Goal: Transaction & Acquisition: Purchase product/service

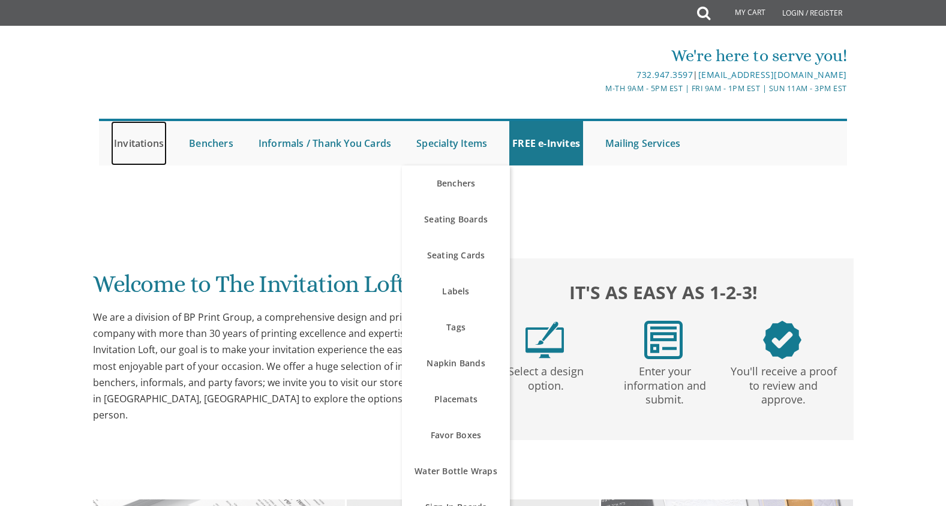
click at [144, 140] on link "Invitations" at bounding box center [139, 143] width 56 height 44
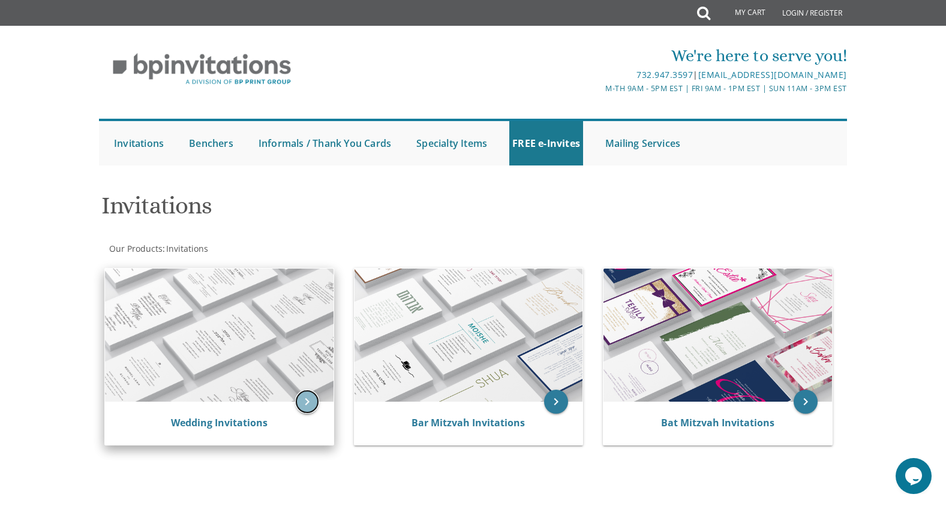
click at [307, 394] on icon "keyboard_arrow_right" at bounding box center [307, 402] width 24 height 24
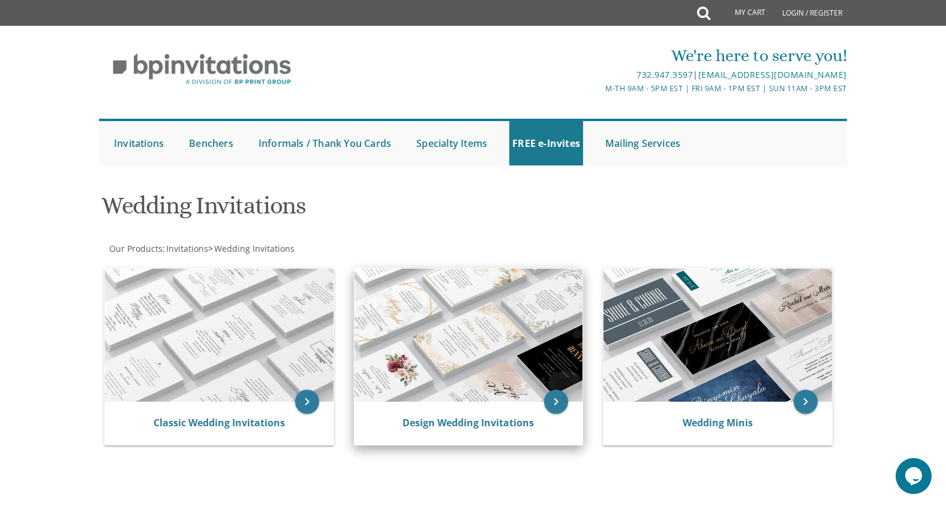
click at [488, 359] on img at bounding box center [469, 335] width 229 height 133
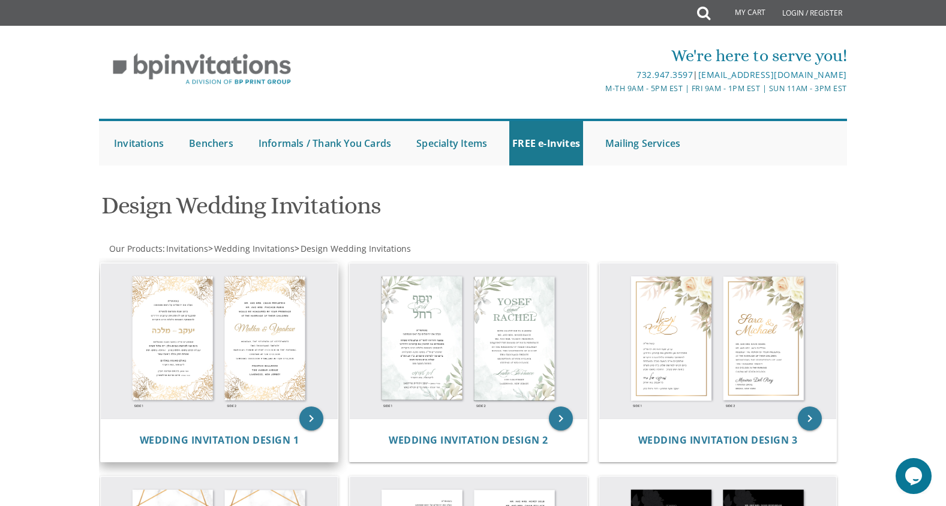
click at [291, 337] on img at bounding box center [220, 341] width 238 height 156
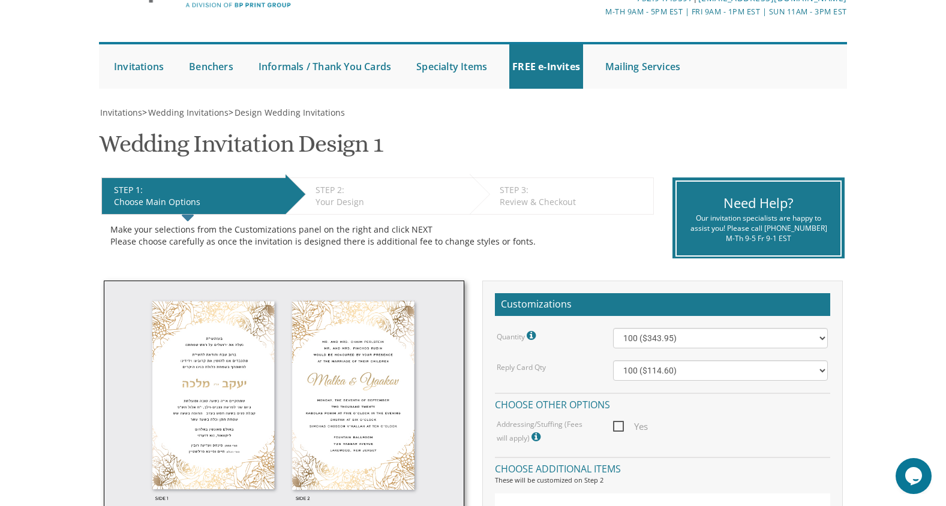
scroll to position [73, 0]
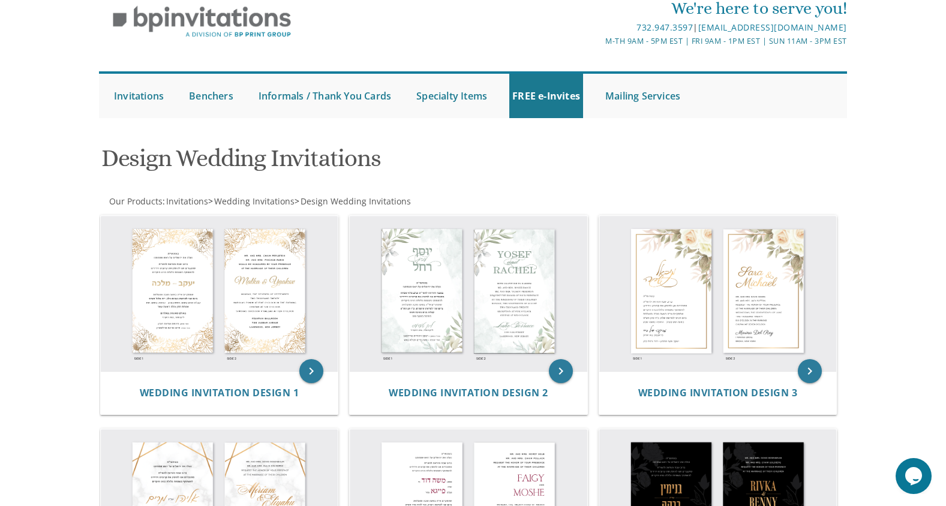
scroll to position [27, 0]
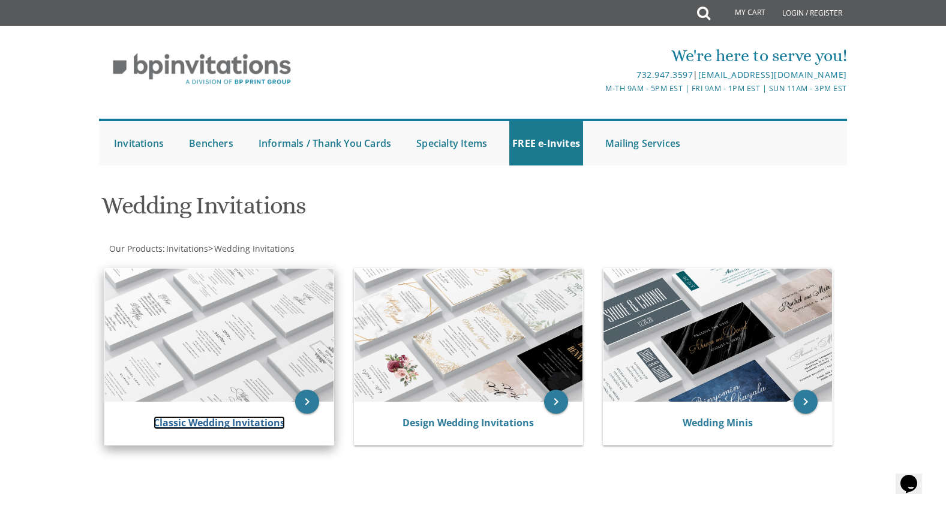
click at [202, 416] on link "Classic Wedding Invitations" at bounding box center [219, 422] width 131 height 13
click at [307, 399] on icon "keyboard_arrow_right" at bounding box center [307, 402] width 24 height 24
click at [260, 424] on link "Classic Wedding Invitations" at bounding box center [219, 422] width 131 height 13
click at [247, 394] on img at bounding box center [219, 335] width 229 height 133
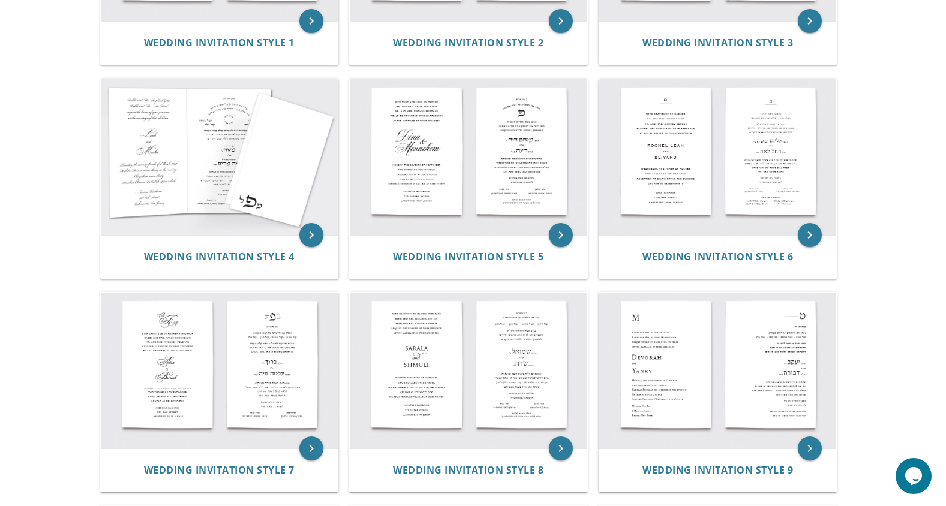
scroll to position [413, 0]
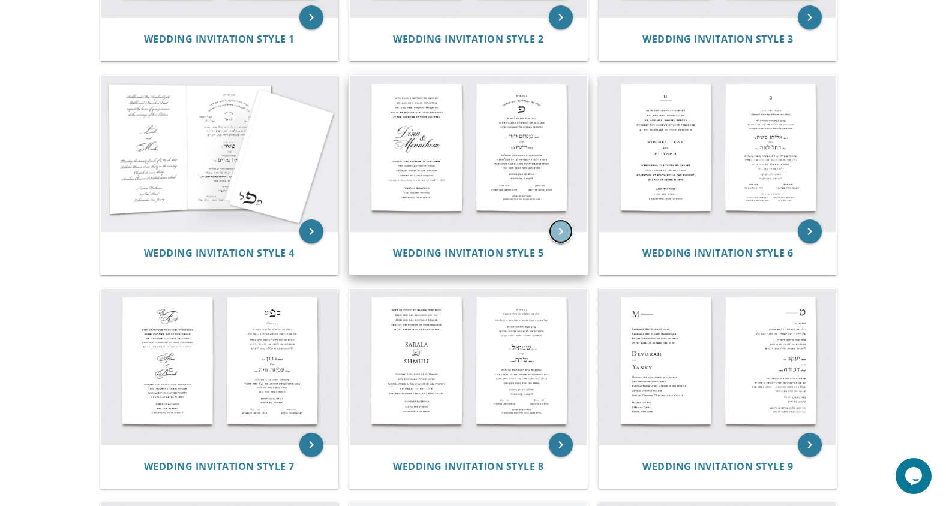
click at [561, 230] on icon "keyboard_arrow_right" at bounding box center [561, 232] width 24 height 24
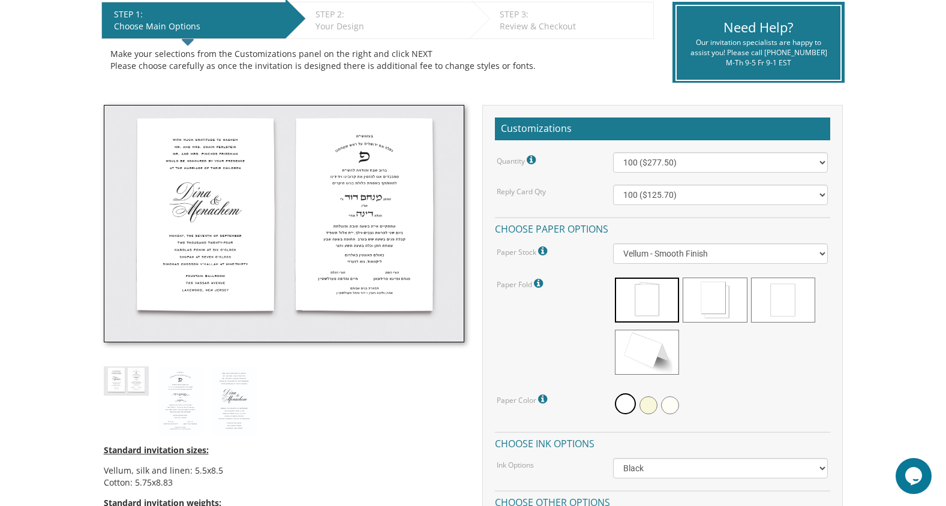
scroll to position [255, 0]
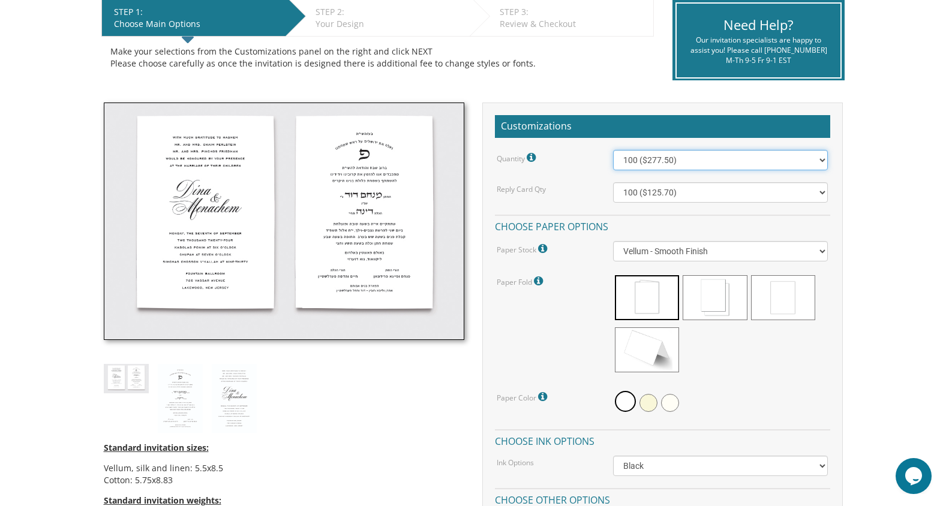
click at [737, 160] on select "100 ($277.50) 200 ($330.45) 300 ($380.65) 400 ($432.70) 500 ($482.10) 600 ($534…" at bounding box center [720, 160] width 215 height 20
select select "300"
click at [613, 150] on select "100 ($277.50) 200 ($330.45) 300 ($380.65) 400 ($432.70) 500 ($482.10) 600 ($534…" at bounding box center [720, 160] width 215 height 20
click at [697, 189] on select "100 ($125.70) 200 ($150.60) 300 ($177.95) 400 ($270.70) 500 ($225.30) 600 ($249…" at bounding box center [720, 192] width 215 height 20
select select "300"
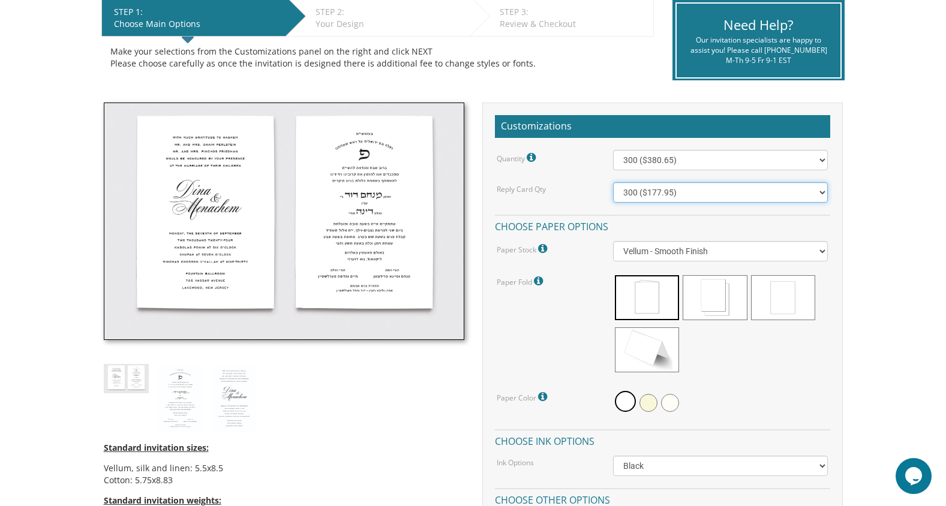
click at [613, 182] on select "100 ($125.70) 200 ($150.60) 300 ($177.95) 400 ($270.70) 500 ($225.30) 600 ($249…" at bounding box center [720, 192] width 215 height 20
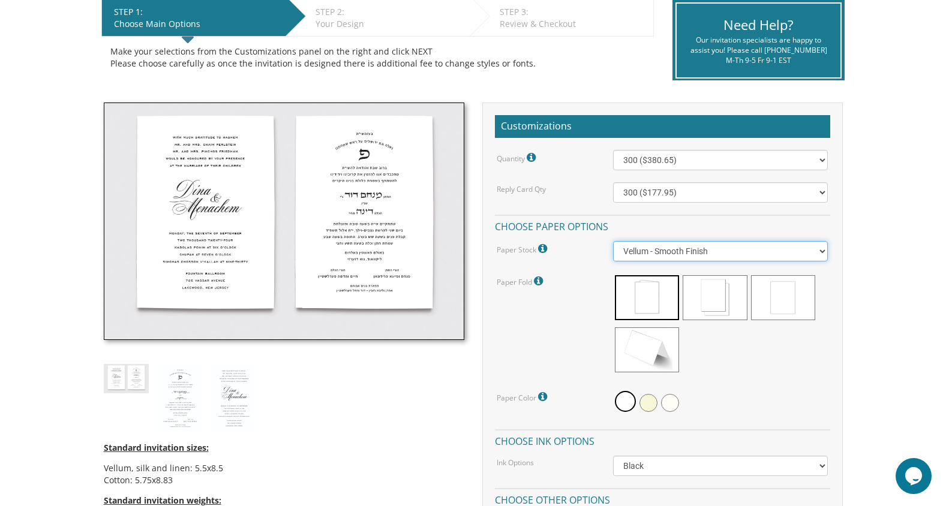
click at [708, 252] on select "Vellum - Smooth Finish Linen - Subtle Embossed Crosshatch Texture Silk - Soft, …" at bounding box center [720, 251] width 215 height 20
click at [613, 241] on select "Vellum - Smooth Finish Linen - Subtle Embossed Crosshatch Texture Silk - Soft, …" at bounding box center [720, 251] width 215 height 20
click at [715, 256] on select "Vellum - Smooth Finish Linen - Subtle Embossed Crosshatch Texture Silk - Soft, …" at bounding box center [720, 251] width 215 height 20
select select "Vellum"
click at [613, 241] on select "Vellum - Smooth Finish Linen - Subtle Embossed Crosshatch Texture Silk - Soft, …" at bounding box center [720, 251] width 215 height 20
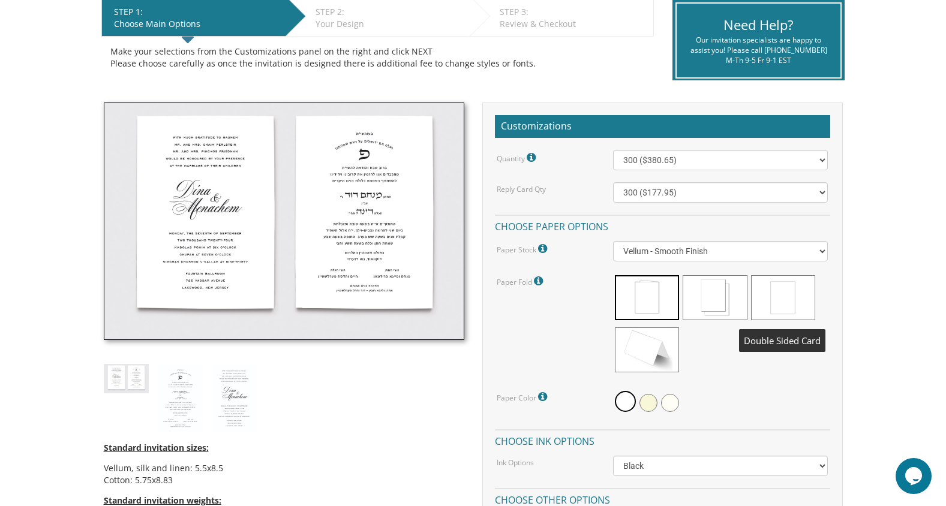
click at [781, 296] on span at bounding box center [783, 297] width 64 height 45
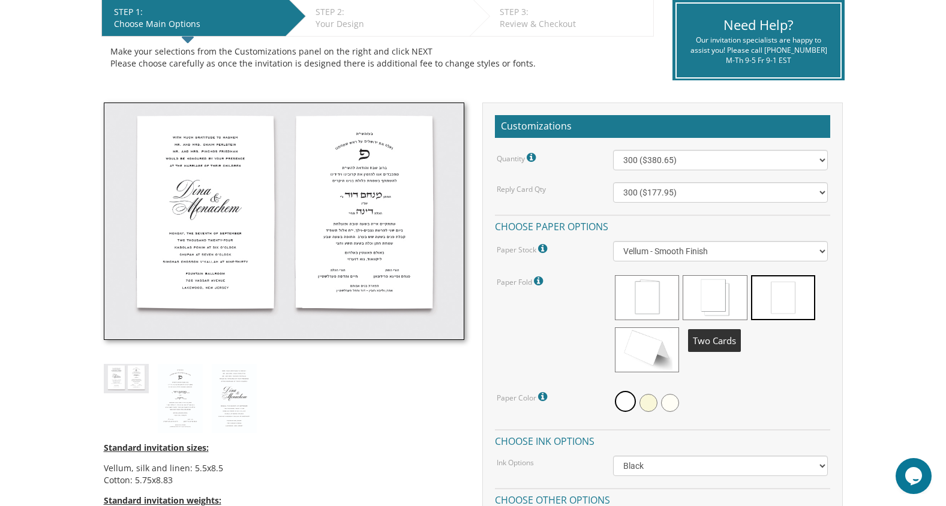
click at [727, 294] on span at bounding box center [715, 297] width 64 height 45
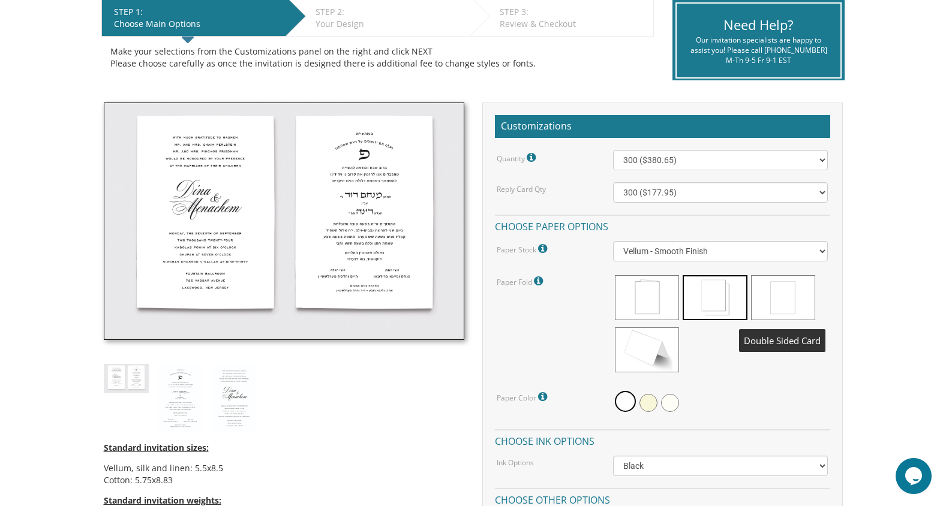
click at [793, 291] on span at bounding box center [783, 297] width 64 height 45
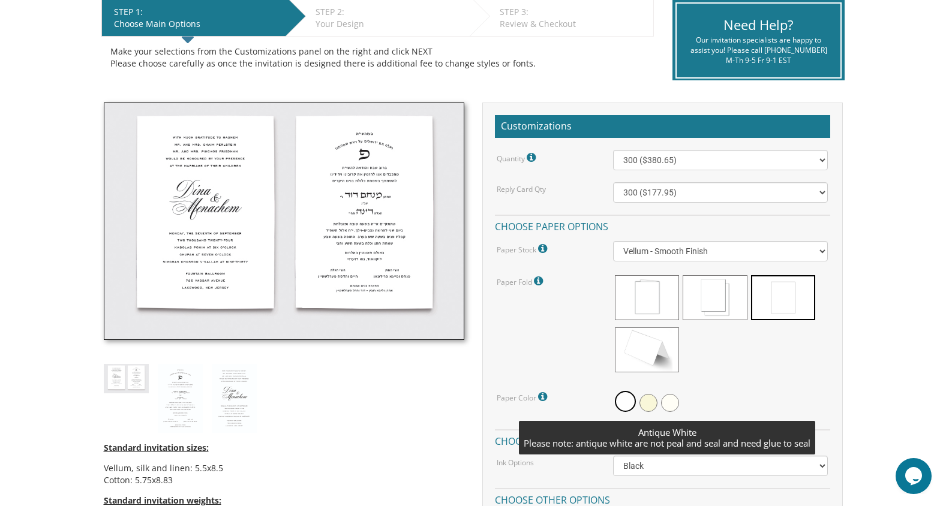
click at [676, 403] on span at bounding box center [670, 403] width 18 height 18
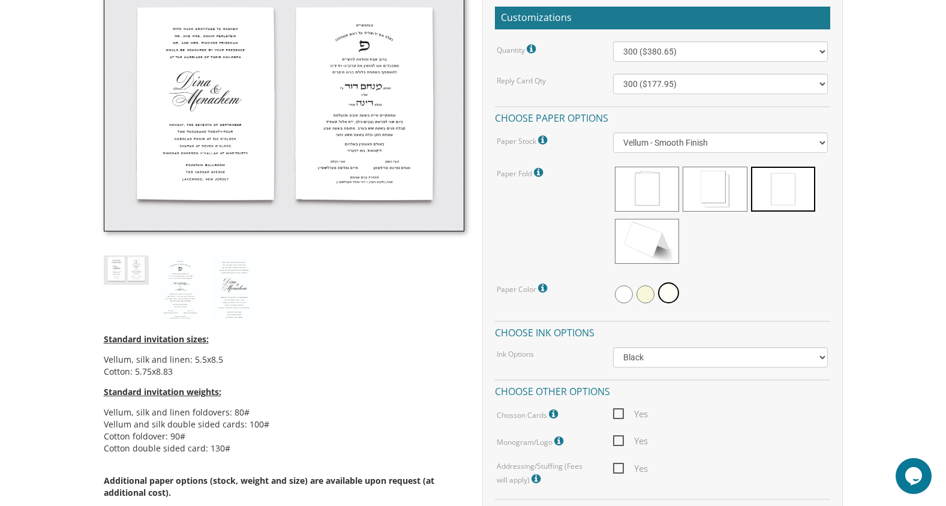
scroll to position [370, 0]
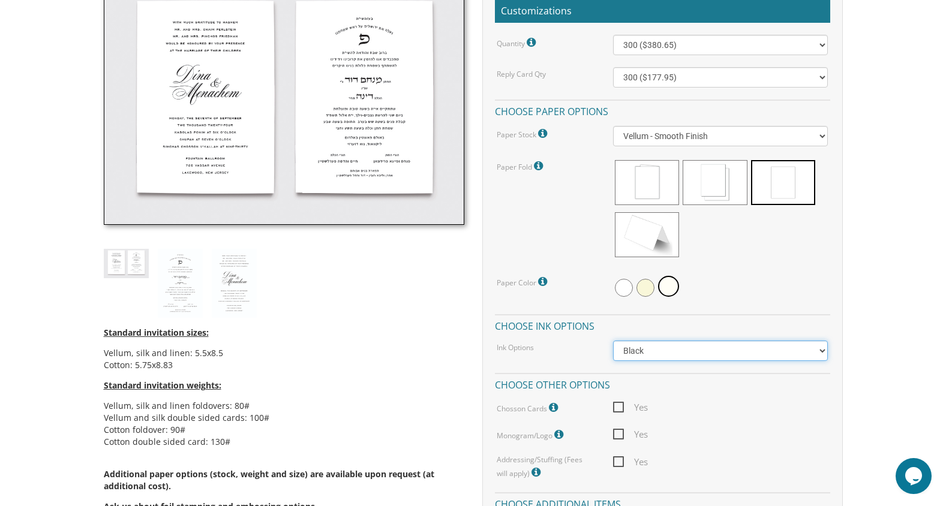
click at [735, 355] on select "Black Colored Ink ($65.00) Black + One Color ($211.00) Two Colors ($265.00)" at bounding box center [720, 351] width 215 height 20
select select "Black + One Color"
click at [613, 341] on select "Black Colored Ink ($65.00) Black + One Color ($211.00) Two Colors ($265.00)" at bounding box center [720, 351] width 215 height 20
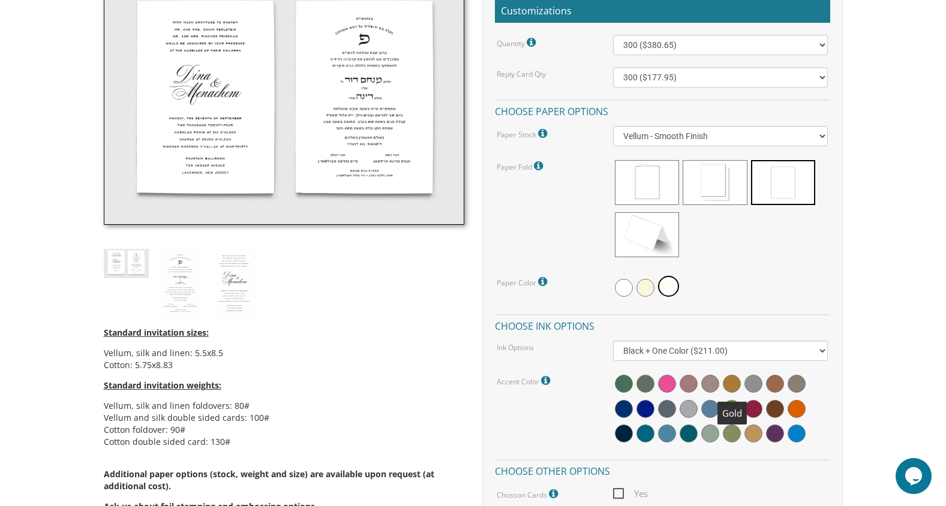
click at [730, 384] on span at bounding box center [732, 384] width 18 height 18
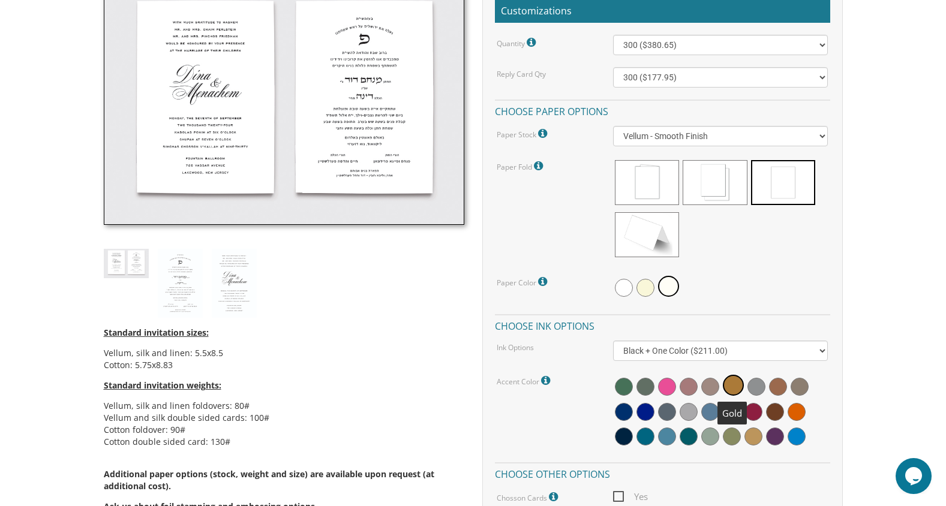
click at [735, 382] on span at bounding box center [733, 385] width 21 height 21
click at [820, 395] on div at bounding box center [720, 411] width 215 height 77
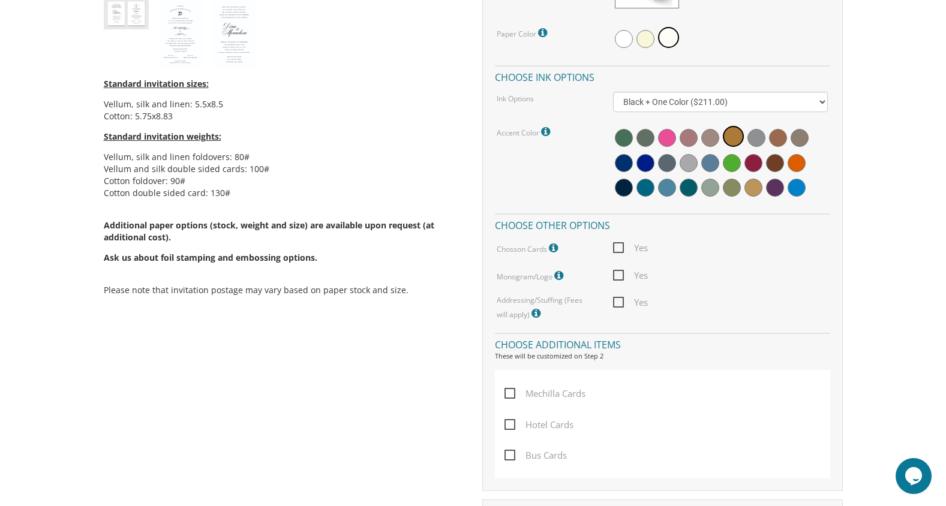
scroll to position [620, 0]
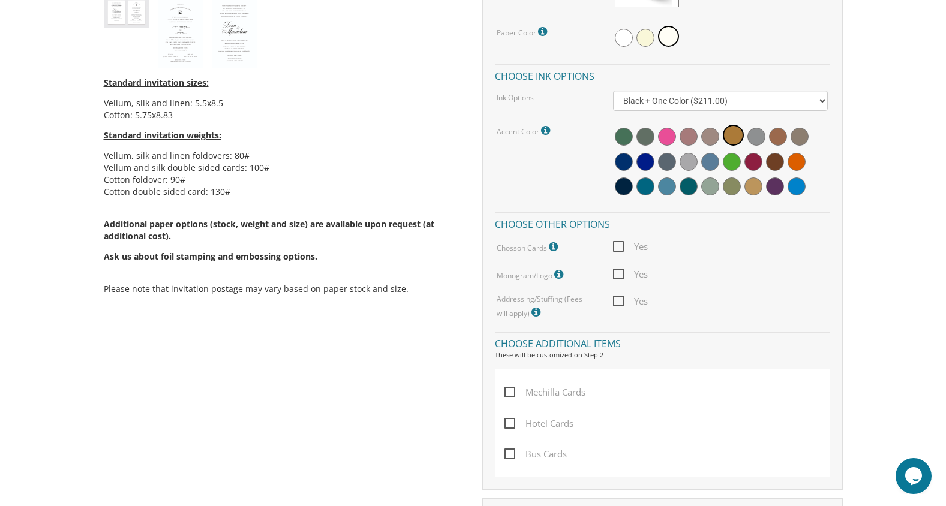
click at [619, 302] on span "Yes" at bounding box center [630, 301] width 35 height 15
click at [619, 302] on input "Yes" at bounding box center [617, 300] width 8 height 8
checkbox input "true"
click at [514, 393] on span "Mechilla Cards" at bounding box center [545, 392] width 81 height 15
click at [512, 393] on input "Mechilla Cards" at bounding box center [509, 392] width 8 height 8
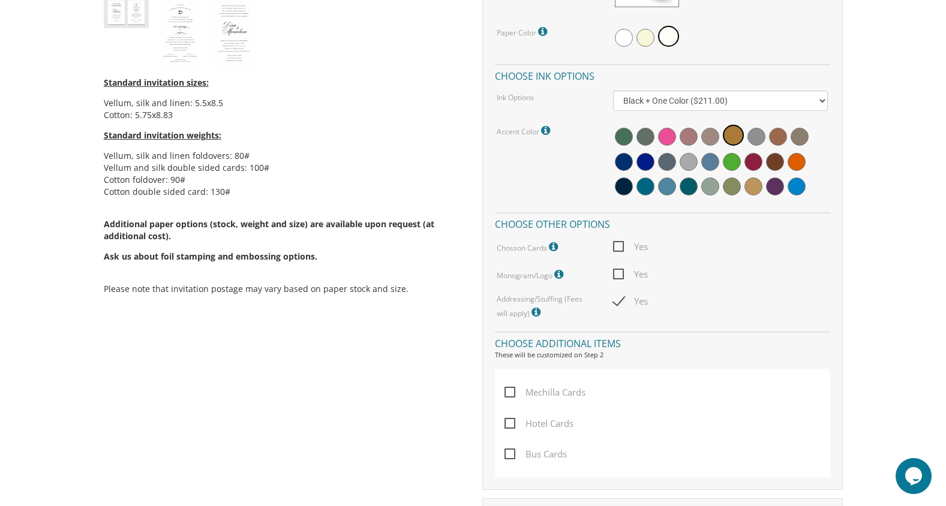
checkbox input "true"
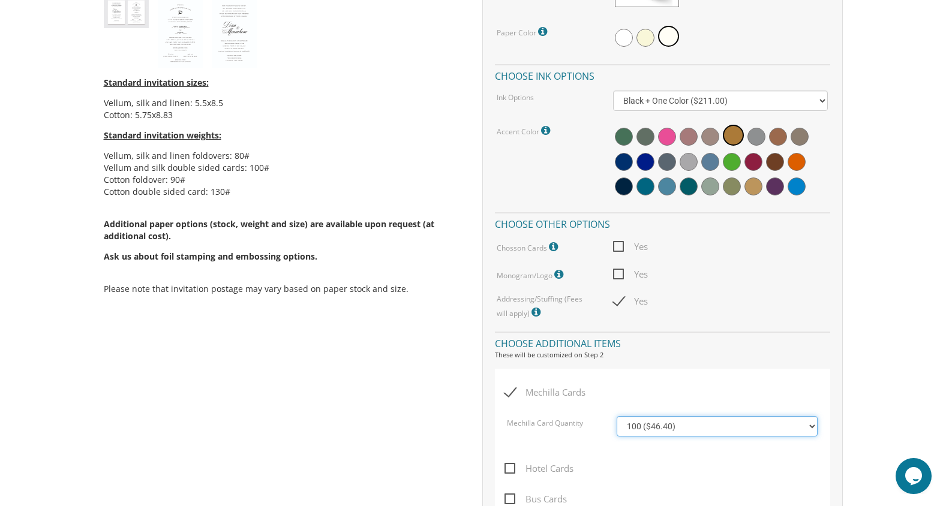
click at [683, 428] on select "100 ($46.40) 200 ($55.20) 300 ($61.85) 400 ($70.60) 500 ($77.20)" at bounding box center [717, 426] width 201 height 20
select select "300"
click at [617, 416] on select "100 ($46.40) 200 ($55.20) 300 ($61.85) 400 ($70.60) 500 ($77.20)" at bounding box center [717, 426] width 201 height 20
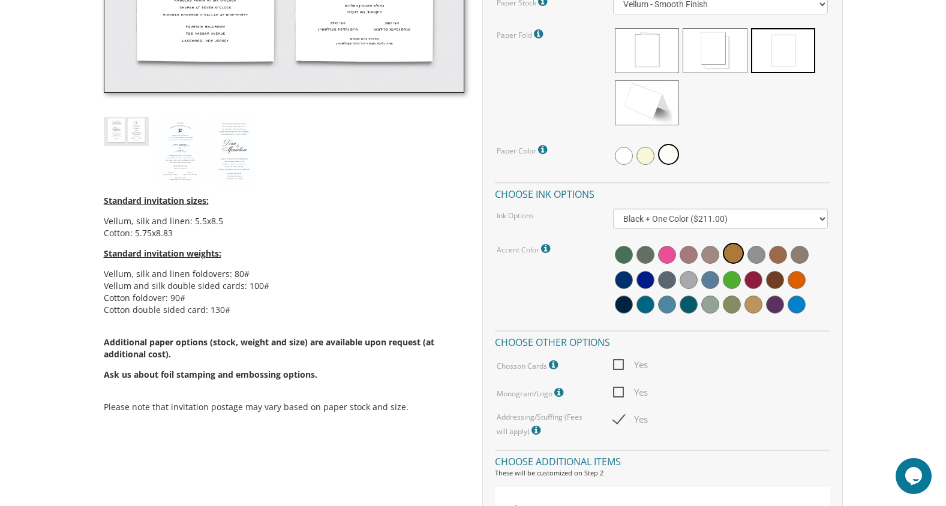
scroll to position [496, 0]
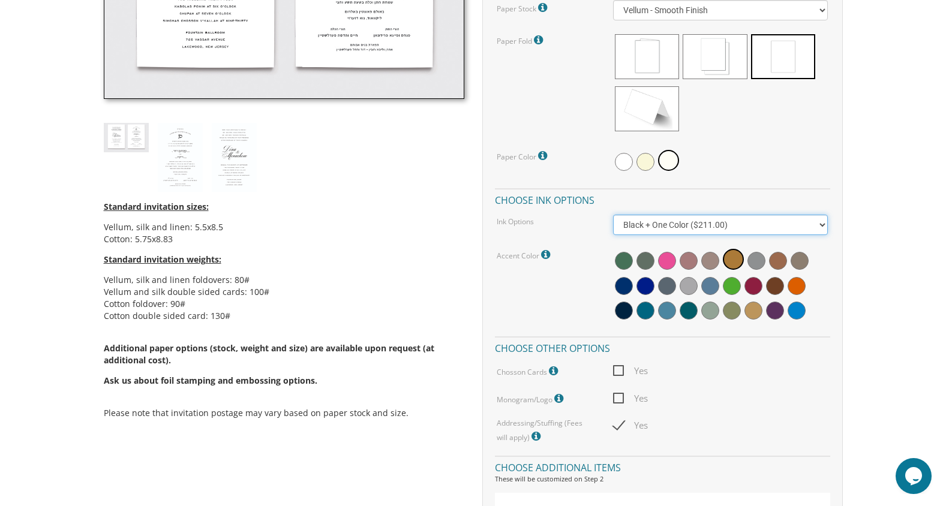
click at [776, 227] on select "Black Colored Ink ($65.00) Black + One Color ($211.00) Two Colors ($265.00)" at bounding box center [720, 225] width 215 height 20
select select "Black"
click at [613, 215] on select "Black Colored Ink ($65.00) Black + One Color ($211.00) Two Colors ($265.00)" at bounding box center [720, 225] width 215 height 20
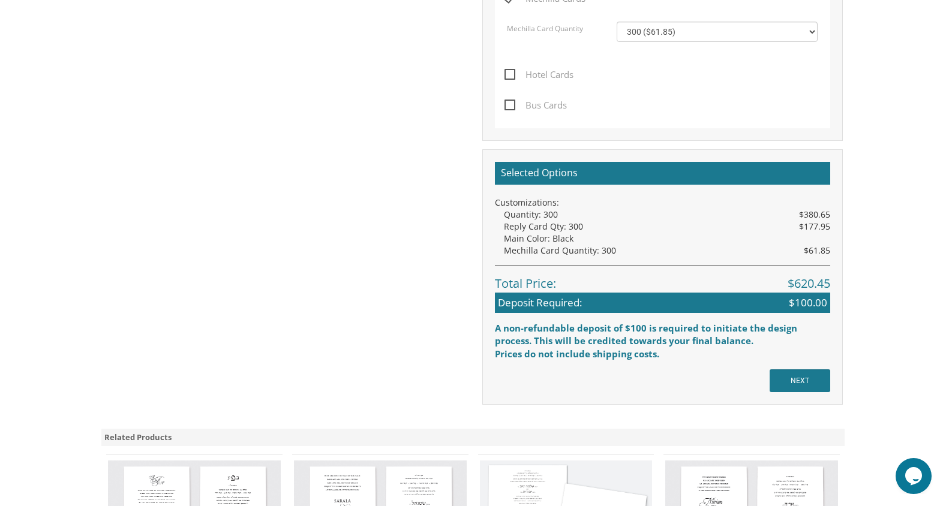
scroll to position [931, 0]
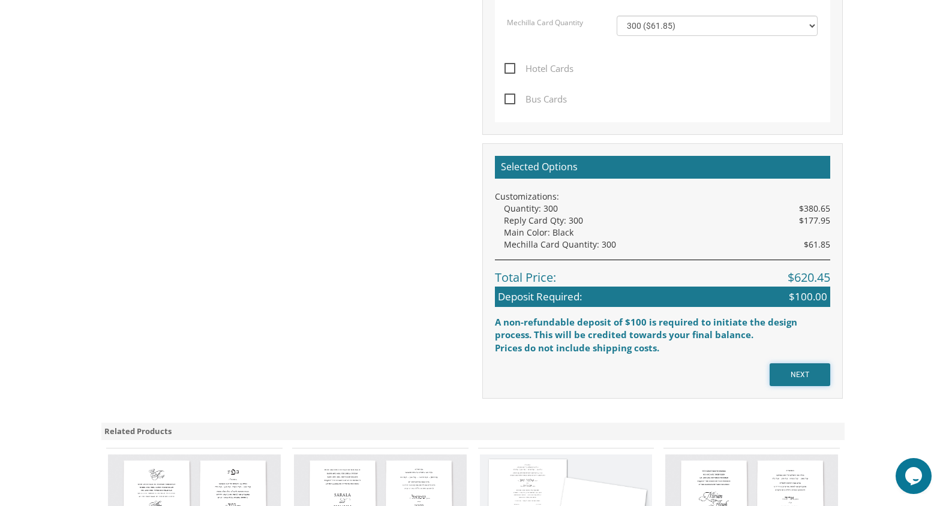
click at [800, 375] on input "NEXT" at bounding box center [800, 375] width 61 height 23
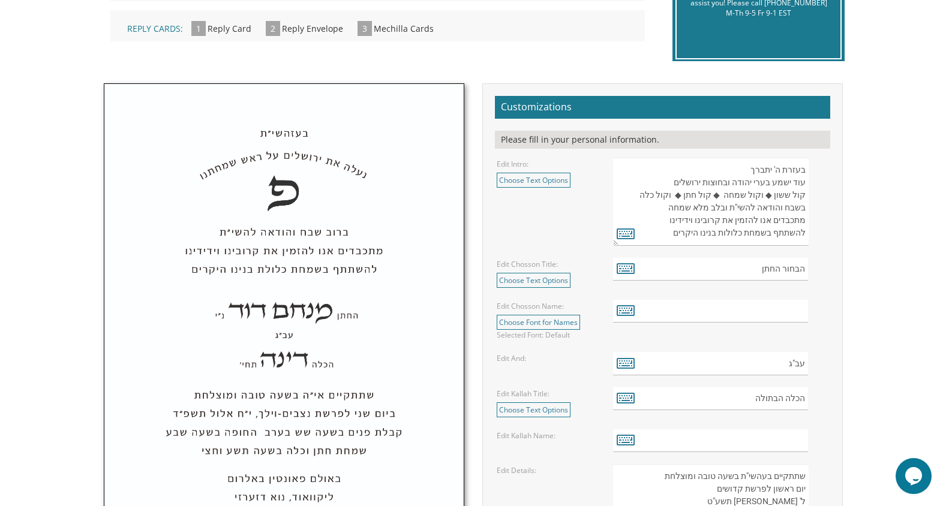
scroll to position [338, 0]
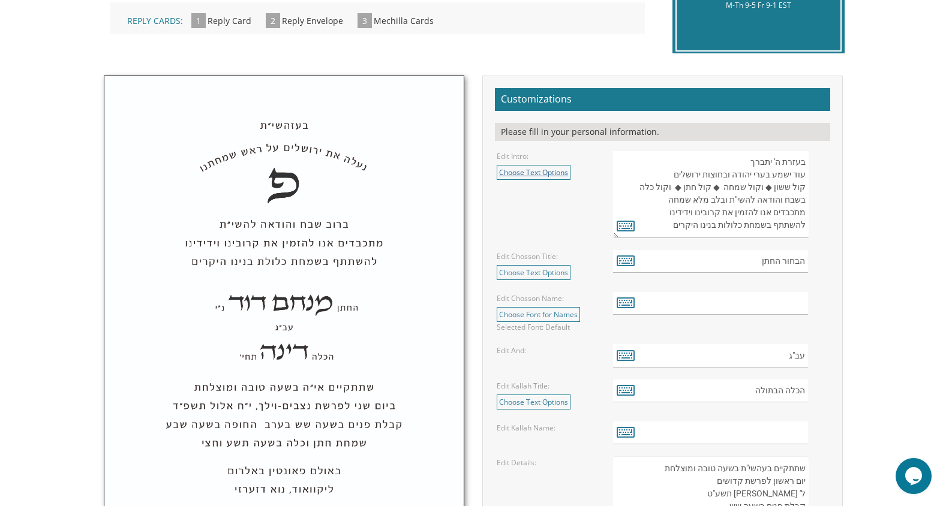
click at [541, 172] on link "Choose Text Options" at bounding box center [534, 172] width 74 height 15
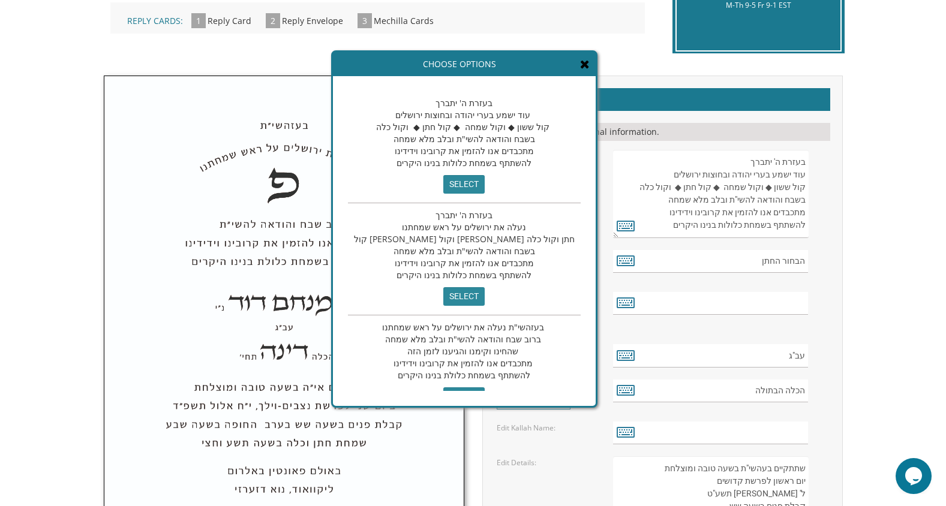
drag, startPoint x: 433, startPoint y: 62, endPoint x: 479, endPoint y: 56, distance: 46.1
drag, startPoint x: 479, startPoint y: 56, endPoint x: 299, endPoint y: 168, distance: 211.6
drag, startPoint x: 299, startPoint y: 168, endPoint x: 446, endPoint y: 133, distance: 151.1
drag, startPoint x: 446, startPoint y: 133, endPoint x: 410, endPoint y: 248, distance: 120.7
drag, startPoint x: 410, startPoint y: 248, endPoint x: 403, endPoint y: 244, distance: 8.9
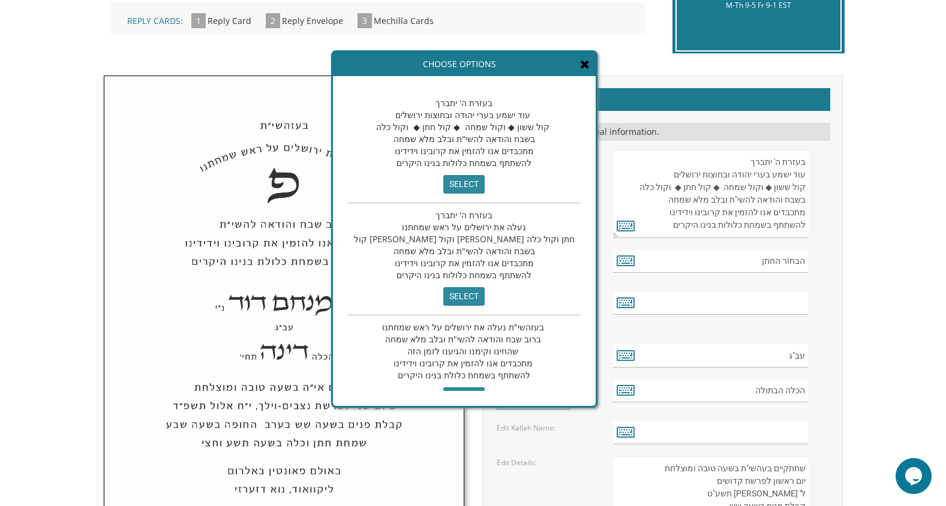
click at [403, 244] on span "בעזרת ה' יתברך נעלה את ירושלים על ראש שמחתנו קול ששון וקול שמחה קול חתן וקול כל…" at bounding box center [464, 244] width 221 height 71
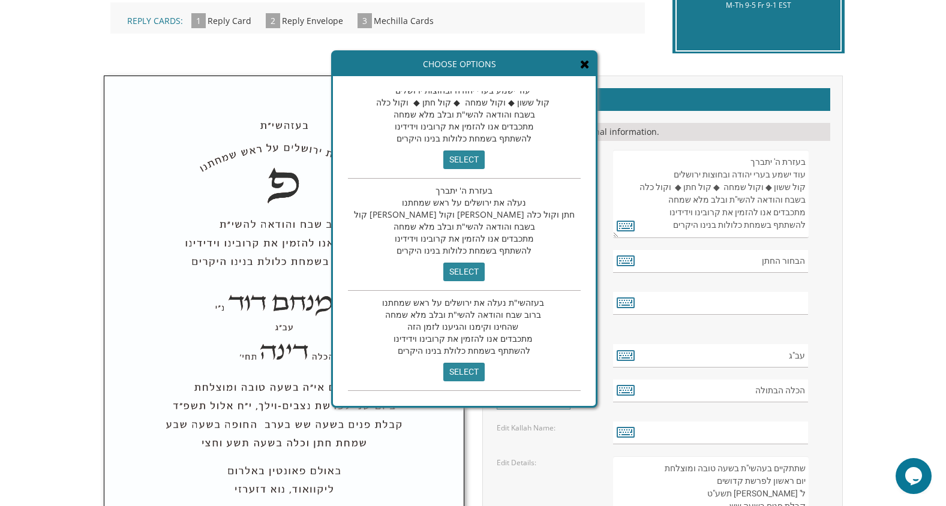
drag, startPoint x: 433, startPoint y: 160, endPoint x: 749, endPoint y: 173, distance: 316.5
click at [749, 173] on textarea "בעזרת ה' יתברך עוד ישמע בערי יהודה ובחוצות ירושלים קול ששון ◆ וקול שמחה ◆ קול ח…" at bounding box center [710, 194] width 195 height 88
click at [722, 263] on input "הבחור החתן" at bounding box center [710, 261] width 195 height 23
click at [760, 304] on input "text" at bounding box center [710, 303] width 195 height 23
click at [580, 67] on icon at bounding box center [585, 64] width 10 height 12
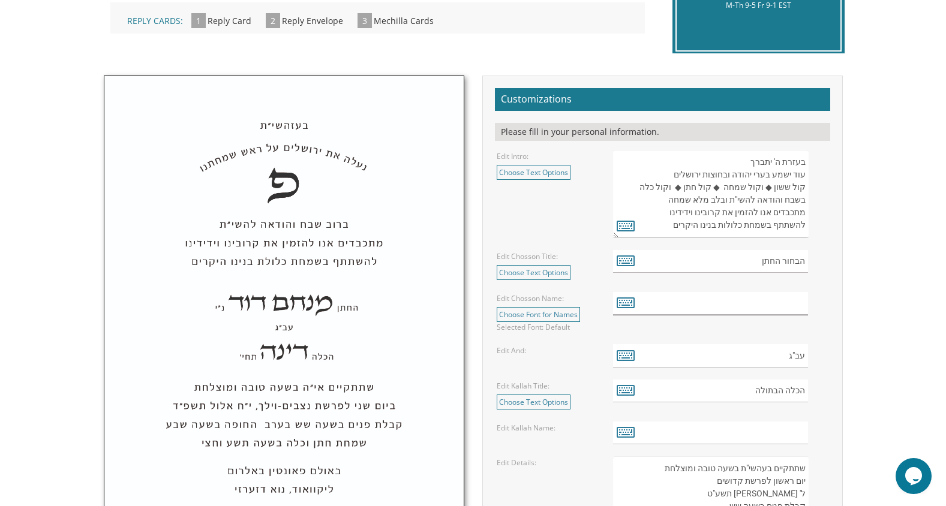
click at [770, 306] on input "text" at bounding box center [710, 303] width 195 height 23
type input "1"
click at [805, 307] on input "1" at bounding box center [710, 303] width 195 height 23
click at [628, 309] on icon at bounding box center [626, 302] width 18 height 17
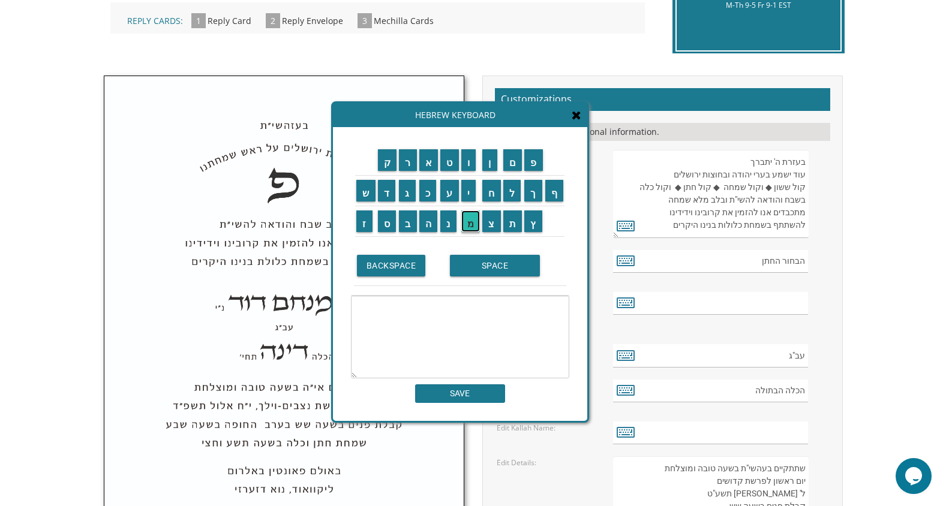
drag, startPoint x: 476, startPoint y: 228, endPoint x: 470, endPoint y: 217, distance: 12.4
click at [470, 217] on input "מ" at bounding box center [470, 222] width 19 height 22
click at [367, 196] on input "ש" at bounding box center [365, 191] width 19 height 22
click at [432, 230] on input "ה" at bounding box center [428, 222] width 19 height 22
type textarea "משה"
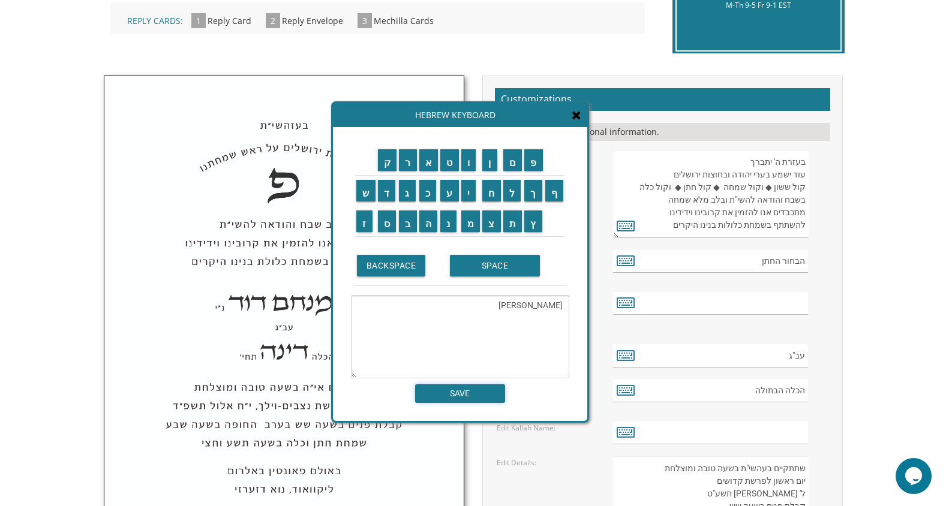
click at [482, 394] on input "SAVE" at bounding box center [460, 394] width 90 height 19
type input "משה"
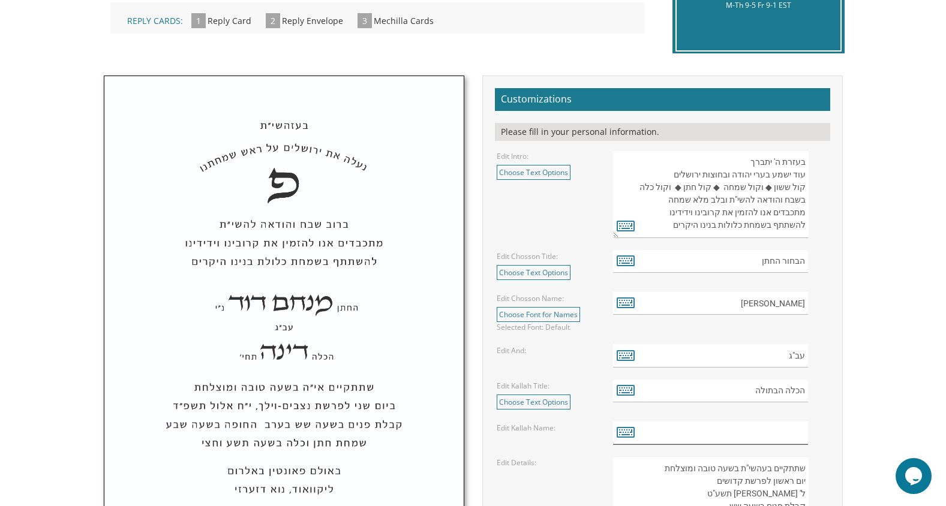
click at [788, 434] on input "text" at bounding box center [710, 433] width 195 height 23
click at [763, 394] on input "הכלה הבתולה" at bounding box center [710, 391] width 195 height 23
type input "הכלה"
click at [792, 431] on input "text" at bounding box center [710, 433] width 195 height 23
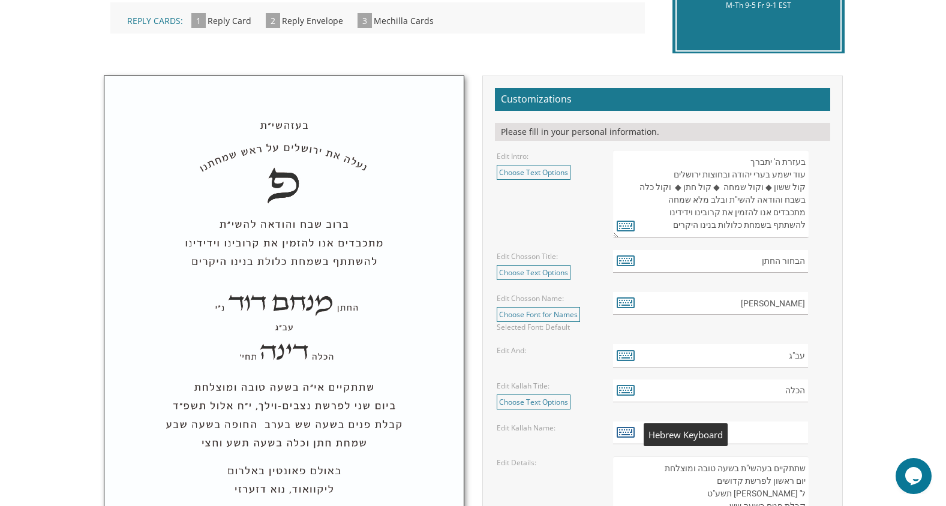
click at [623, 438] on icon at bounding box center [626, 432] width 18 height 17
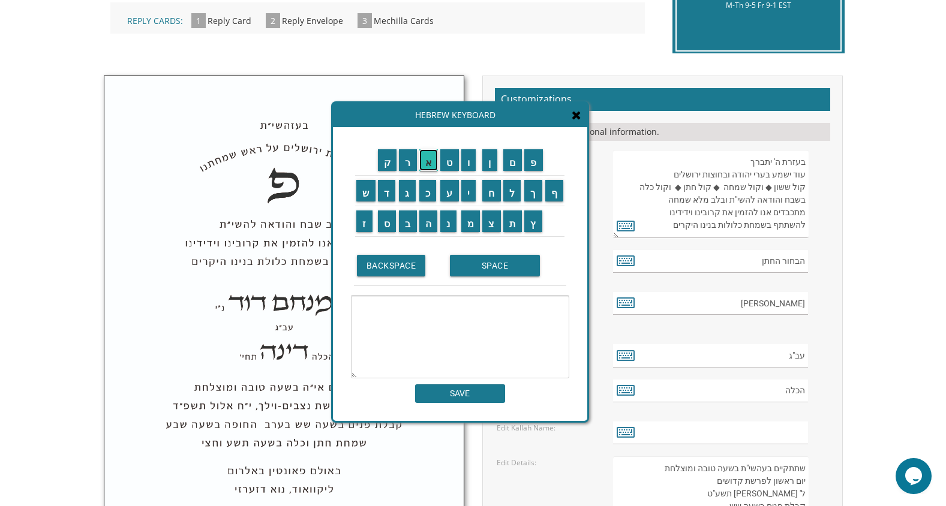
click at [424, 167] on input "א" at bounding box center [428, 160] width 19 height 22
click at [509, 196] on input "ל" at bounding box center [512, 191] width 18 height 22
click at [428, 223] on input "ה" at bounding box center [428, 222] width 19 height 22
click at [494, 262] on input "SPACE" at bounding box center [495, 266] width 90 height 22
click at [470, 224] on input "מ" at bounding box center [470, 222] width 19 height 22
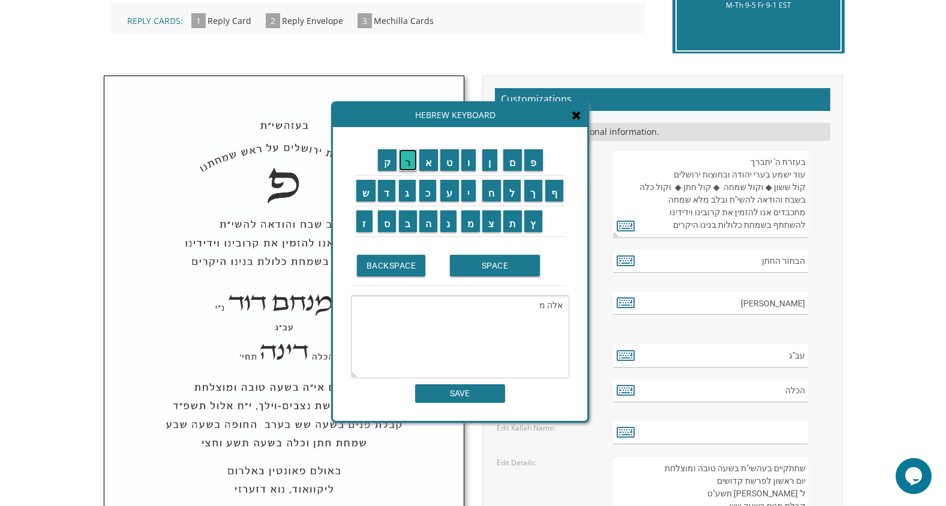
click at [403, 158] on input "ר" at bounding box center [408, 160] width 18 height 22
click at [470, 194] on input "י" at bounding box center [468, 191] width 15 height 22
click at [515, 160] on input "ם" at bounding box center [512, 160] width 19 height 22
type textarea "אלה מרים"
click at [464, 400] on input "SAVE" at bounding box center [460, 394] width 90 height 19
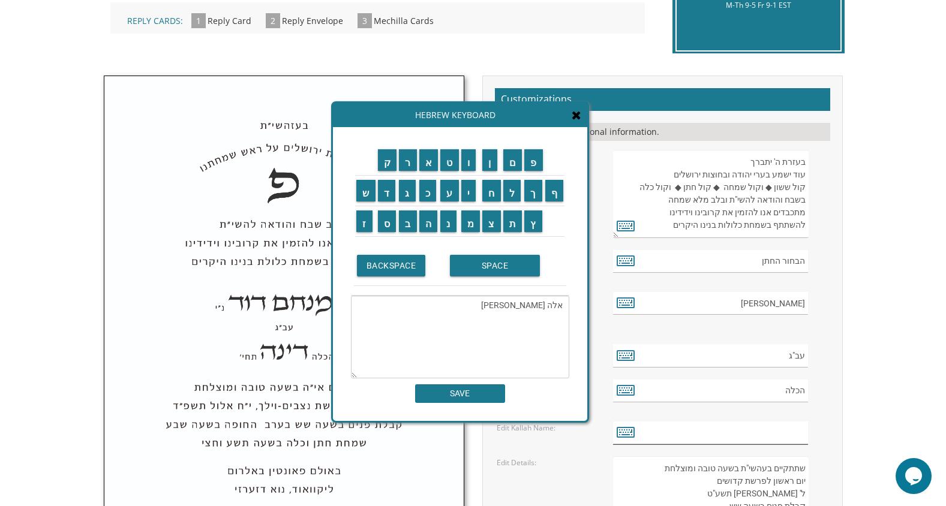
type input "אלה מרים"
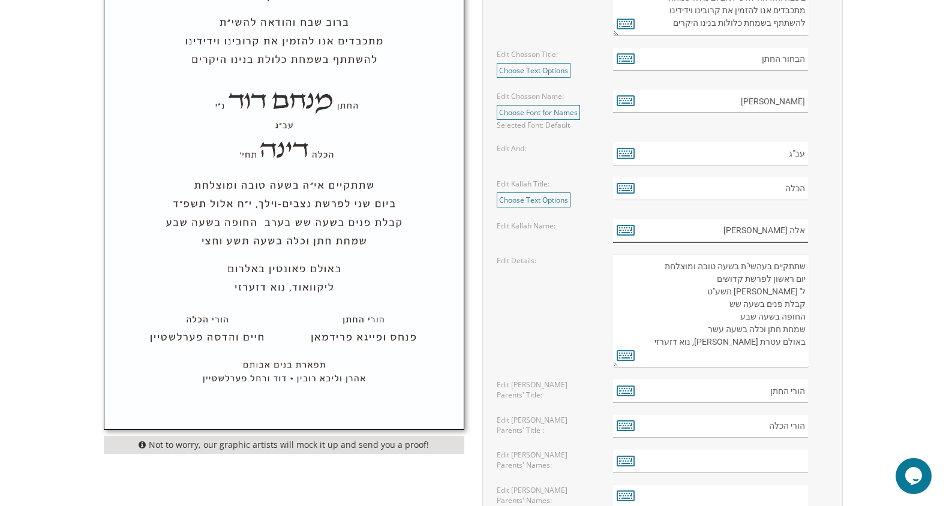
scroll to position [540, 0]
click at [622, 351] on icon at bounding box center [626, 355] width 18 height 17
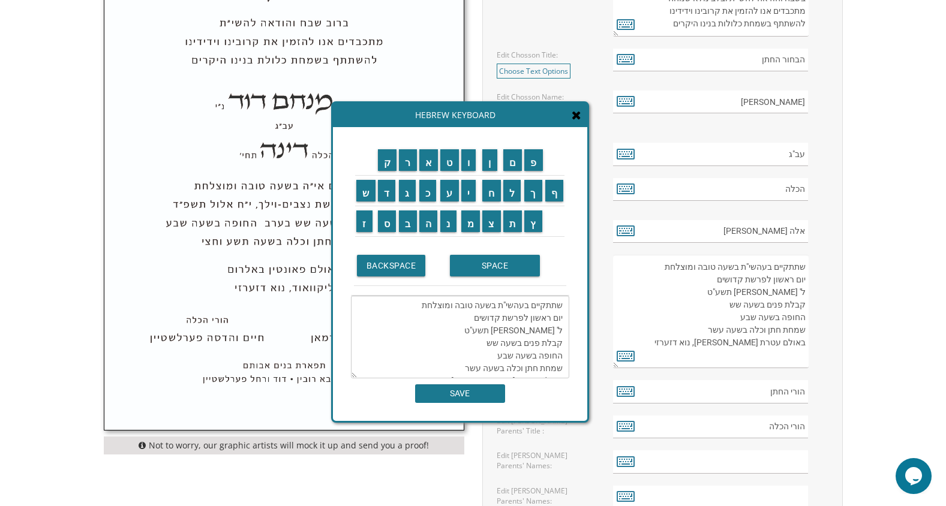
click at [535, 317] on textarea "שתתקיים בעהשי"ת בשעה טובה ומוצלחת יום ראשון לפרשת קדושים ל' ניסן תשע"ט קבלת פני…" at bounding box center [460, 337] width 218 height 83
click at [488, 194] on input "ח" at bounding box center [491, 191] width 19 height 22
drag, startPoint x: 474, startPoint y: 218, endPoint x: 438, endPoint y: 244, distance: 44.3
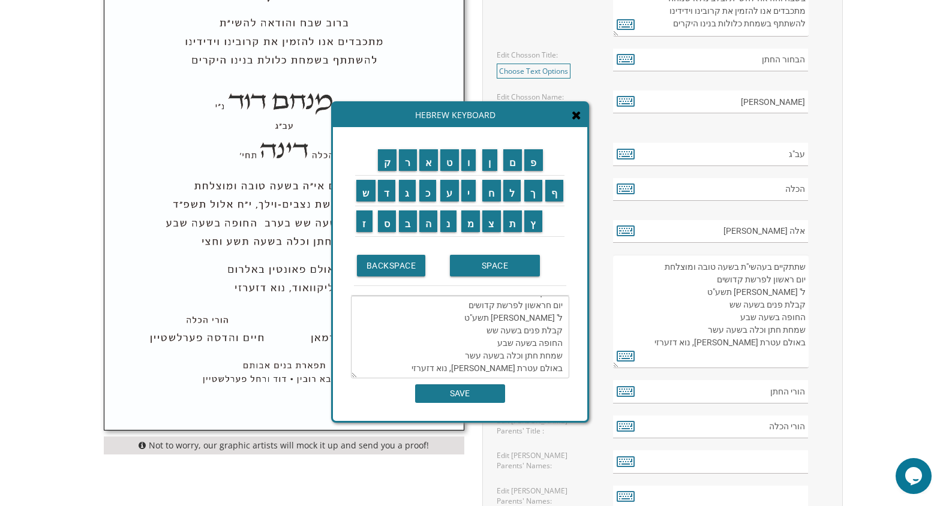
click at [438, 244] on td "BACKSPACE SPACE" at bounding box center [460, 266] width 218 height 59
click at [530, 317] on textarea "שתתקיים בעהשי"ת בשעה טובה ומוצלחת יום חראשון לפרשת קדושים ל' ניסן תשע"ט קבלת פנ…" at bounding box center [460, 337] width 218 height 83
click at [494, 197] on input "ח" at bounding box center [491, 191] width 19 height 22
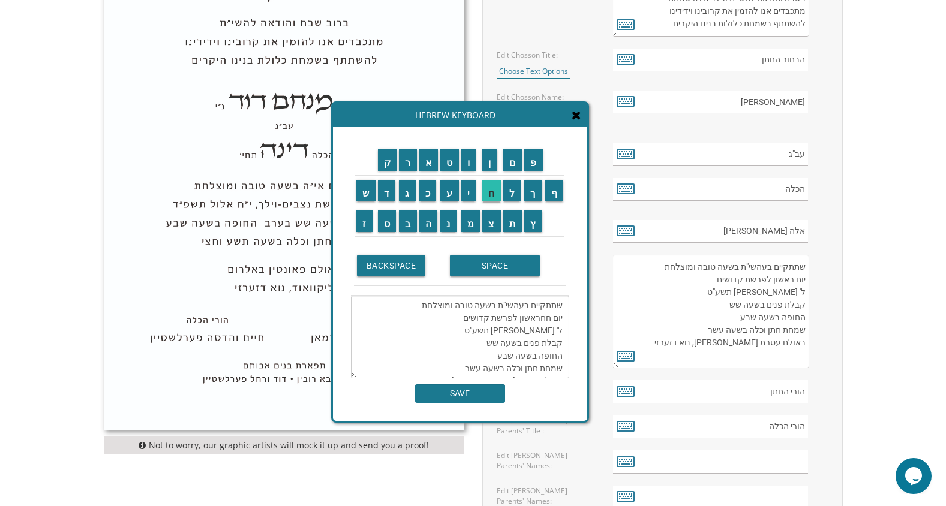
scroll to position [25, 0]
click at [475, 217] on input "מ" at bounding box center [470, 222] width 19 height 22
click at [473, 196] on input "י" at bounding box center [468, 191] width 15 height 22
click at [366, 196] on input "ש" at bounding box center [365, 191] width 19 height 22
click at [466, 197] on input "י" at bounding box center [468, 191] width 15 height 22
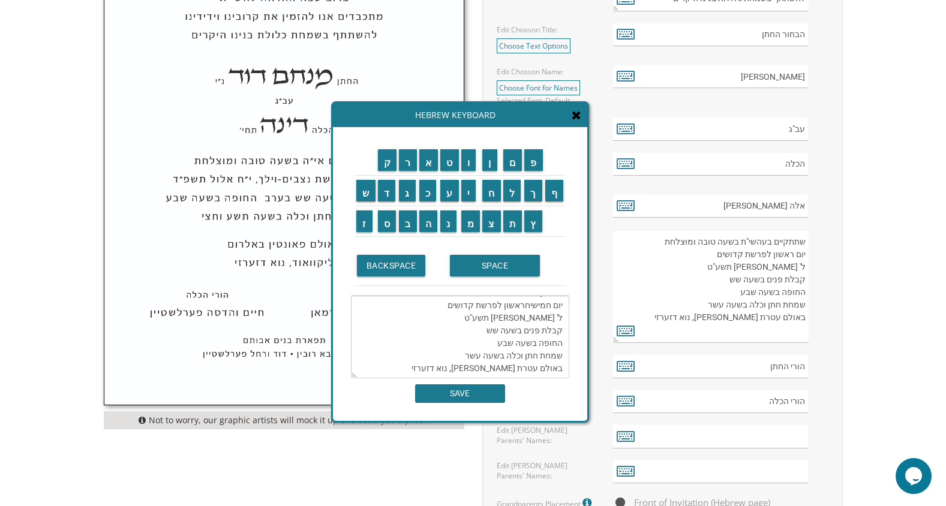
scroll to position [0, 0]
click at [517, 321] on textarea "שתתקיים בעהשי"ת בשעה טובה ומוצלחת יום חמישיחראשון לפרשת קדושים ל' ניסן תשע"ט קב…" at bounding box center [460, 337] width 218 height 83
drag, startPoint x: 517, startPoint y: 321, endPoint x: 495, endPoint y: 325, distance: 21.9
click at [495, 325] on textarea "שתתקיים בעהשי"ת בשעה טובה ומוצלחת יום חמישיחראשון לפרשת קדושים ל' ניסן תשע"ט קב…" at bounding box center [460, 337] width 218 height 83
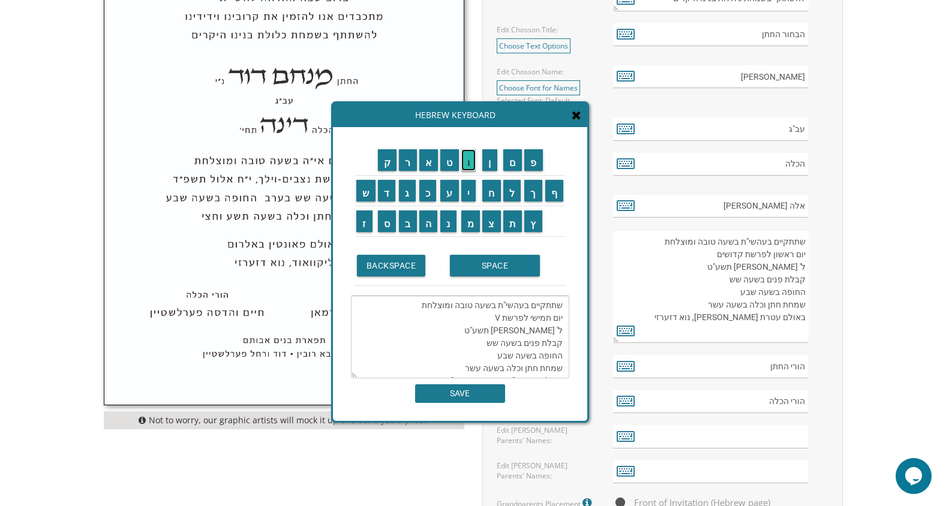
click at [476, 162] on input "ו" at bounding box center [468, 160] width 15 height 22
click at [474, 188] on input "י" at bounding box center [468, 191] width 15 height 22
click at [407, 166] on input "ר" at bounding box center [408, 160] width 18 height 22
click at [422, 166] on input "א" at bounding box center [428, 160] width 19 height 22
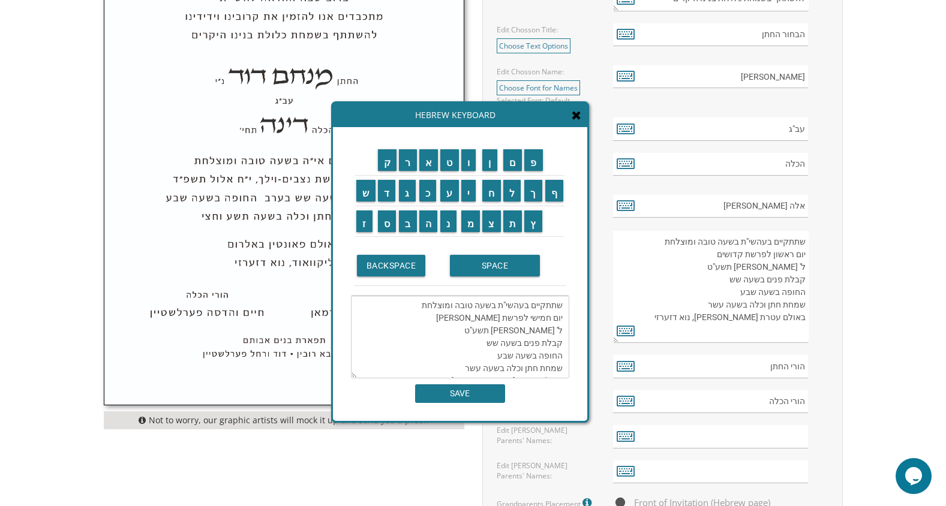
scroll to position [2, 0]
click at [423, 166] on input "א" at bounding box center [428, 160] width 19 height 22
click at [560, 334] on textarea "שתתקיים בעהשי"ת בשעה טובה ומוצלחת יום חמישי לפרשת וירא ל' ניסן תשע"ט קבלת פנים …" at bounding box center [460, 337] width 218 height 83
click at [544, 333] on textarea "שתתקיים בעהשי"ת בשעה טובה ומוצלחת יום חמישי לפרשת וירא ל' ניסן תשע"ט קבלת פנים …" at bounding box center [460, 337] width 218 height 83
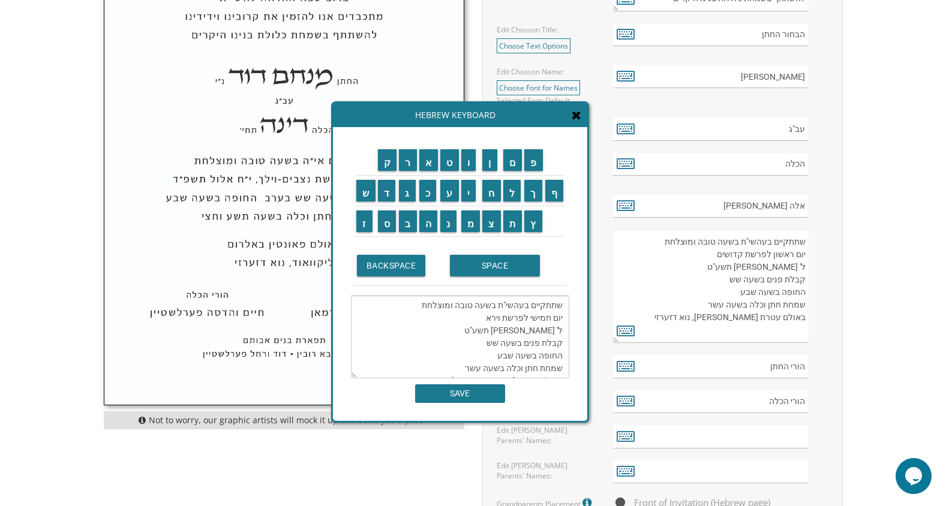
click at [544, 333] on textarea "שתתקיים בעהשי"ת בשעה טובה ומוצלחת יום חמישי לפרשת וירא ל' ניסן תשע"ט קבלת פנים …" at bounding box center [460, 337] width 218 height 83
drag, startPoint x: 561, startPoint y: 335, endPoint x: 511, endPoint y: 332, distance: 49.9
click at [511, 332] on textarea "שתתקיים בעהשי"ת בשעה טובה ומוצלחת יום חמישי לפרשת וירא ל' ניסן תשע"ט קבלת פנים …" at bounding box center [460, 337] width 218 height 83
paste textarea "״ו בְּחֶשְׁוָן תשפ״ו"
click at [548, 335] on textarea "שתתקיים בעהשי"ת בשעה טובה ומוצלחת יום חמישי לפרשת וירא ט״ו בְּחֶשְׁוָן תשפ״ו קב…" at bounding box center [460, 337] width 218 height 83
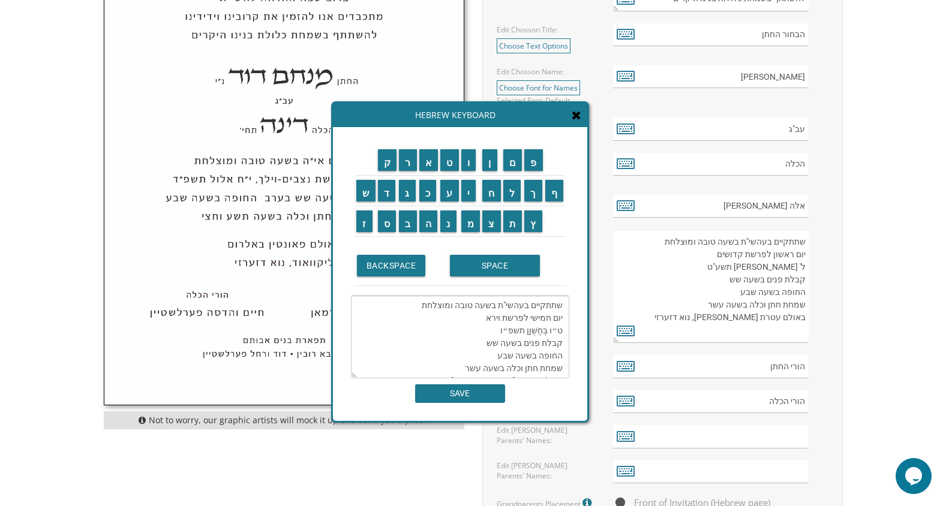
click at [542, 334] on textarea "שתתקיים בעהשי"ת בשעה טובה ומוצלחת יום חמישי לפרשת וירא ט״ו בְּחֶשְׁוָן תשפ״ו קב…" at bounding box center [460, 337] width 218 height 83
click at [458, 344] on textarea "שתתקיים בעהשי"ת בשעה טובה ומוצלחת יום חמישי לפרשת וירא ט״ו חֶשְׁוָן תשפ״ו קבלת …" at bounding box center [460, 337] width 218 height 83
click at [461, 344] on textarea "שתתקיים בעהשי"ת בשעה טובה ומוצלחת יום חמישי לפרשת וירא ט״ו חֶשְׁוָן תשפ״ו קבלת …" at bounding box center [460, 337] width 218 height 83
click at [562, 344] on textarea "שתתקיים בעהשי"ת בשעה טובה ומוצלחת יום חמישי לפרשת וירא ט״ו חֶשְׁוָן תשפ״ו קבלת …" at bounding box center [460, 337] width 218 height 83
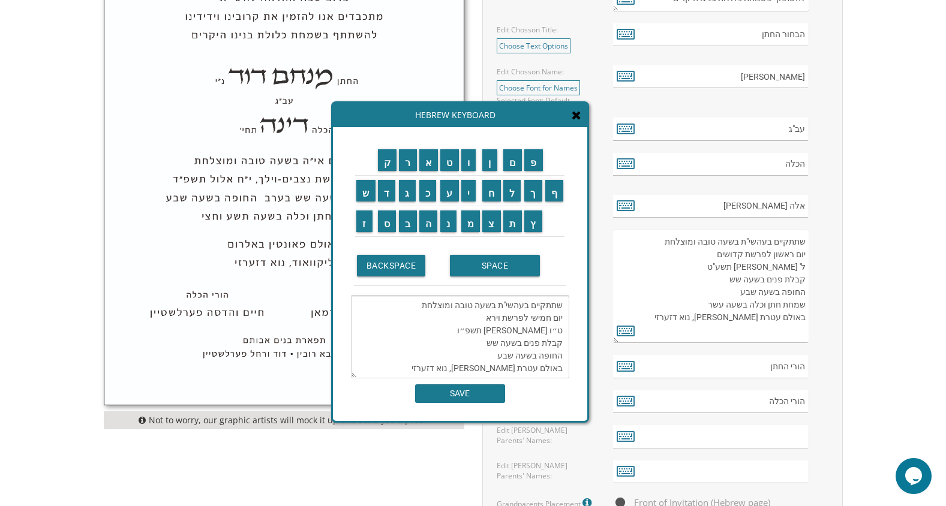
scroll to position [13, 0]
click at [536, 357] on textarea "שתתקיים בעהשי"ת בשעה טובה ומוצלחת יום חמישי לפרשת וירא ט״ו חֶשְׁוָן תשפ״ו קבלת …" at bounding box center [460, 337] width 218 height 83
click at [497, 354] on textarea "שתתקיים בעהשי"ת בשעה טובה ומוצלחת יום חמישי לפרשת וירא ט״ו חֶשְׁוָן תשפ״ו קבלת …" at bounding box center [460, 337] width 218 height 83
click at [475, 226] on input "מ" at bounding box center [470, 222] width 19 height 22
click at [473, 201] on input "י" at bounding box center [468, 191] width 15 height 22
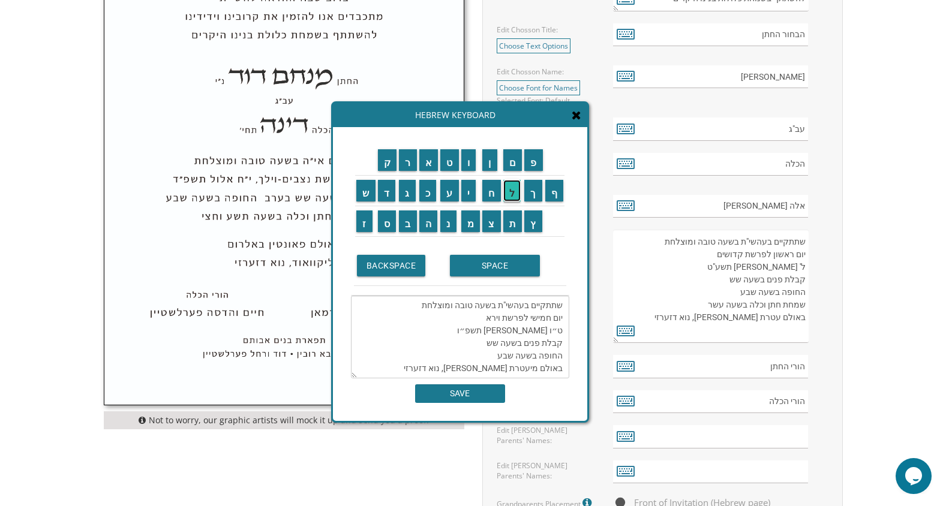
click at [516, 198] on input "ל" at bounding box center [512, 191] width 18 height 22
click at [443, 221] on input "נ" at bounding box center [448, 222] width 16 height 22
click at [381, 189] on input "ד" at bounding box center [387, 191] width 18 height 22
click at [403, 166] on input "ר" at bounding box center [408, 160] width 18 height 22
click at [499, 227] on input "צ" at bounding box center [491, 222] width 19 height 22
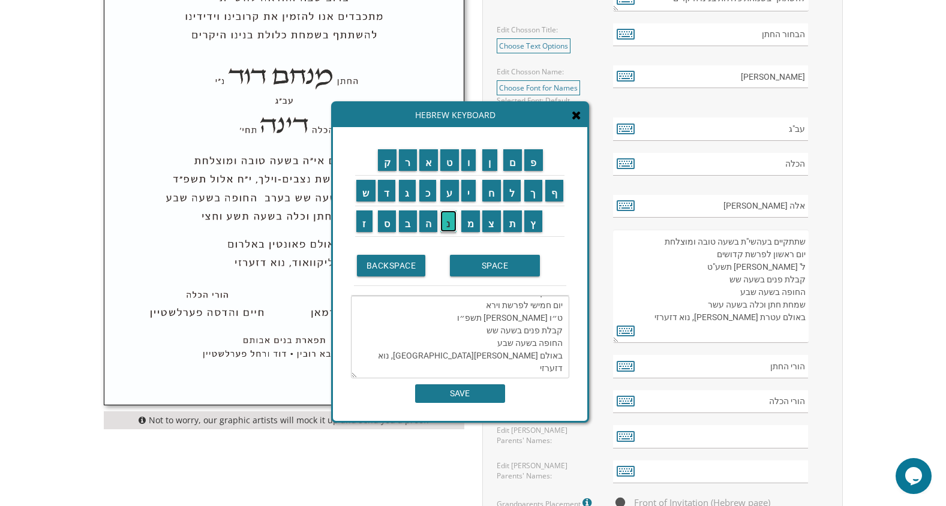
click at [452, 221] on input "נ" at bounding box center [448, 222] width 16 height 22
click at [524, 241] on td "BACKSPACE SPACE" at bounding box center [460, 266] width 218 height 59
click at [505, 356] on textarea "שתתקיים בעהשי"ת בשעה טובה ומוצלחת יום חמישי לפרשת וירא ט״ו חֶשְׁוָן תשפ״ו קבלת …" at bounding box center [460, 337] width 218 height 83
click at [457, 168] on input "ט" at bounding box center [449, 160] width 19 height 22
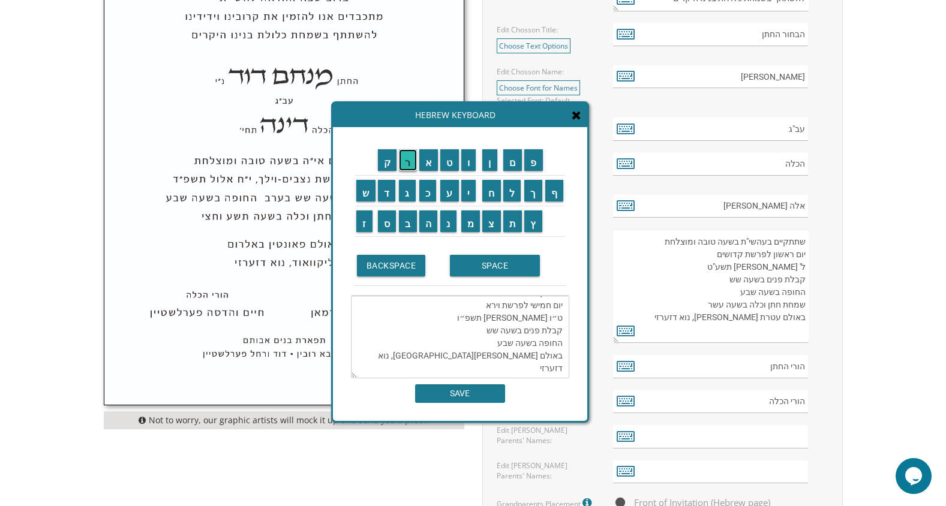
drag, startPoint x: 414, startPoint y: 162, endPoint x: 404, endPoint y: 164, distance: 10.4
click at [404, 164] on input "ר" at bounding box center [408, 160] width 18 height 22
click at [388, 223] on input "ס" at bounding box center [387, 222] width 19 height 22
click at [450, 224] on input "נ" at bounding box center [448, 222] width 16 height 22
click at [451, 166] on input "ט" at bounding box center [449, 160] width 19 height 22
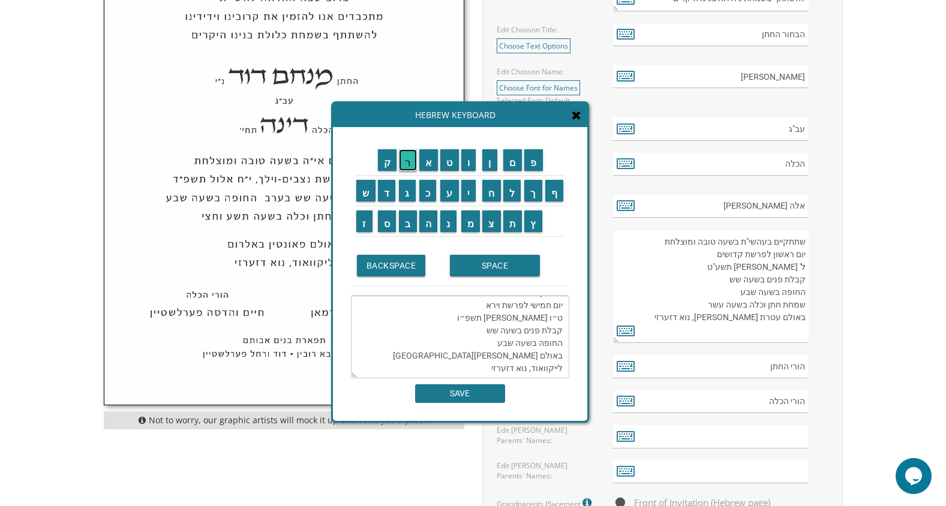
click at [407, 166] on input "ר" at bounding box center [408, 160] width 18 height 22
click at [492, 251] on td "SPACE" at bounding box center [506, 266] width 119 height 40
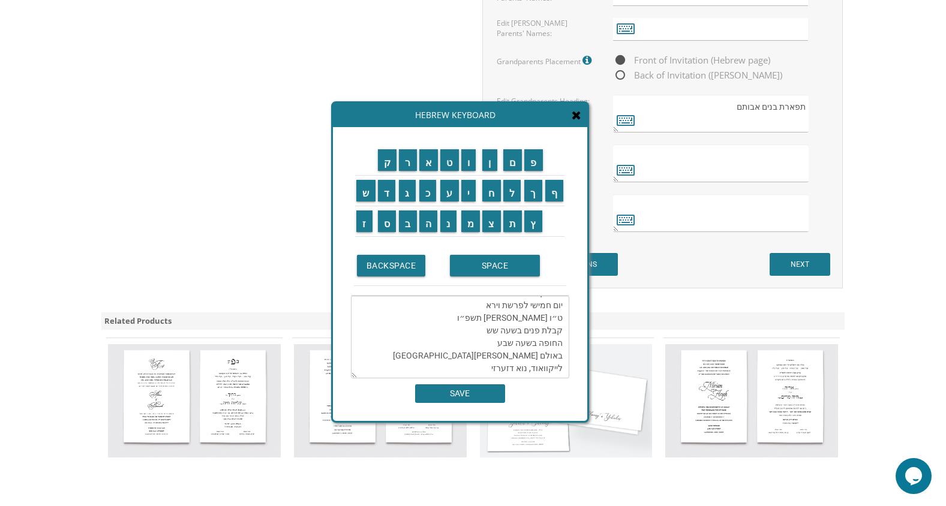
click at [494, 356] on textarea "שתתקיים בעהשי"ת בשעה טובה ומוצלחת יום חמישי לפרשת וירא ט״ו חֶשְׁוָן תשפ״ו קבלת …" at bounding box center [460, 337] width 218 height 83
click at [543, 373] on textarea "שתתקיים בעהשי"ת בשעה טובה ומוצלחת יום חמישי לפרשת וירא ט״ו חֶשְׁוָן תשפ״ו קבלת …" at bounding box center [460, 337] width 218 height 83
drag, startPoint x: 433, startPoint y: 223, endPoint x: 471, endPoint y: 188, distance: 52.2
click at [471, 188] on input "י" at bounding box center [468, 191] width 15 height 22
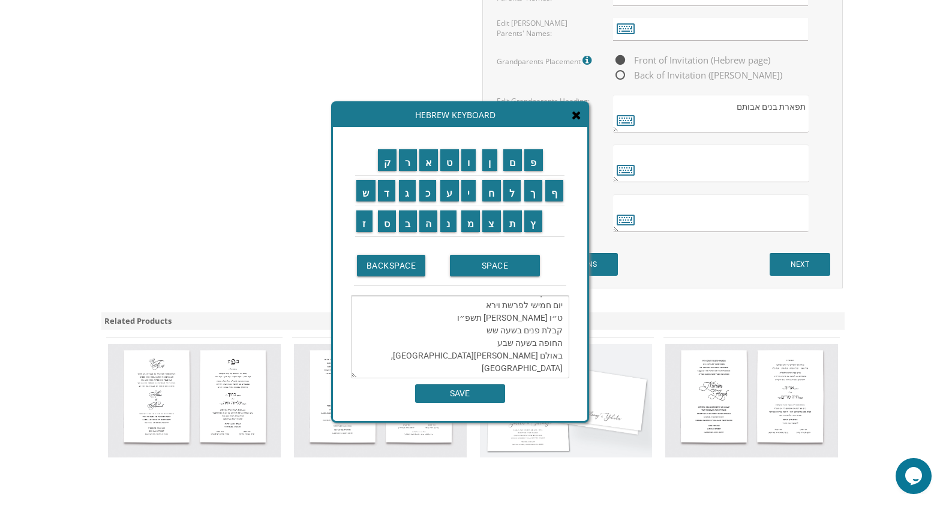
click at [562, 365] on textarea "שתתקיים בעהשי"ת בשעה טובה ומוצלחת יום חמישי לפרשת וירא ט״ו חֶשְׁוָן תשפ״ו קבלת …" at bounding box center [460, 337] width 218 height 83
click at [433, 224] on input "ה" at bounding box center [428, 222] width 19 height 22
click at [469, 192] on input "י" at bounding box center [468, 191] width 15 height 22
click at [422, 168] on input "א" at bounding box center [428, 160] width 19 height 22
click at [518, 193] on input "ל" at bounding box center [512, 191] width 18 height 22
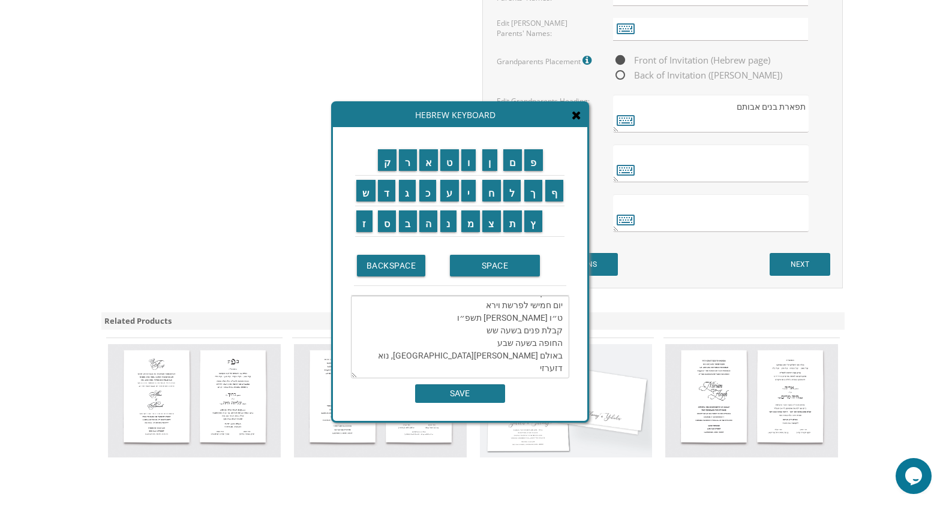
click at [477, 199] on td "י" at bounding box center [471, 190] width 22 height 31
click at [470, 197] on input "י" at bounding box center [468, 191] width 15 height 22
click at [430, 164] on input "א" at bounding box center [428, 160] width 19 height 22
click at [423, 230] on input "ה" at bounding box center [428, 222] width 19 height 22
click at [539, 163] on input "פ" at bounding box center [533, 160] width 19 height 22
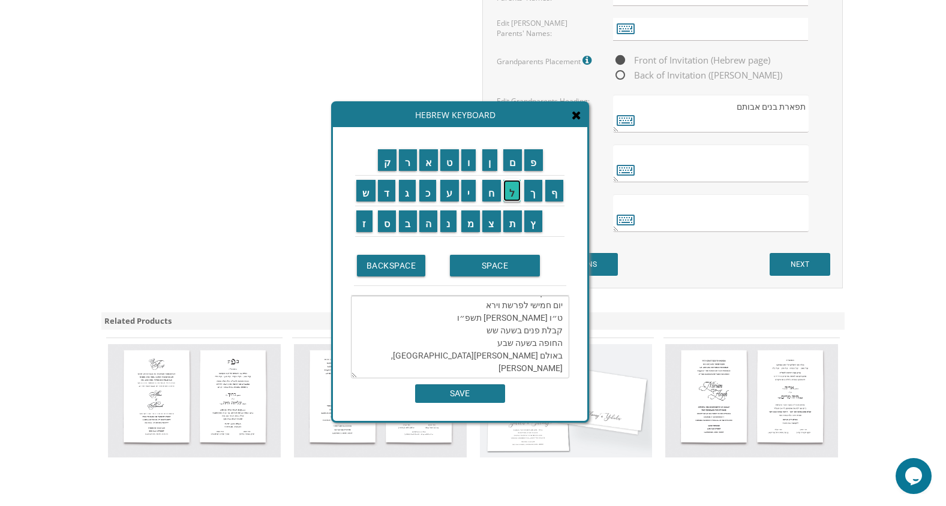
click at [515, 191] on input "ל" at bounding box center [512, 191] width 18 height 22
click at [472, 165] on input "ו" at bounding box center [468, 160] width 15 height 22
click at [412, 170] on input "ר" at bounding box center [408, 160] width 18 height 22
click at [474, 200] on input "י" at bounding box center [468, 191] width 15 height 22
click at [385, 200] on input "ד" at bounding box center [387, 191] width 18 height 22
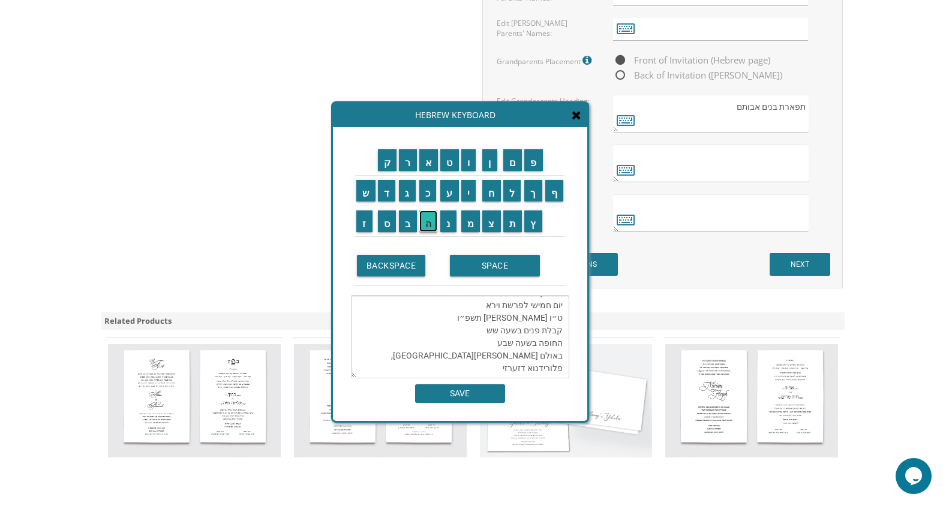
click at [422, 220] on input "ה" at bounding box center [428, 222] width 19 height 22
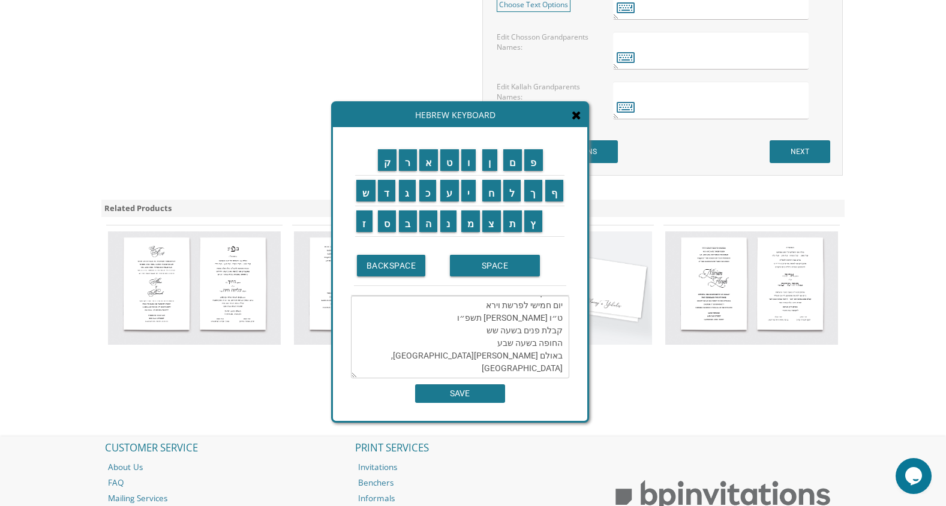
scroll to position [1124, 0]
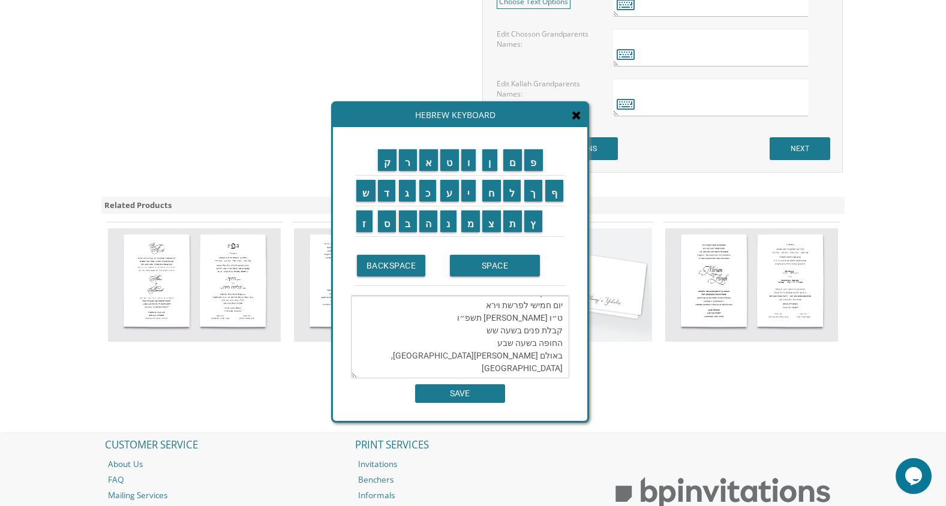
type textarea "שתתקיים בעהשי"ת בשעה טובה ומוצלחת יום חמישי לפרשת וירא ט״ו חֶשְׁוָן תשפ״ו קבלת …"
click at [469, 397] on input "SAVE" at bounding box center [460, 394] width 90 height 19
type textarea "שתתקיים בעהשי"ת בשעה טובה ומוצלחת יום חמישי לפרשת וירא ט״ו חֶשְׁוָן תשפ״ו קבלת …"
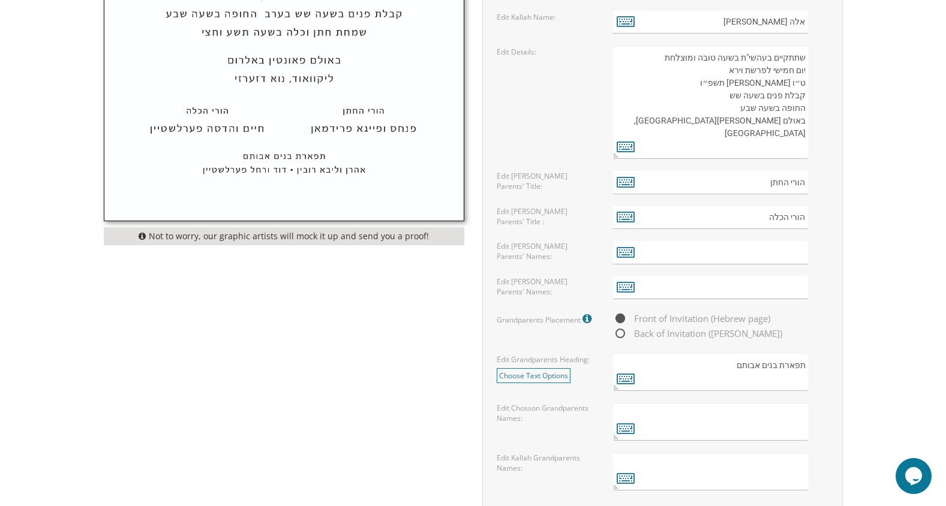
scroll to position [750, 0]
click at [790, 256] on input "text" at bounding box center [710, 252] width 195 height 23
drag, startPoint x: 790, startPoint y: 256, endPoint x: 777, endPoint y: 238, distance: 21.8
click at [777, 238] on form "Customizations Please fill in your personal information. Edit Intro: Choose Tex…" at bounding box center [662, 105] width 335 height 857
click at [789, 251] on input "text" at bounding box center [710, 252] width 195 height 23
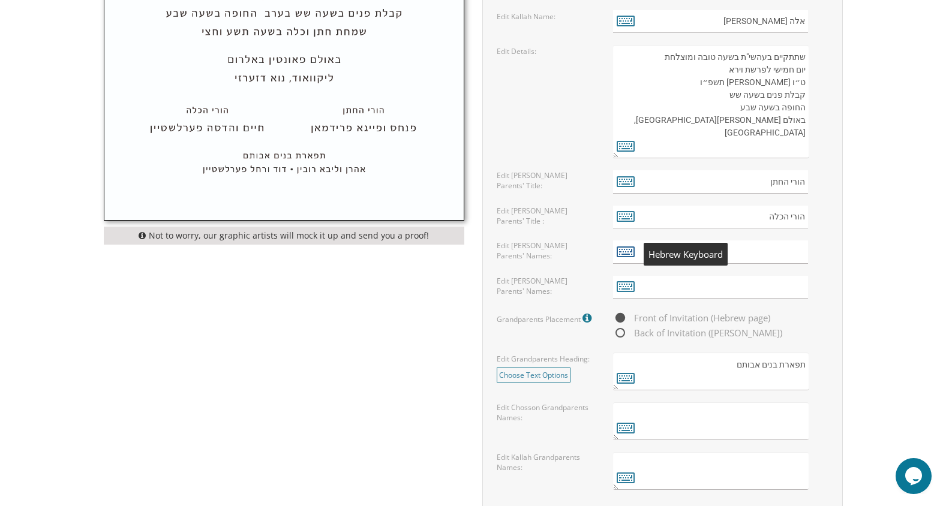
click at [622, 251] on icon at bounding box center [626, 251] width 18 height 17
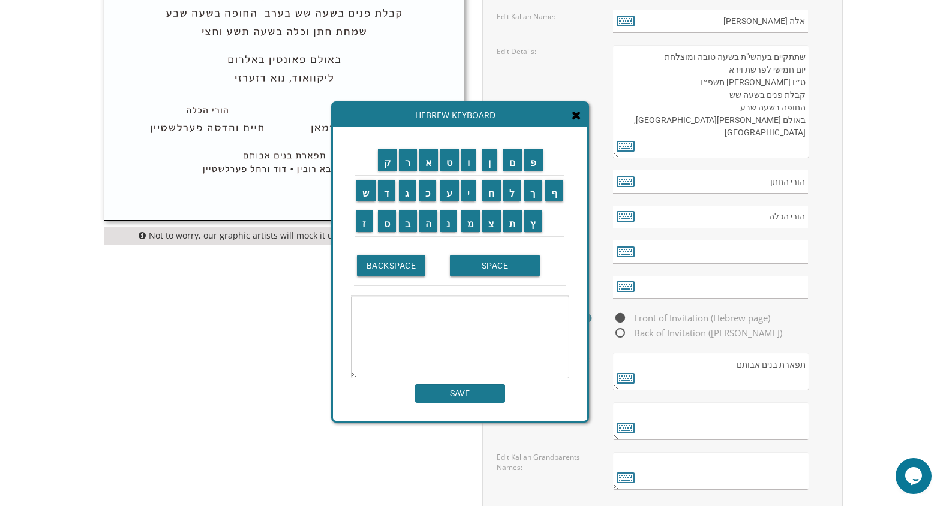
click at [791, 256] on input "text" at bounding box center [710, 252] width 195 height 23
click at [800, 254] on input "text" at bounding box center [710, 252] width 195 height 23
click at [580, 125] on div "Hebrew Keyboard" at bounding box center [460, 115] width 254 height 24
click at [576, 113] on icon at bounding box center [577, 115] width 10 height 12
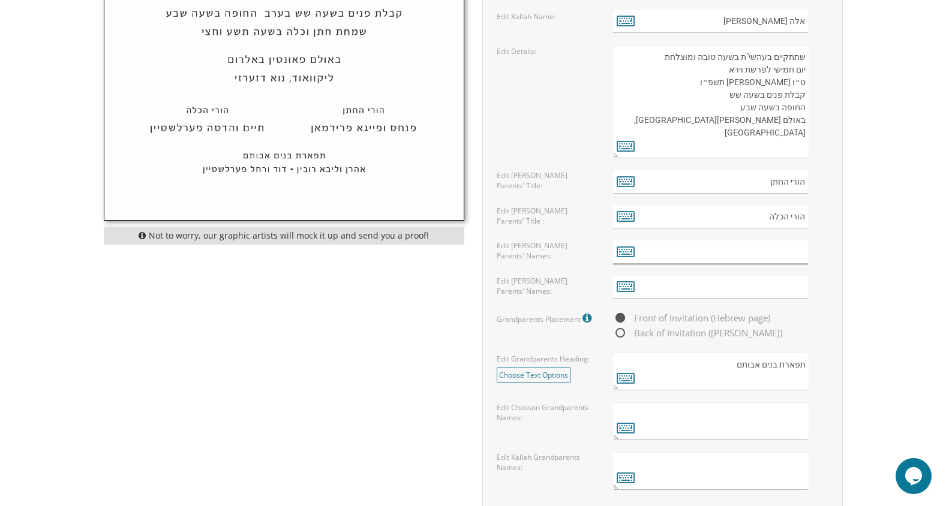
click at [794, 253] on input "text" at bounding box center [710, 252] width 195 height 23
drag, startPoint x: 794, startPoint y: 253, endPoint x: 763, endPoint y: 259, distance: 31.7
click at [763, 259] on input "T" at bounding box center [710, 252] width 195 height 23
click at [780, 249] on input "T" at bounding box center [710, 252] width 195 height 23
type input "TT"
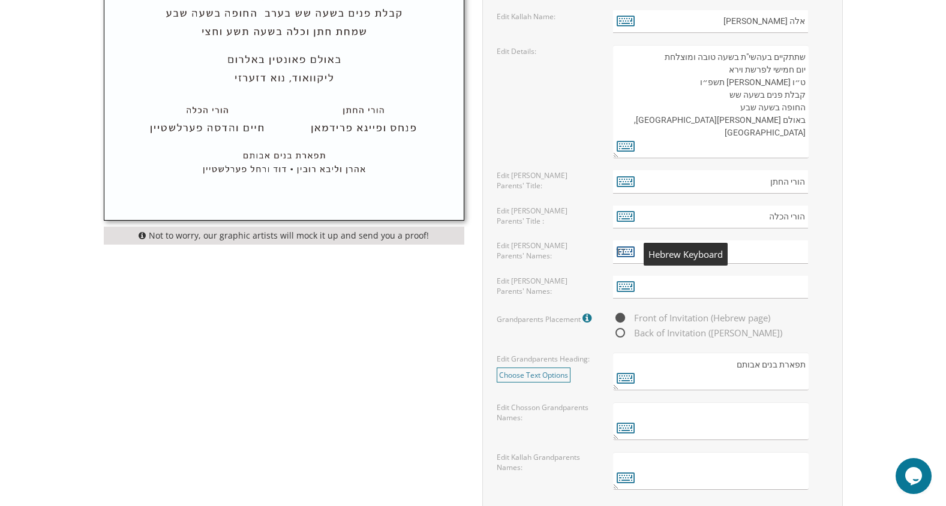
click at [634, 243] on icon at bounding box center [626, 251] width 18 height 17
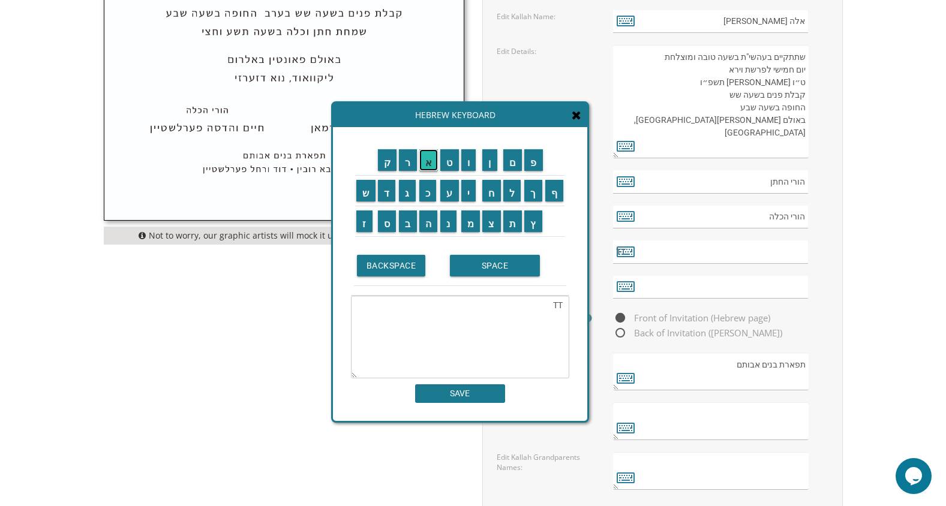
click at [430, 170] on input "א" at bounding box center [428, 160] width 19 height 22
type textarea "T"
click at [430, 158] on input "א" at bounding box center [428, 160] width 19 height 22
click at [430, 159] on input "א" at bounding box center [428, 160] width 19 height 22
click at [410, 220] on input "ב" at bounding box center [408, 222] width 18 height 22
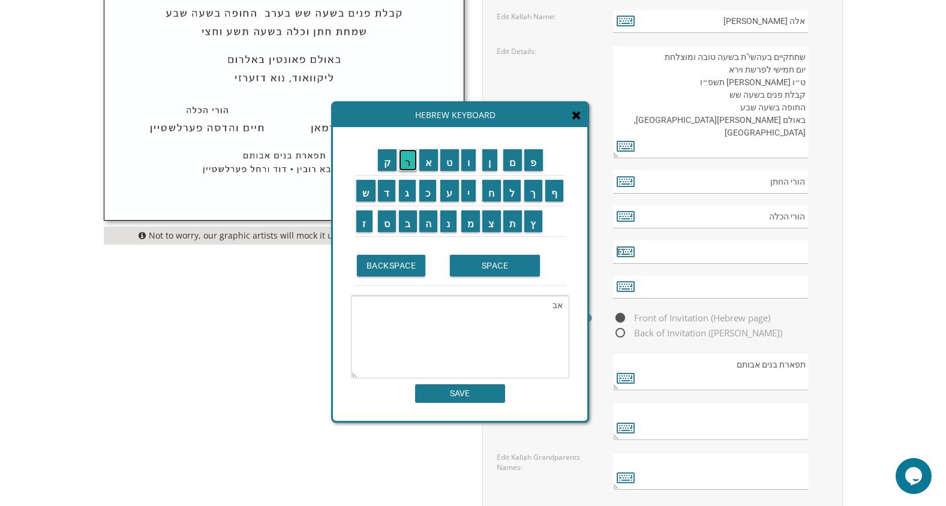
click at [404, 159] on input "ר" at bounding box center [408, 160] width 18 height 22
click at [430, 227] on input "ה" at bounding box center [428, 222] width 19 height 22
click at [516, 172] on td "ם" at bounding box center [513, 160] width 22 height 31
click at [515, 168] on input "ם" at bounding box center [512, 160] width 19 height 22
click at [484, 275] on input "SPACE" at bounding box center [495, 266] width 90 height 22
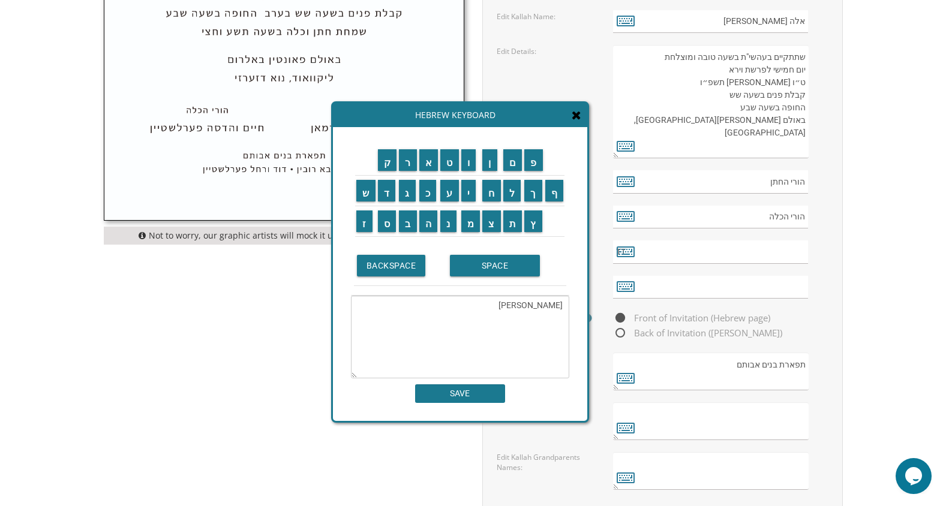
click at [475, 234] on td "מ" at bounding box center [471, 221] width 22 height 31
click at [473, 196] on input "י" at bounding box center [468, 191] width 15 height 22
drag, startPoint x: 473, startPoint y: 233, endPoint x: 463, endPoint y: 218, distance: 17.6
click at [463, 218] on input "מ" at bounding box center [470, 222] width 19 height 22
click at [468, 199] on input "י" at bounding box center [468, 191] width 15 height 22
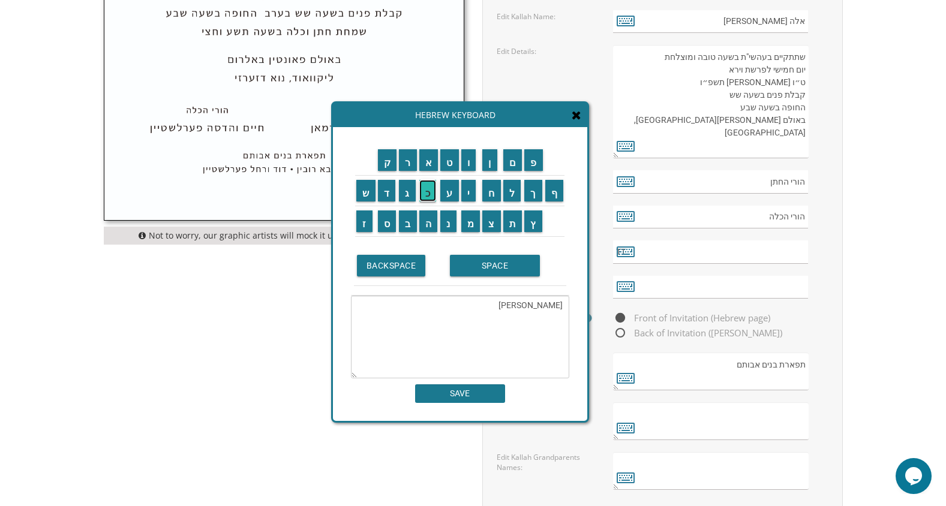
click at [425, 187] on input "כ" at bounding box center [427, 191] width 17 height 22
click at [430, 168] on input "א" at bounding box center [428, 160] width 19 height 22
click at [517, 196] on input "ל" at bounding box center [512, 191] width 18 height 22
click at [510, 309] on textarea "אברהם מיכאל" at bounding box center [460, 337] width 218 height 83
click at [472, 160] on input "ו" at bounding box center [468, 160] width 15 height 22
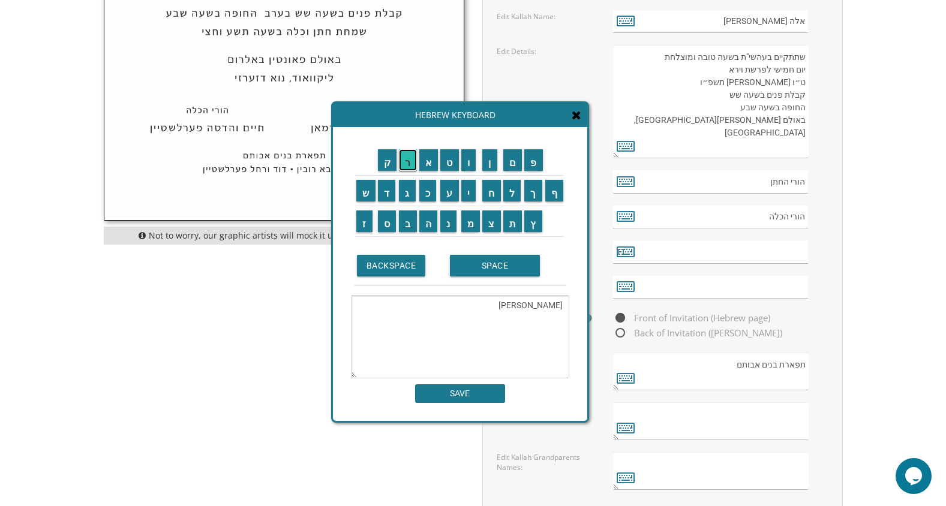
click at [411, 164] on input "ר" at bounding box center [408, 160] width 18 height 22
click at [494, 197] on input "ח" at bounding box center [491, 191] width 19 height 22
click at [509, 193] on input "ל" at bounding box center [512, 191] width 18 height 22
click at [479, 270] on input "SPACE" at bounding box center [495, 266] width 90 height 22
click at [382, 191] on input "ד" at bounding box center [387, 191] width 18 height 22
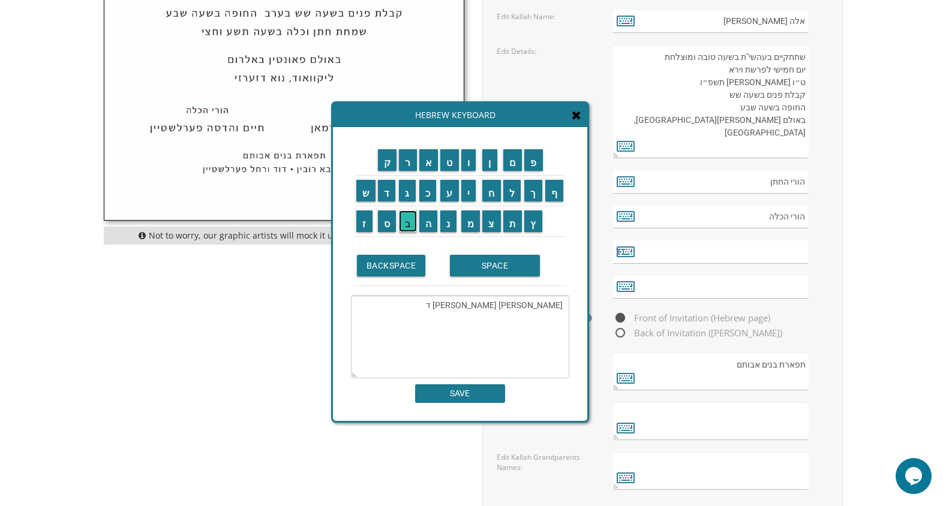
click at [412, 223] on input "ב" at bounding box center [408, 222] width 18 height 22
click at [471, 167] on input "ו" at bounding box center [468, 160] width 15 height 22
click at [413, 166] on input "ר" at bounding box center [408, 160] width 18 height 22
click at [427, 224] on input "ה" at bounding box center [428, 222] width 19 height 22
click at [516, 191] on input "ל" at bounding box center [512, 191] width 18 height 22
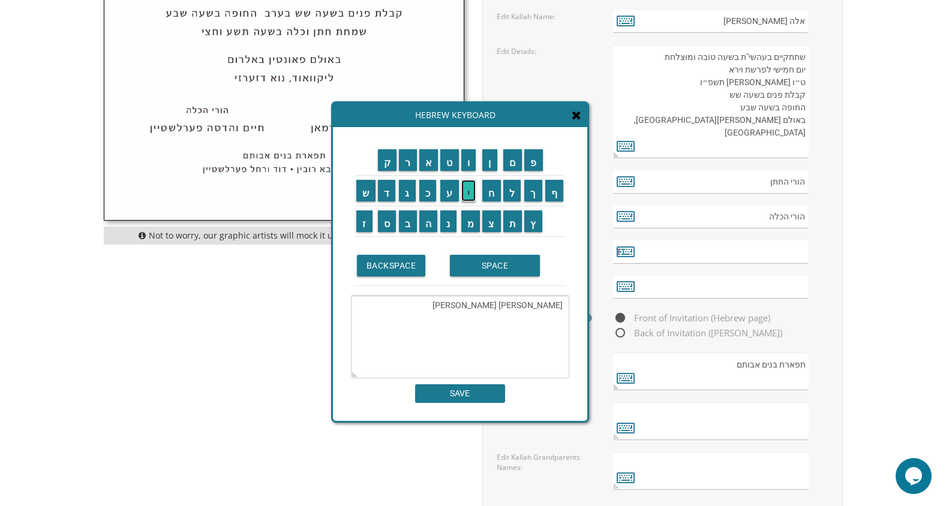
click at [474, 191] on input "י" at bounding box center [468, 191] width 15 height 22
click at [411, 220] on input "ב" at bounding box center [408, 222] width 18 height 22
click at [409, 163] on input "ר" at bounding box center [408, 160] width 18 height 22
click at [475, 221] on input "מ" at bounding box center [470, 222] width 19 height 22
click at [495, 164] on input "ן" at bounding box center [489, 160] width 15 height 22
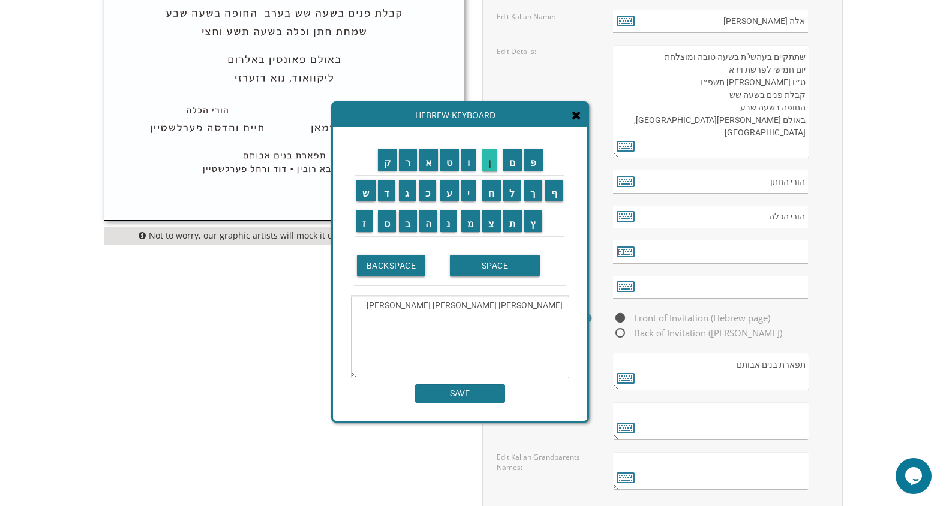
type textarea "אברהם מיכאל ורחל דבורה ליברמן"
click at [463, 396] on input "SAVE" at bounding box center [460, 394] width 90 height 19
type input "אברהם מיכאל ורחל דבורה ליברמן"
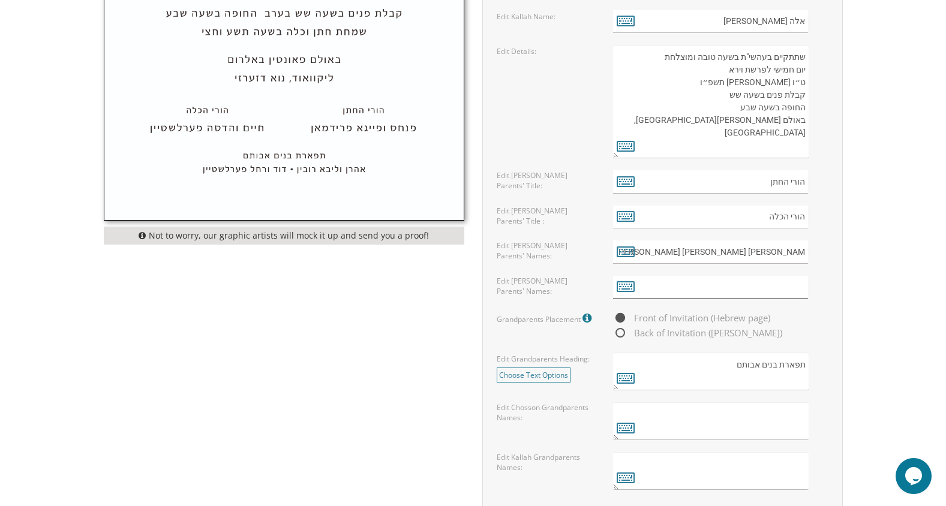
click at [766, 284] on input "text" at bounding box center [710, 287] width 195 height 23
drag, startPoint x: 682, startPoint y: 249, endPoint x: 812, endPoint y: 256, distance: 129.8
click at [812, 256] on div "אברהם מיכאל ורחל דבורה ליברמן" at bounding box center [720, 252] width 215 height 23
click at [767, 284] on input "text" at bounding box center [710, 287] width 195 height 23
paste input "אברהם מיכאל ורחל דבורה ליברמן"
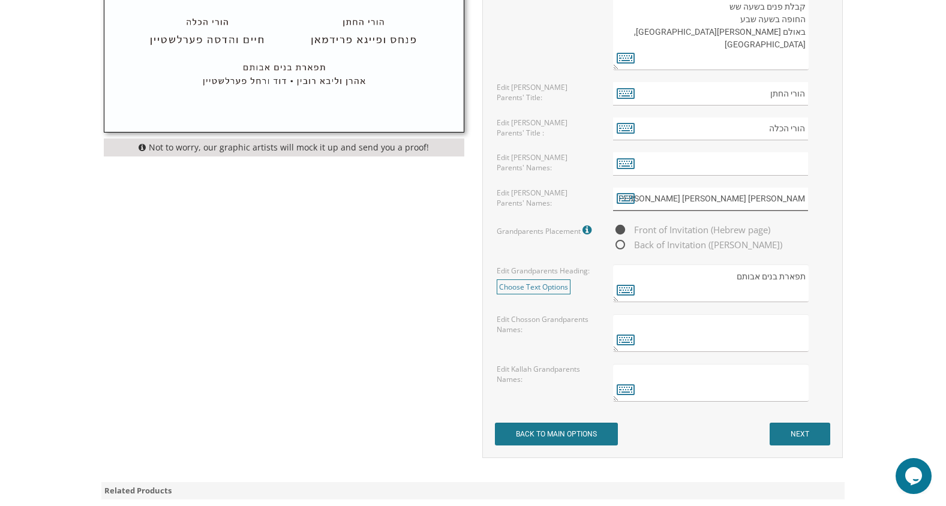
scroll to position [839, 0]
type input "אברהם מיכאל ורחל דבורה ליברמן"
click at [790, 380] on textarea at bounding box center [710, 383] width 195 height 38
drag, startPoint x: 629, startPoint y: 386, endPoint x: 619, endPoint y: 393, distance: 13.0
click at [619, 393] on icon at bounding box center [626, 388] width 18 height 17
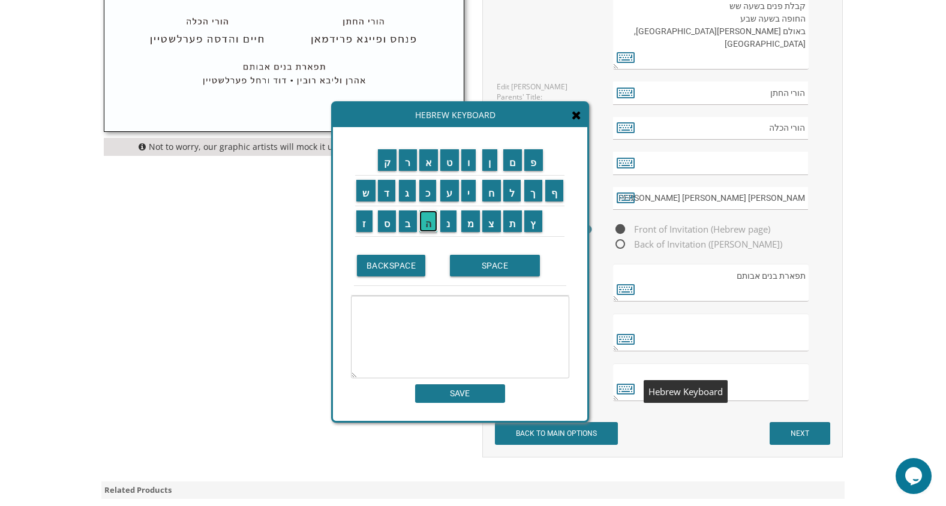
click at [428, 227] on input "ה" at bounding box center [428, 222] width 19 height 22
click at [406, 162] on input "ר" at bounding box center [408, 160] width 18 height 22
click at [409, 222] on input "ב" at bounding box center [408, 222] width 18 height 22
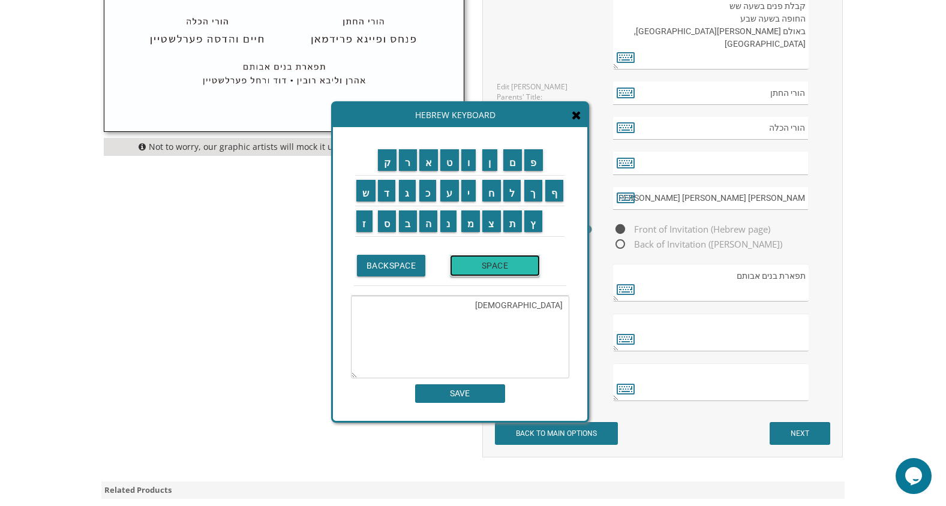
click at [481, 265] on input "SPACE" at bounding box center [495, 266] width 90 height 22
click at [446, 229] on input "נ" at bounding box center [448, 222] width 16 height 22
click at [510, 230] on input "ת" at bounding box center [512, 222] width 19 height 22
click at [449, 224] on input "נ" at bounding box center [448, 222] width 16 height 22
click at [430, 164] on input "א" at bounding box center [428, 160] width 19 height 22
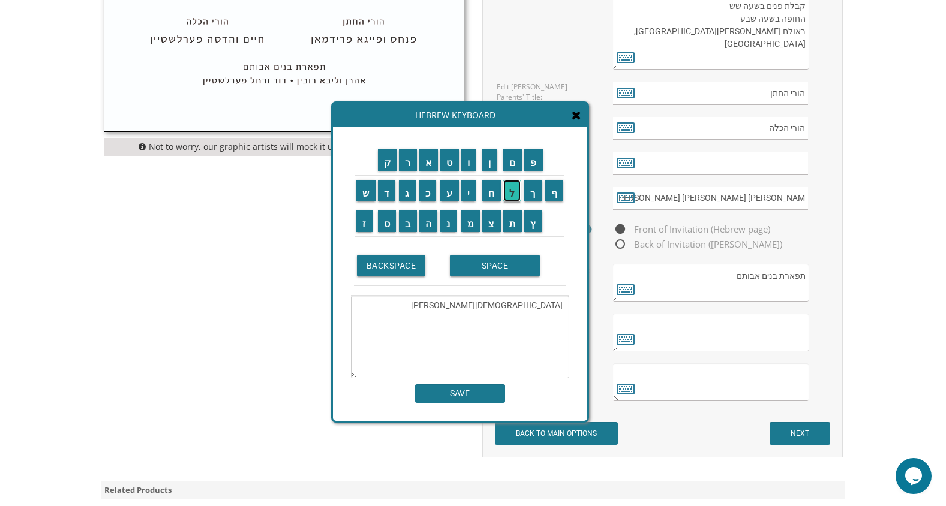
click at [515, 191] on input "ל" at bounding box center [512, 191] width 18 height 22
click at [485, 272] on input "SPACE" at bounding box center [495, 266] width 90 height 22
click at [469, 193] on input "י" at bounding box center [468, 191] width 15 height 22
click at [469, 161] on input "ו" at bounding box center [468, 160] width 15 height 22
click at [385, 225] on input "ס" at bounding box center [387, 222] width 19 height 22
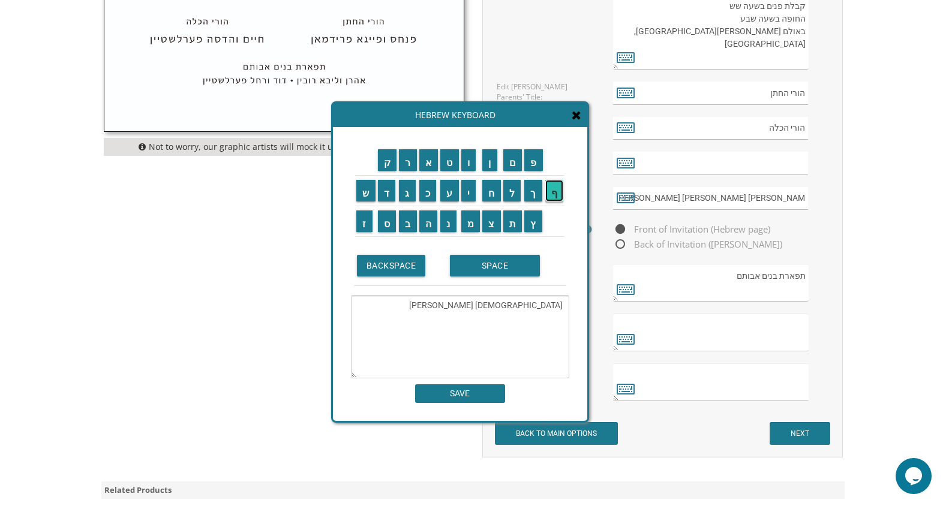
click at [557, 193] on input "ף" at bounding box center [554, 191] width 19 height 22
click at [489, 264] on input "SPACE" at bounding box center [495, 266] width 90 height 22
click at [466, 164] on input "ו" at bounding box center [468, 160] width 15 height 22
click at [469, 194] on input "י" at bounding box center [468, 191] width 15 height 22
click at [534, 160] on input "פ" at bounding box center [533, 160] width 19 height 22
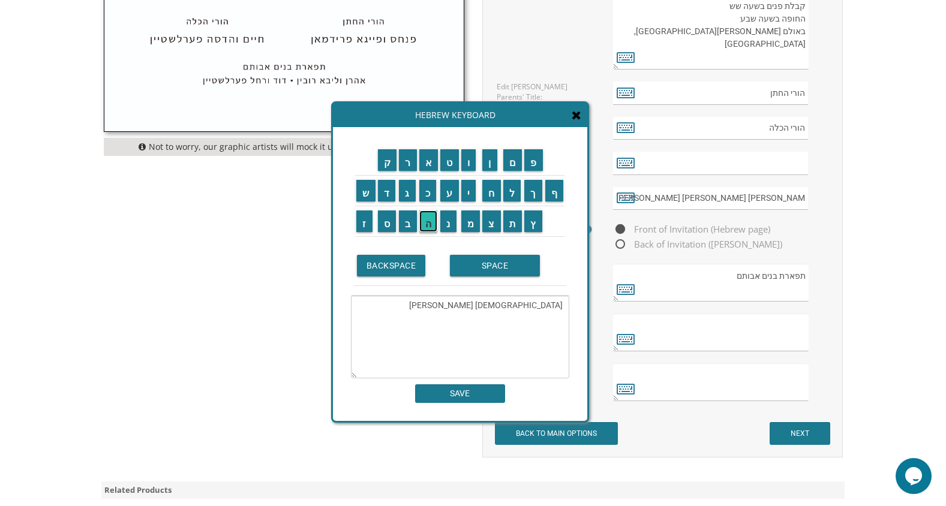
click at [427, 223] on input "ה" at bounding box center [428, 222] width 19 height 22
click at [485, 265] on input "SPACE" at bounding box center [495, 266] width 90 height 22
click at [512, 193] on input "ל" at bounding box center [512, 191] width 18 height 22
click at [444, 159] on input "ט" at bounding box center [449, 160] width 19 height 22
click at [383, 268] on input "BACKSPACE" at bounding box center [391, 266] width 69 height 22
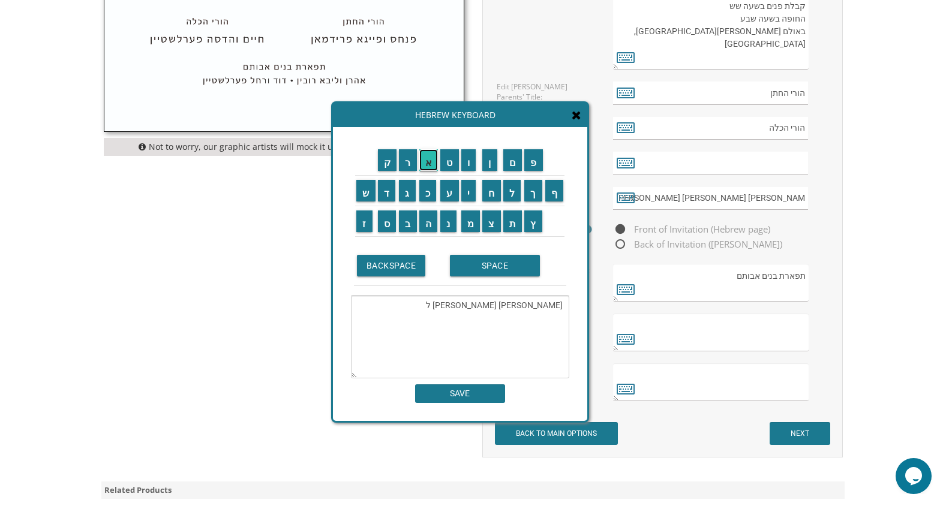
click at [428, 162] on input "א" at bounding box center [428, 160] width 19 height 22
click at [428, 224] on input "ה" at bounding box center [428, 222] width 19 height 22
click at [483, 264] on input "SPACE" at bounding box center [495, 266] width 90 height 22
click at [516, 194] on input "ל" at bounding box center [512, 191] width 18 height 22
click at [469, 193] on input "י" at bounding box center [468, 191] width 15 height 22
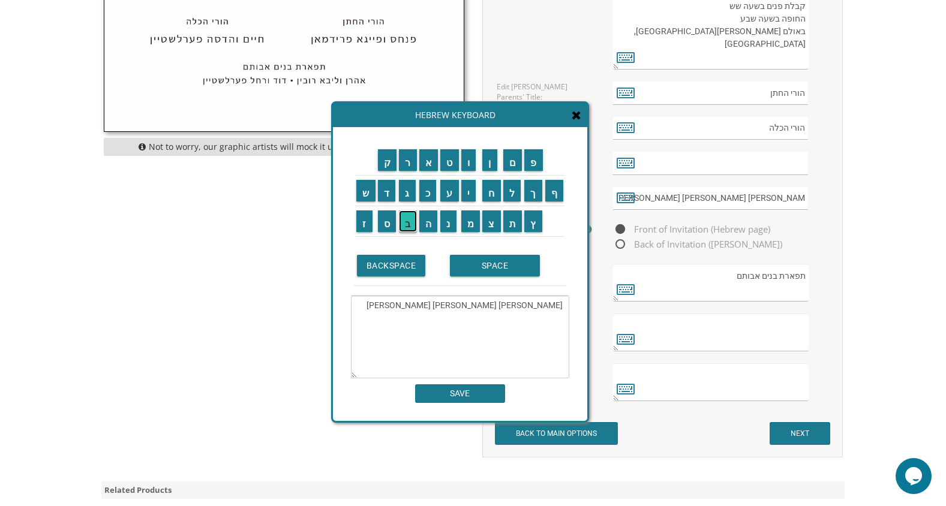
click at [409, 218] on input "ב" at bounding box center [408, 222] width 18 height 22
click at [407, 161] on input "ר" at bounding box center [408, 160] width 18 height 22
click at [469, 224] on input "מ" at bounding box center [470, 222] width 19 height 22
click at [491, 164] on input "ן" at bounding box center [489, 160] width 15 height 22
click at [428, 224] on input "ה" at bounding box center [428, 222] width 19 height 22
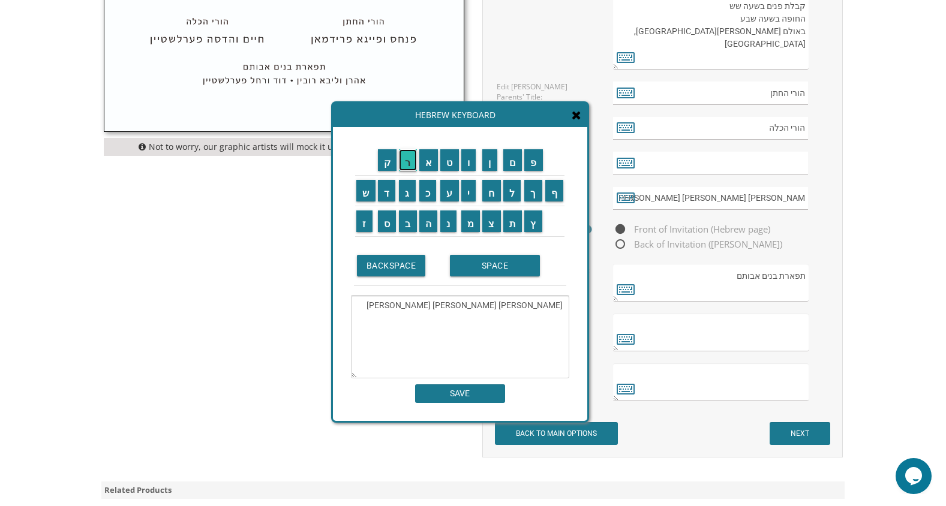
click at [409, 157] on input "ר" at bounding box center [408, 160] width 18 height 22
click at [404, 222] on input "ב" at bounding box center [408, 222] width 18 height 22
click at [483, 270] on input "SPACE" at bounding box center [495, 266] width 90 height 22
click at [361, 224] on input "ז" at bounding box center [364, 222] width 16 height 22
click at [431, 157] on input "א" at bounding box center [428, 160] width 19 height 22
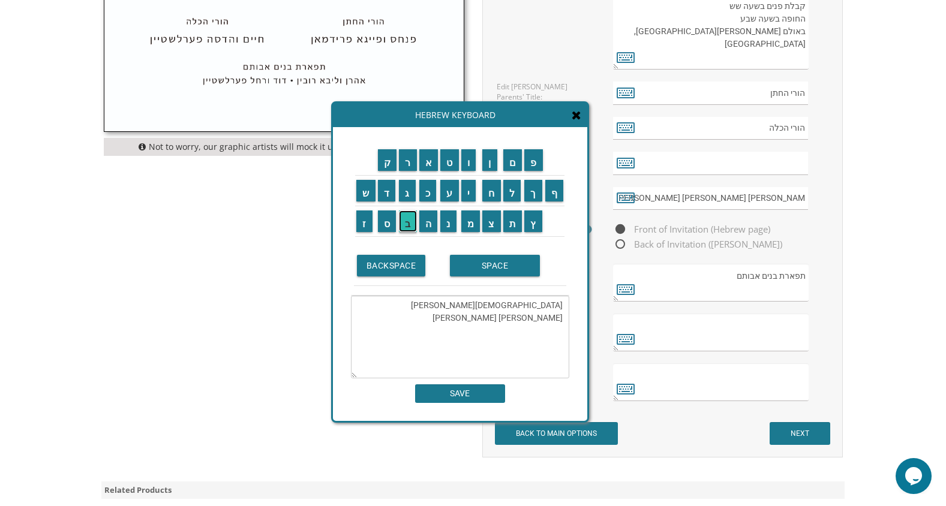
click at [409, 222] on input "ב" at bounding box center [408, 222] width 18 height 22
click at [485, 265] on input "SPACE" at bounding box center [495, 266] width 90 height 22
click at [471, 166] on input "ו" at bounding box center [468, 160] width 15 height 22
click at [366, 219] on input "ז" at bounding box center [364, 222] width 16 height 22
click at [428, 224] on input "ה" at bounding box center [428, 222] width 19 height 22
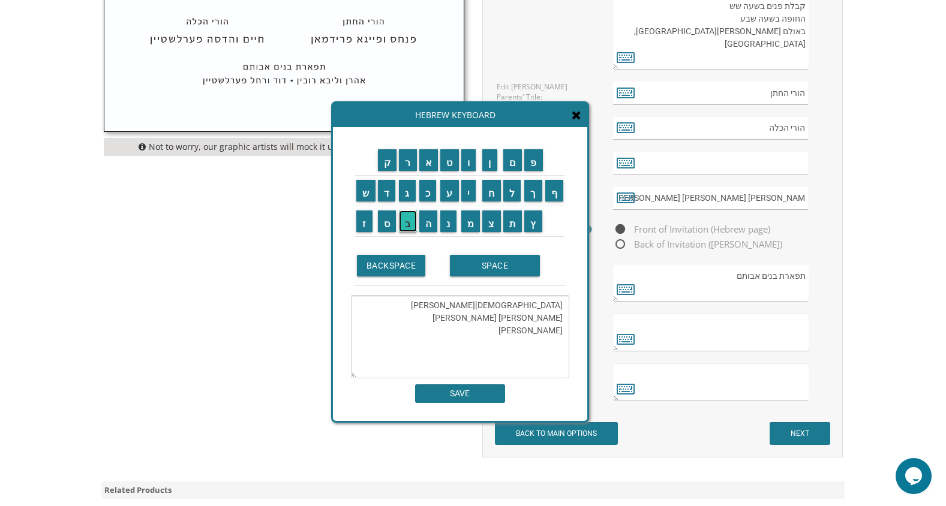
click at [409, 221] on input "ב" at bounding box center [408, 222] width 18 height 22
click at [424, 224] on input "ה" at bounding box center [428, 222] width 19 height 22
click at [476, 269] on input "SPACE" at bounding box center [495, 266] width 90 height 22
click at [414, 213] on input "ב" at bounding box center [408, 222] width 18 height 22
click at [509, 223] on input "ת" at bounding box center [512, 222] width 19 height 22
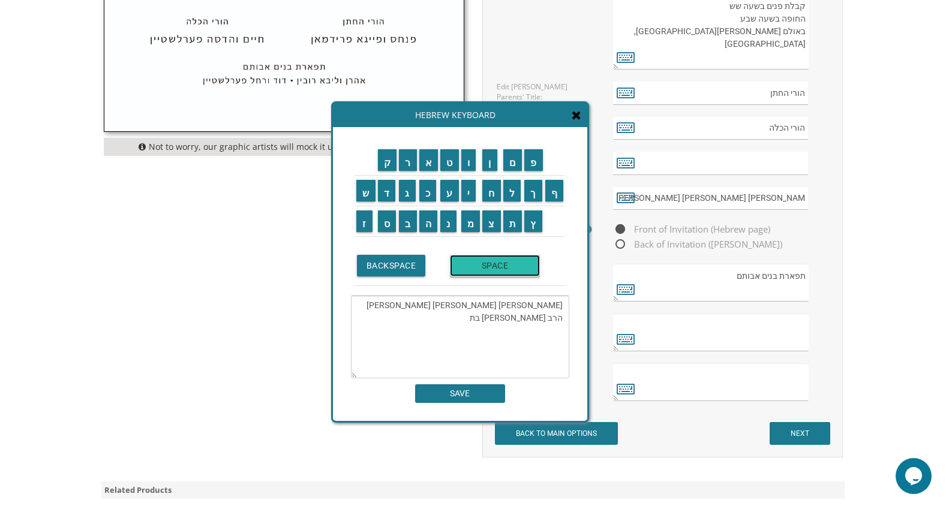
click at [508, 268] on input "SPACE" at bounding box center [495, 266] width 90 height 22
click at [368, 197] on input "ש" at bounding box center [365, 191] width 19 height 22
click at [406, 229] on input "ב" at bounding box center [408, 222] width 18 height 22
click at [448, 201] on input "ע" at bounding box center [449, 191] width 19 height 22
click at [475, 263] on input "SPACE" at bounding box center [495, 266] width 90 height 22
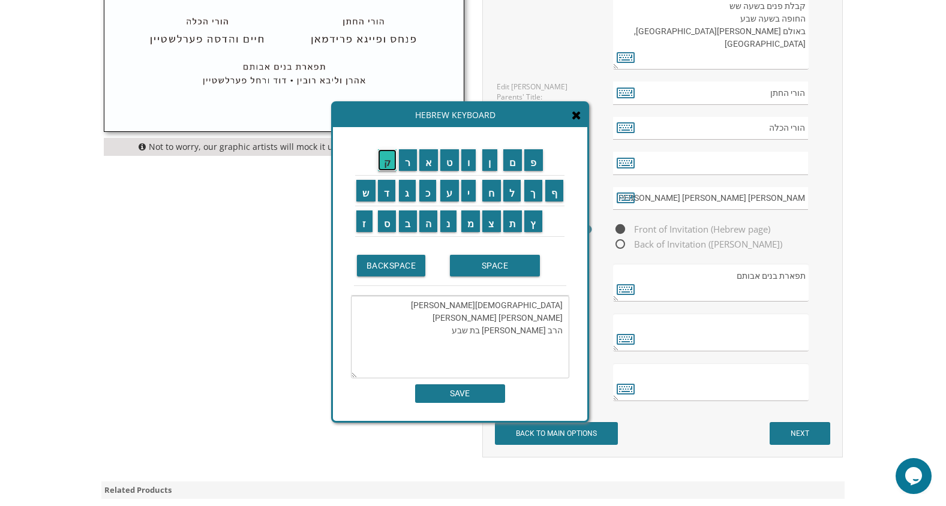
click at [390, 162] on input "ק" at bounding box center [387, 160] width 19 height 22
click at [388, 217] on input "ס" at bounding box center [387, 222] width 19 height 22
click at [450, 164] on input "ט" at bounding box center [449, 160] width 19 height 22
click at [509, 194] on input "ל" at bounding box center [512, 191] width 18 height 22
type textarea "הרב נתנאל יוסף ויפה לאה ליברמן הרב זאב וזהבה בת שבע קסטל"
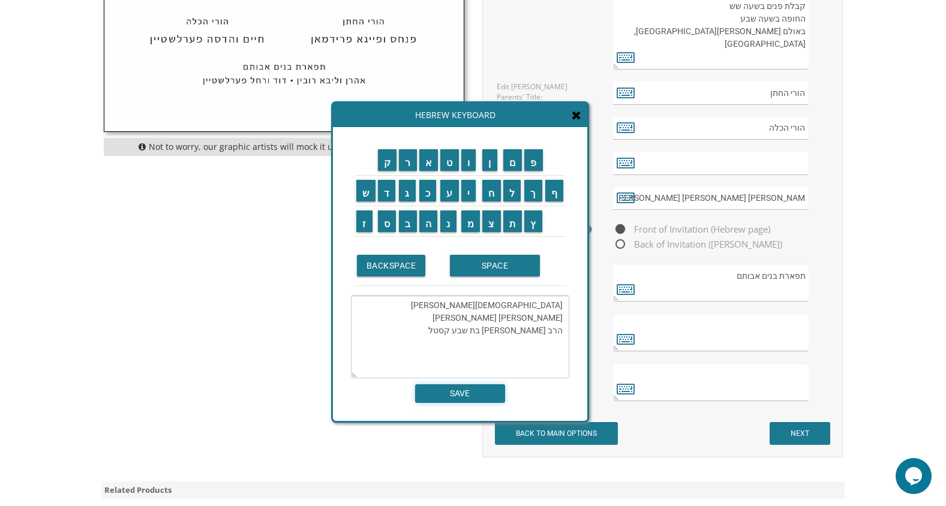
click at [465, 395] on input "SAVE" at bounding box center [460, 394] width 90 height 19
type textarea "הרב נתנאל יוסף ויפה לאה ליברמן הרב זאב וזהבה בת שבע קסטל"
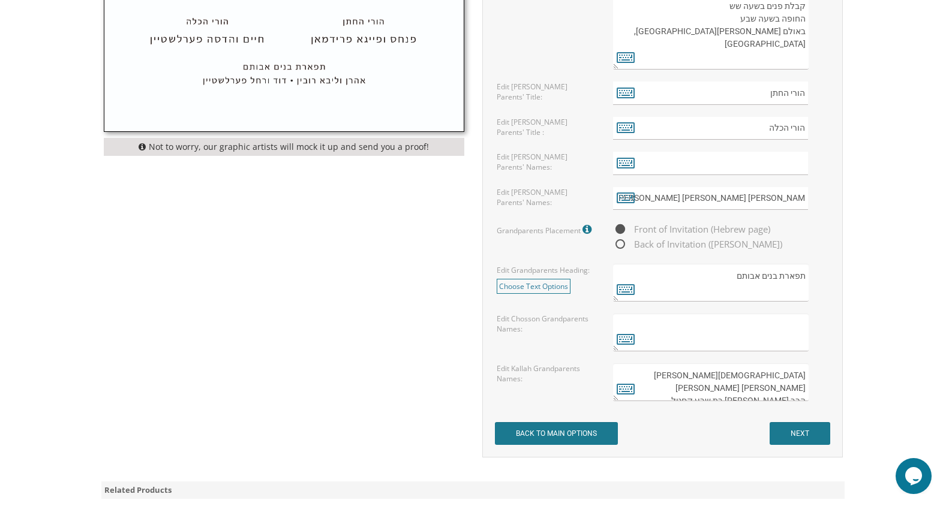
click at [760, 334] on textarea at bounding box center [710, 333] width 195 height 38
click at [799, 155] on input "text" at bounding box center [710, 163] width 195 height 23
click at [627, 163] on icon at bounding box center [626, 162] width 18 height 17
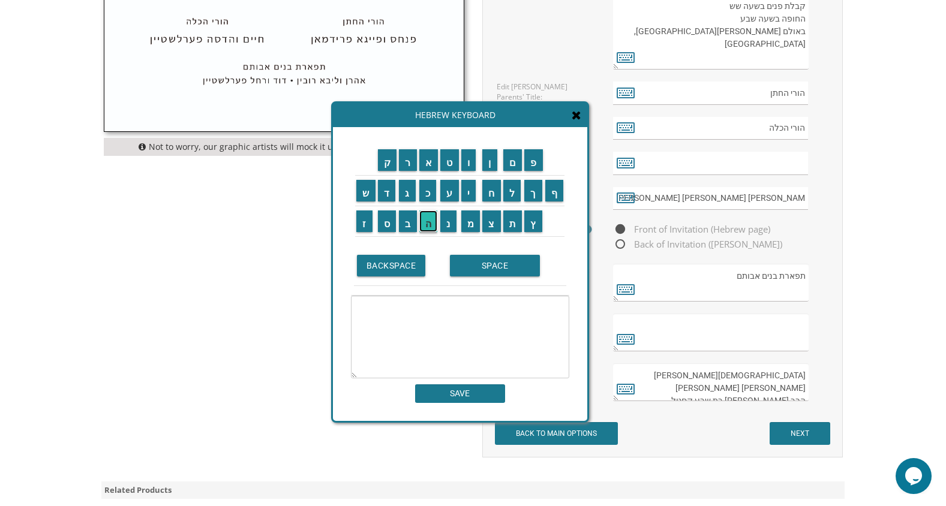
click at [433, 224] on input "ה" at bounding box center [428, 222] width 19 height 22
click at [404, 163] on input "ר" at bounding box center [408, 160] width 18 height 22
click at [412, 224] on input "ב" at bounding box center [408, 222] width 18 height 22
click at [502, 272] on input "SPACE" at bounding box center [495, 266] width 90 height 22
click at [470, 196] on input "י" at bounding box center [468, 191] width 15 height 22
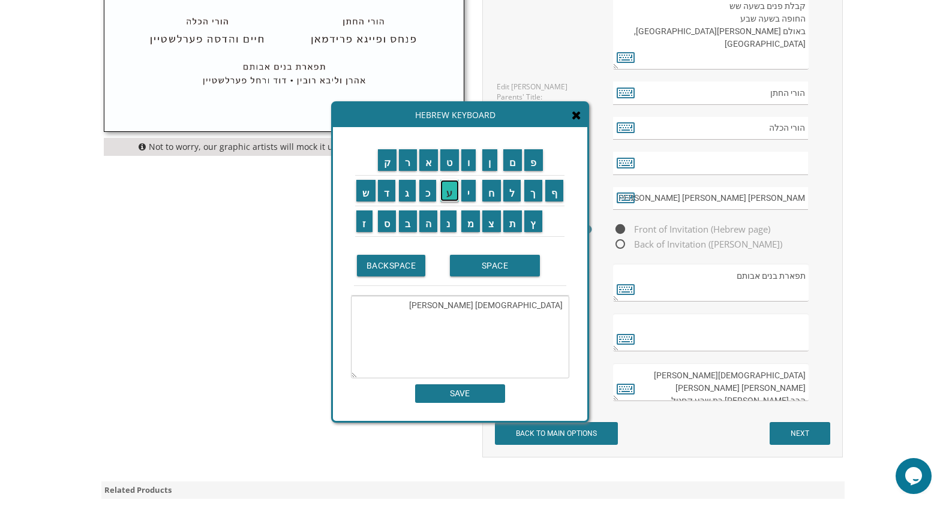
click at [450, 193] on input "ע" at bounding box center [449, 191] width 19 height 22
click at [403, 266] on input "BACKSPACE" at bounding box center [391, 266] width 69 height 22
click at [391, 164] on input "ק" at bounding box center [387, 160] width 19 height 22
click at [469, 154] on input "ו" at bounding box center [468, 160] width 15 height 22
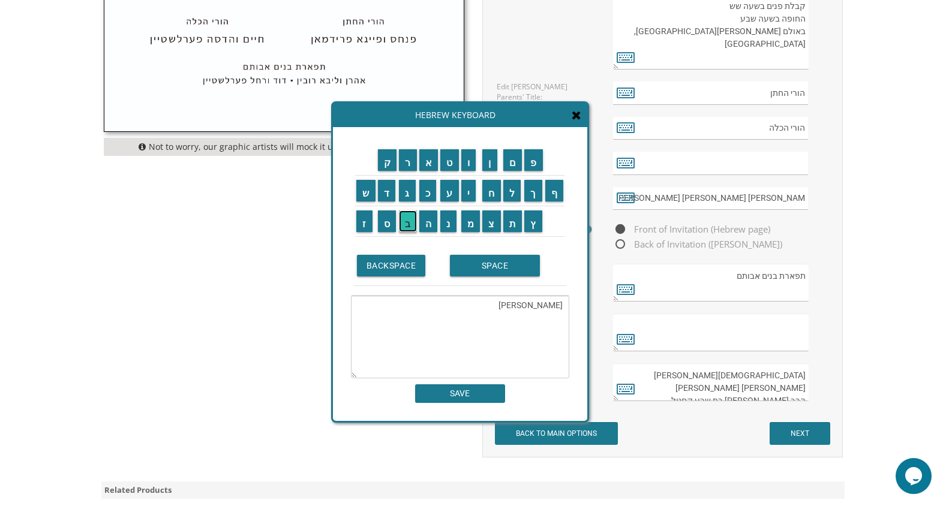
click at [410, 224] on input "ב" at bounding box center [408, 222] width 18 height 22
click at [460, 269] on input "SPACE" at bounding box center [495, 266] width 90 height 22
click at [402, 267] on input "BACKSPACE" at bounding box center [391, 266] width 69 height 22
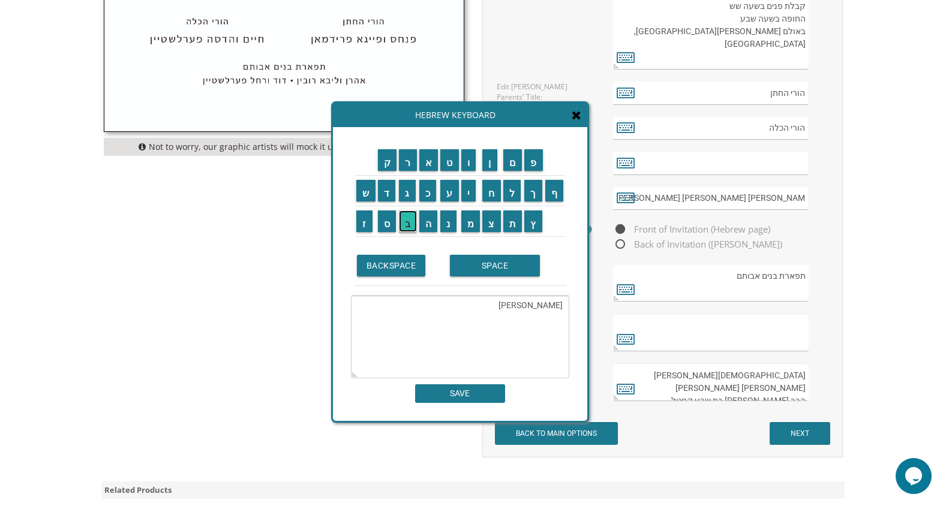
click at [402, 224] on input "ב" at bounding box center [408, 222] width 18 height 22
click at [470, 270] on input "SPACE" at bounding box center [495, 266] width 90 height 22
click at [433, 167] on input "א" at bounding box center [428, 160] width 19 height 22
click at [410, 221] on input "ב" at bounding box center [408, 222] width 18 height 22
click at [450, 220] on input "נ" at bounding box center [448, 222] width 16 height 22
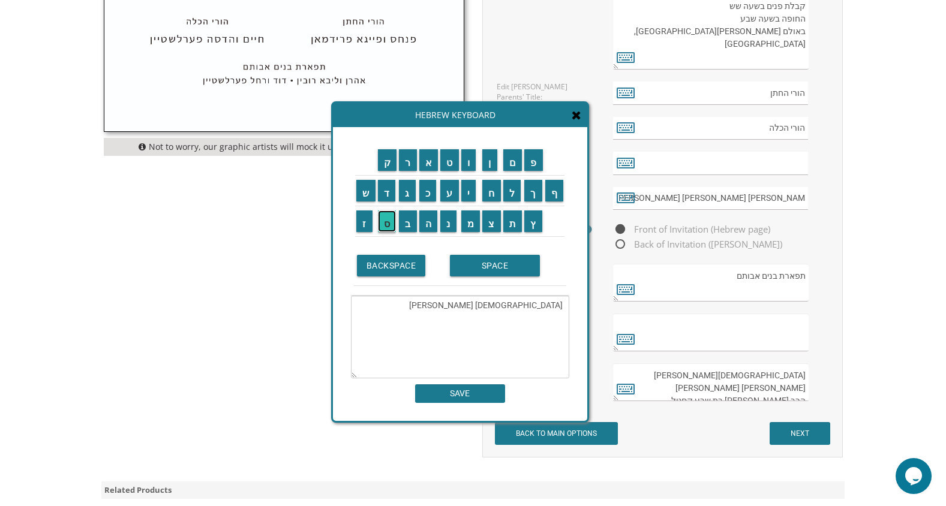
click at [388, 215] on input "ס" at bounding box center [387, 222] width 19 height 22
click at [472, 159] on input "ו" at bounding box center [468, 160] width 15 height 22
click at [491, 157] on input "ן" at bounding box center [489, 160] width 15 height 22
click at [424, 164] on input "א" at bounding box center [428, 160] width 19 height 22
click at [388, 224] on input "ס" at bounding box center [387, 222] width 19 height 22
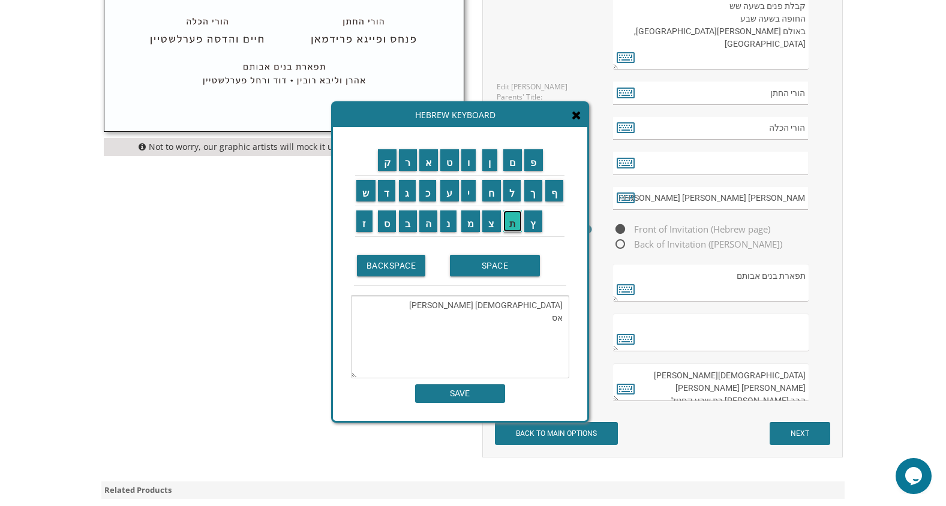
click at [512, 217] on input "ת" at bounding box center [512, 222] width 19 height 22
click at [406, 160] on input "ר" at bounding box center [408, 160] width 18 height 22
click at [472, 263] on input "SPACE" at bounding box center [495, 266] width 90 height 22
click at [433, 164] on input "א" at bounding box center [428, 160] width 19 height 22
click at [473, 187] on input "י" at bounding box center [468, 191] width 15 height 22
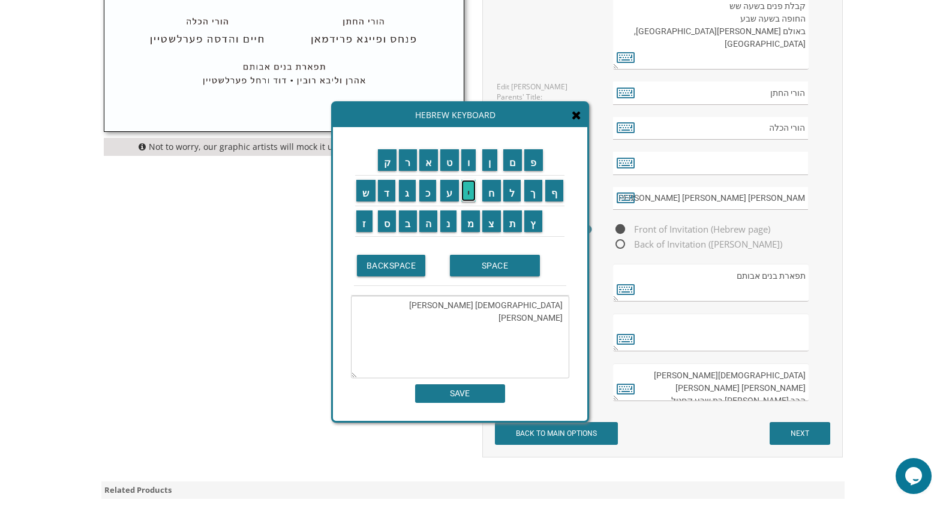
click at [473, 187] on input "י" at bounding box center [468, 191] width 15 height 22
click at [388, 197] on input "ד" at bounding box center [387, 191] width 18 height 22
click at [513, 191] on input "ל" at bounding box center [512, 191] width 18 height 22
click at [478, 269] on input "SPACE" at bounding box center [495, 266] width 90 height 22
click at [425, 162] on input "א" at bounding box center [428, 160] width 19 height 22
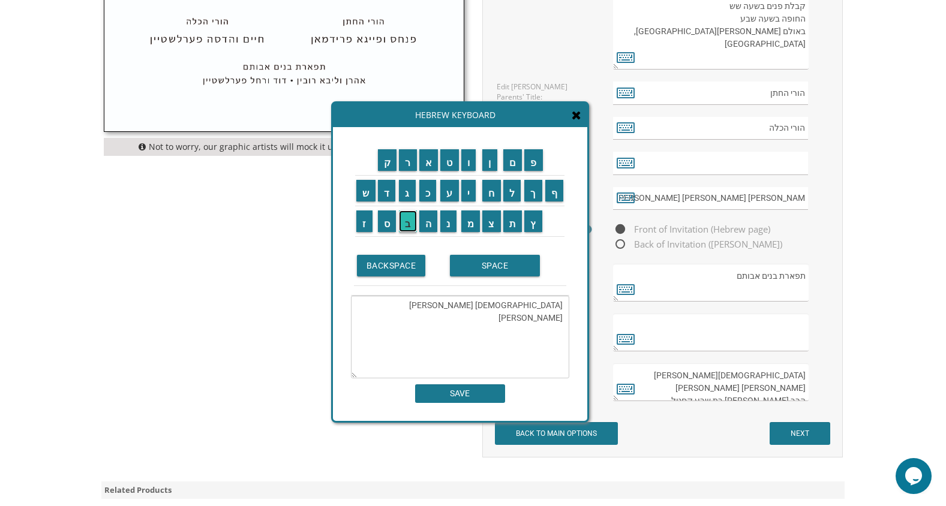
click at [411, 218] on input "ב" at bounding box center [408, 222] width 18 height 22
click at [452, 221] on input "נ" at bounding box center [448, 222] width 16 height 22
click at [385, 224] on input "ס" at bounding box center [387, 222] width 19 height 22
click at [466, 163] on input "ו" at bounding box center [468, 160] width 15 height 22
click at [488, 161] on input "ן" at bounding box center [489, 160] width 15 height 22
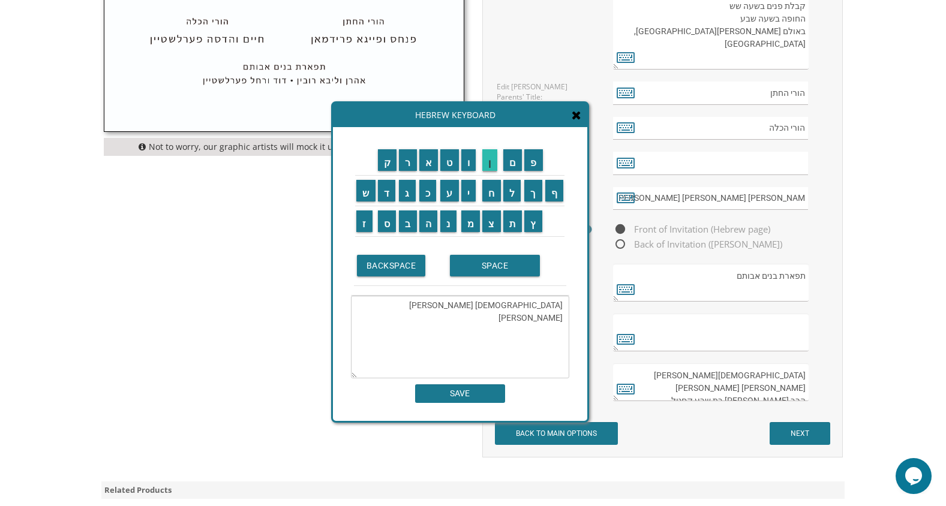
type textarea "הרב יעקב אבנסון אסתר איידל אבנסון"
click at [481, 395] on input "SAVE" at bounding box center [460, 394] width 90 height 19
type input "הרב יעקב אבנסוןאסתר איידל אבנסון"
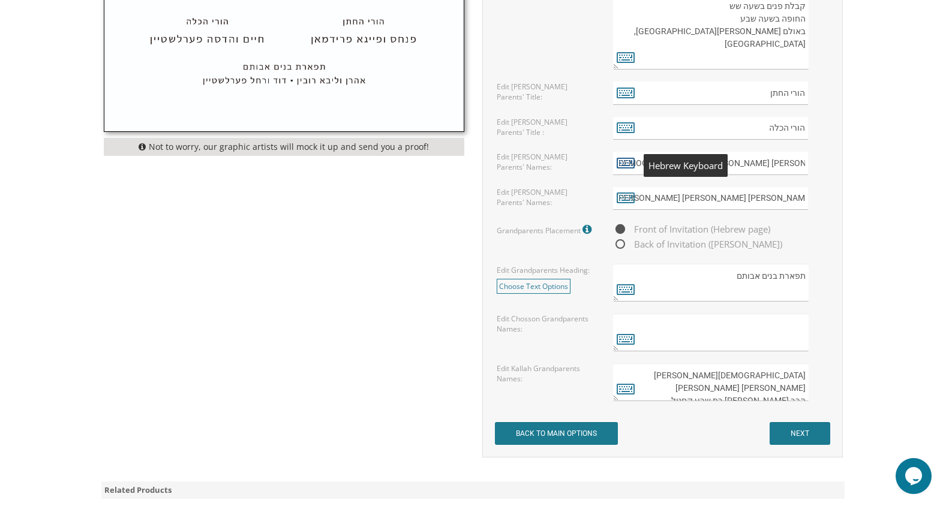
click at [625, 155] on icon at bounding box center [626, 162] width 18 height 17
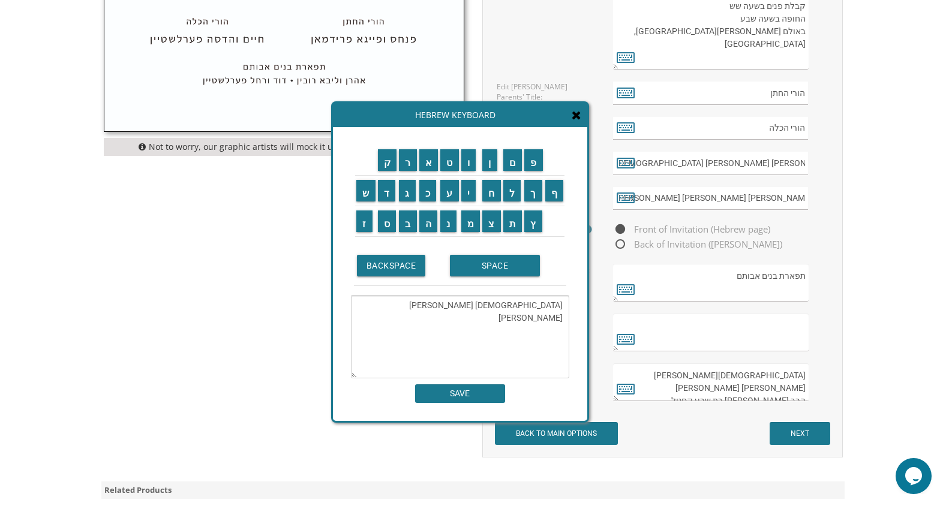
click at [500, 304] on textarea "הרב יעקב אבנסוןאסתר איידל אבנסון" at bounding box center [460, 337] width 218 height 83
click at [493, 271] on input "SPACE" at bounding box center [495, 266] width 90 height 22
click at [468, 168] on input "ו" at bounding box center [468, 160] width 15 height 22
type textarea "הרב יעקב אבנסון ואסתר איידל אבנסון"
click at [470, 393] on input "SAVE" at bounding box center [460, 394] width 90 height 19
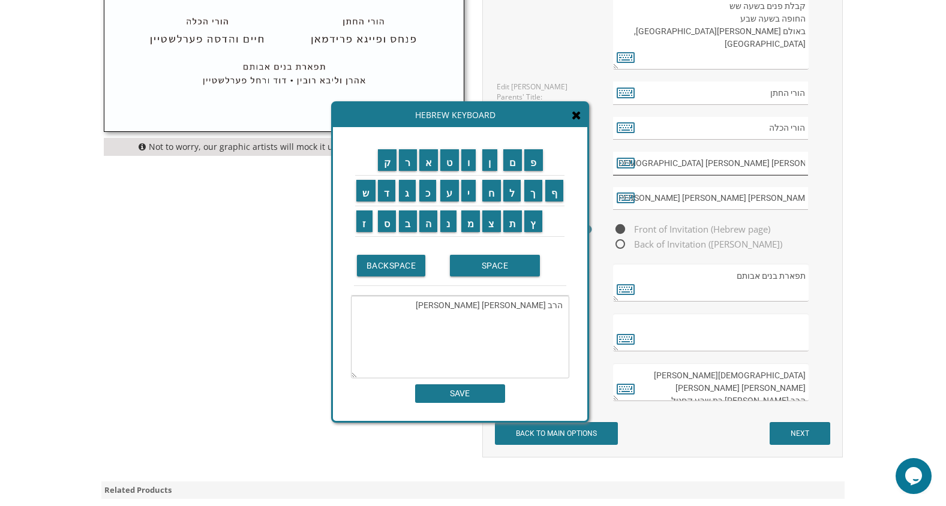
type input "הרב יעקב אבנסון ואסתר איידל אבנסון"
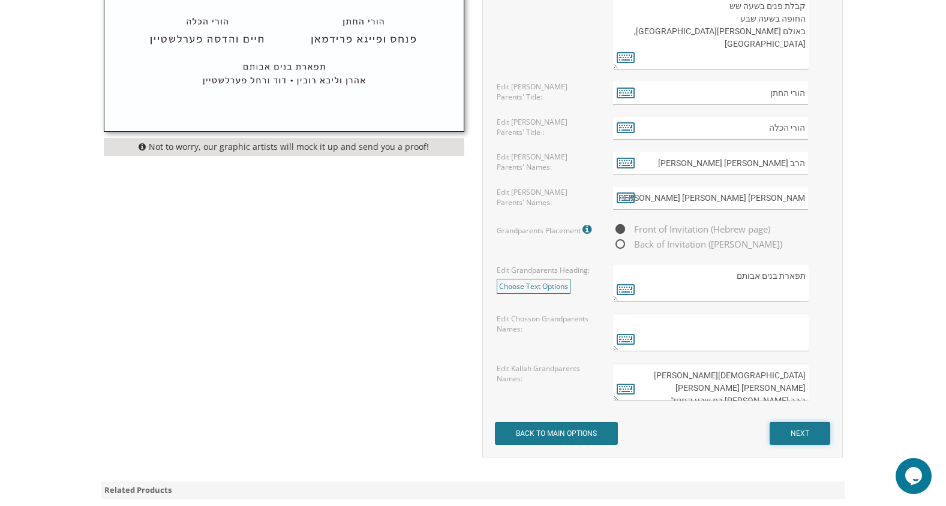
click at [806, 431] on input "NEXT" at bounding box center [800, 433] width 61 height 23
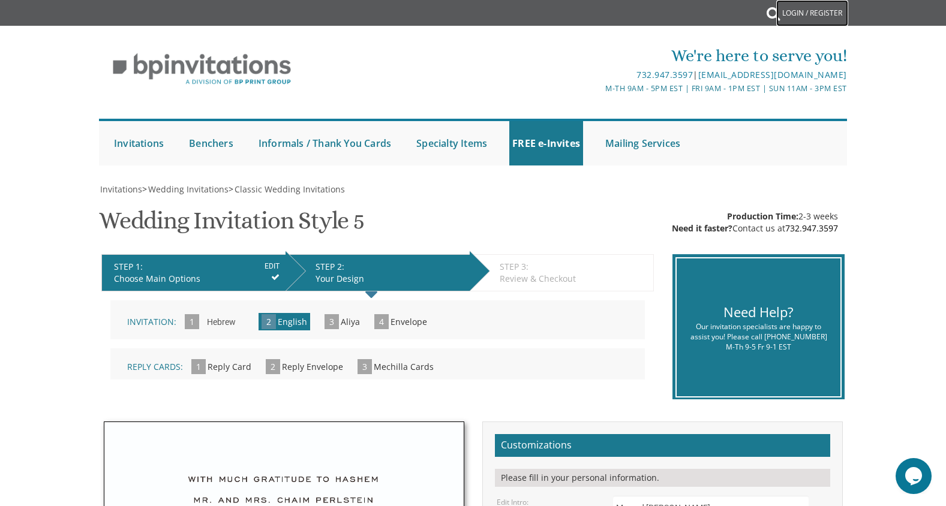
click at [833, 10] on link "Login / Register" at bounding box center [812, 13] width 72 height 26
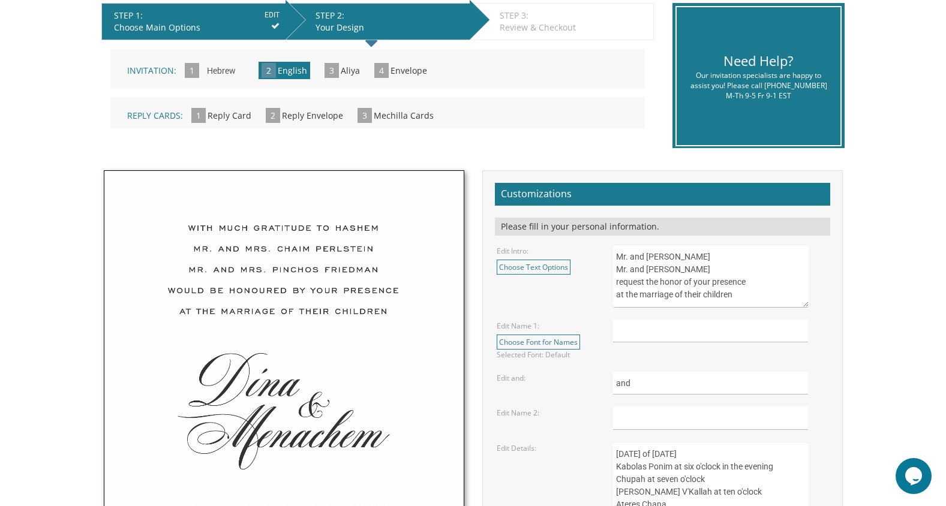
scroll to position [253, 0]
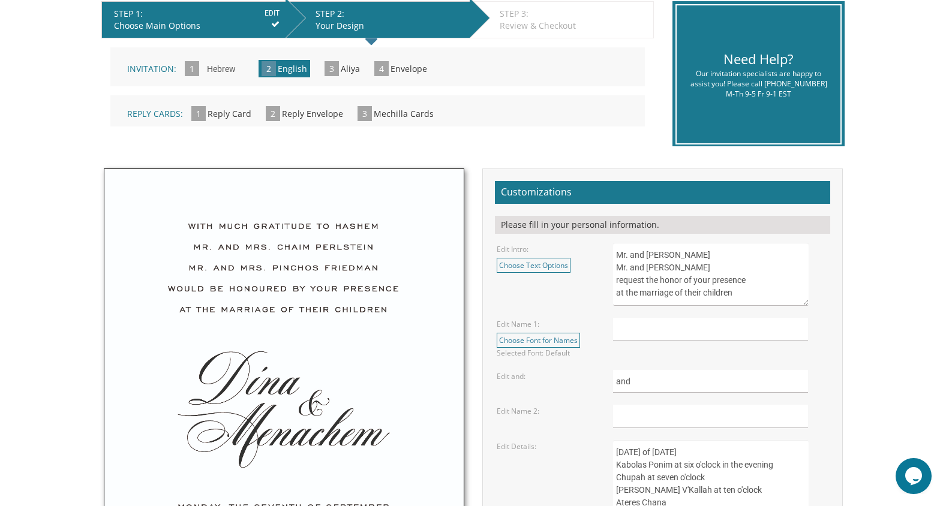
click at [723, 253] on textarea "Mr. and Mrs. Yossi Schwartz Mr. and Mrs. Yaakov Friedman request the honor of y…" at bounding box center [710, 274] width 195 height 63
click at [733, 269] on textarea "Mr. and Mrs. Yossi Schwartz Mr. and Mrs. Yaakov Friedman request the honor of y…" at bounding box center [710, 274] width 195 height 63
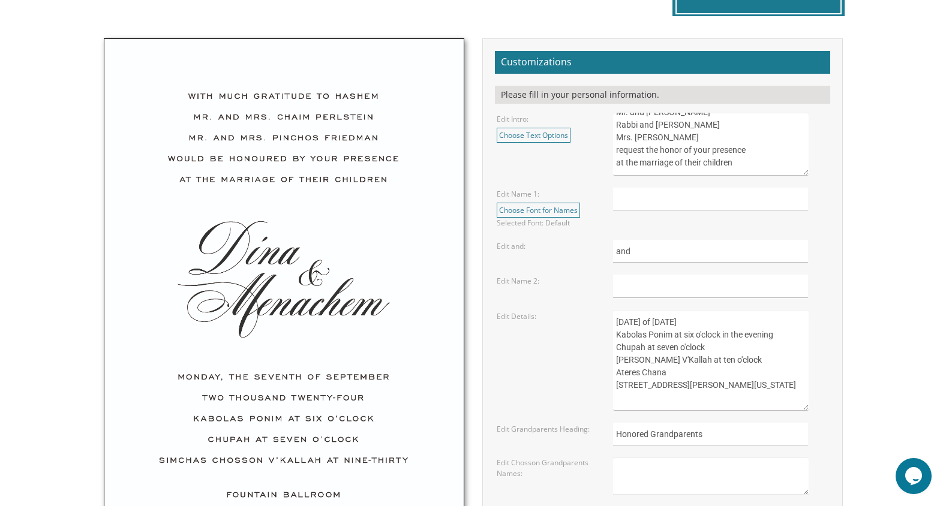
scroll to position [388, 0]
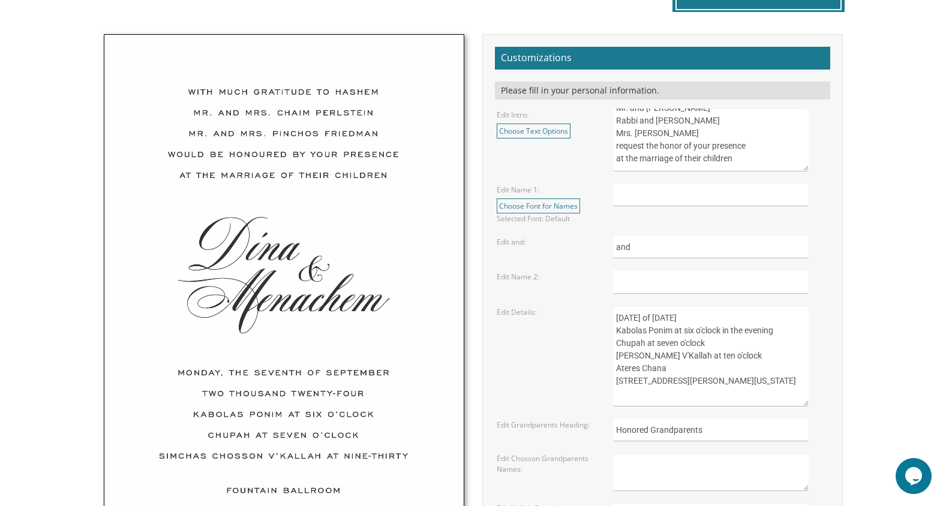
type textarea "Mr. and Mrs. Avrohom Liberman Rabbi and Mrs. Yacov Abenson Mrs. Esther Abenson …"
click at [791, 192] on input "text" at bounding box center [710, 195] width 195 height 23
click at [791, 192] on input "Ell" at bounding box center [710, 195] width 195 height 23
type input "Ella"
click at [740, 283] on input "text" at bounding box center [710, 282] width 195 height 23
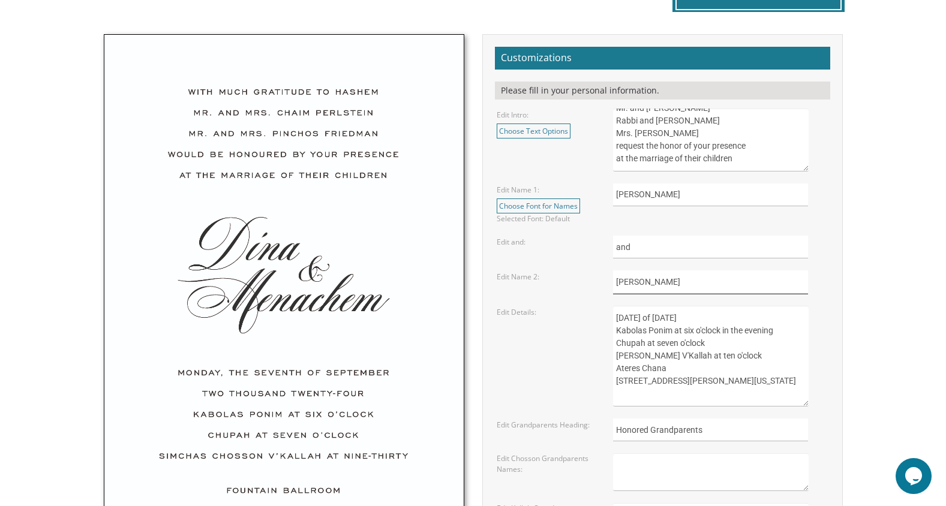
type input "Moishe"
click at [641, 315] on textarea "Sunday, the eighth of May, 2016 Kabolas Ponim at six o'clock in the evening Chu…" at bounding box center [710, 356] width 195 height 101
click at [690, 318] on textarea "Sunday, the eighth of May, 2016 Kabolas Ponim at six o'clock in the evening Chu…" at bounding box center [710, 356] width 195 height 101
click at [757, 316] on textarea "Sunday, the eighth of May, 2016 Kabolas Ponim at six o'clock in the evening Chu…" at bounding box center [710, 356] width 195 height 101
click at [763, 356] on textarea "Sunday, the eighth of May, 2016 Kabolas Ponim at six o'clock in the evening Chu…" at bounding box center [710, 356] width 195 height 101
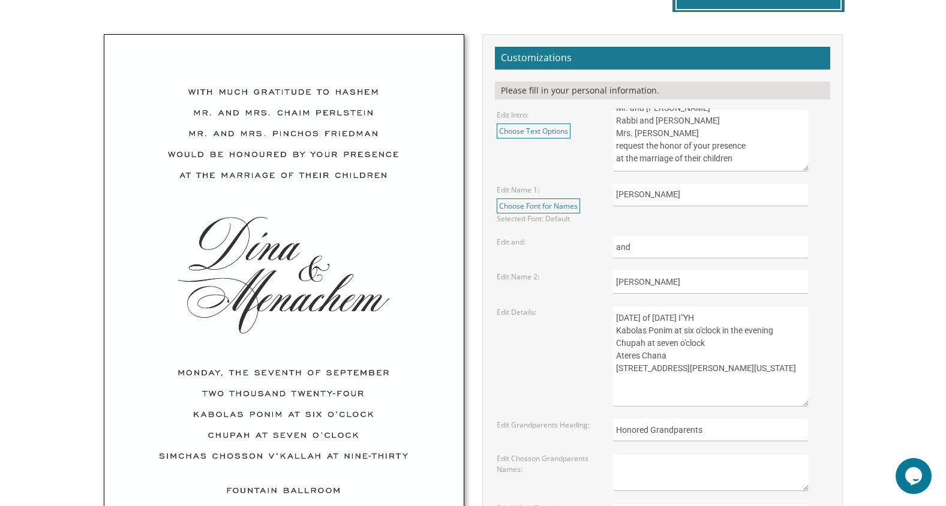
click at [762, 344] on textarea "Sunday, the eighth of May, 2016 Kabolas Ponim at six o'clock in the evening Chu…" at bounding box center [710, 356] width 195 height 101
click at [674, 355] on textarea "Sunday, the eighth of May, 2016 Kabolas Ponim at six o'clock in the evening Chu…" at bounding box center [710, 356] width 195 height 101
paste textarea "www.hialeahfl.gov Milander Center for Arts and Entertainment"
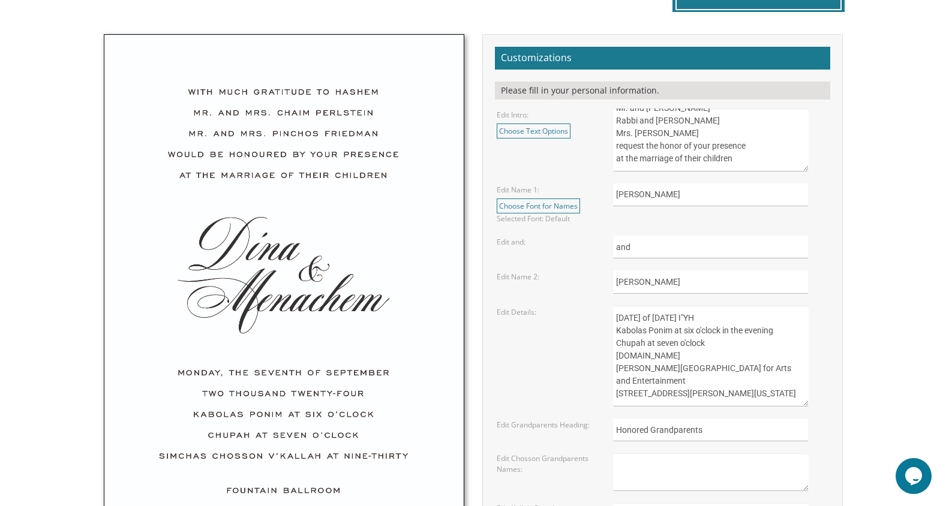
click at [684, 356] on textarea "Sunday, the eighth of May, 2016 Kabolas Ponim at six o'clock in the evening Chu…" at bounding box center [710, 356] width 195 height 101
click at [696, 367] on textarea "Sunday, the eighth of May, 2016 Kabolas Ponim at six o'clock in the evening Chu…" at bounding box center [710, 356] width 195 height 101
paste textarea "4800 Palm Ave, Hialeah, FL 33012"
click at [675, 368] on textarea "Sunday, the eighth of May, 2016 Kabolas Ponim at six o'clock in the evening Chu…" at bounding box center [710, 356] width 195 height 101
click at [699, 390] on textarea "Sunday, the eighth of May, 2016 Kabolas Ponim at six o'clock in the evening Chu…" at bounding box center [710, 356] width 195 height 101
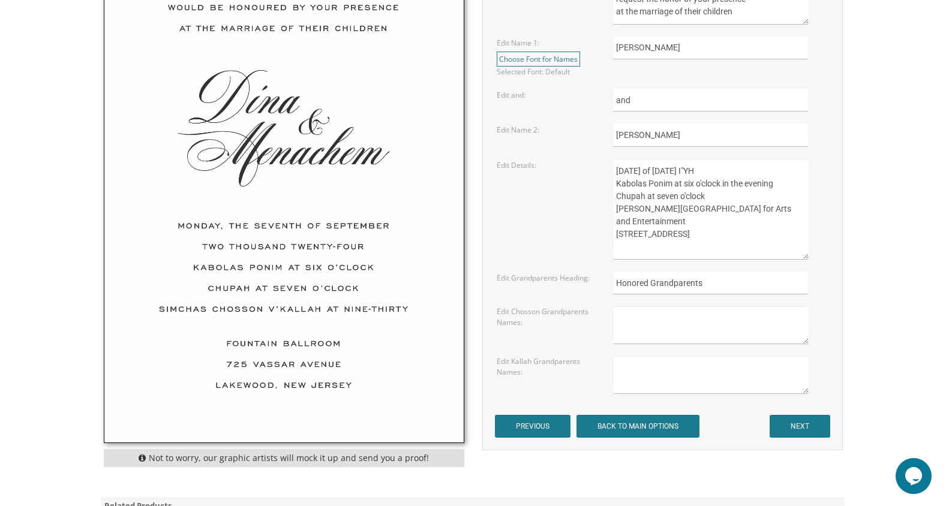
scroll to position [539, 0]
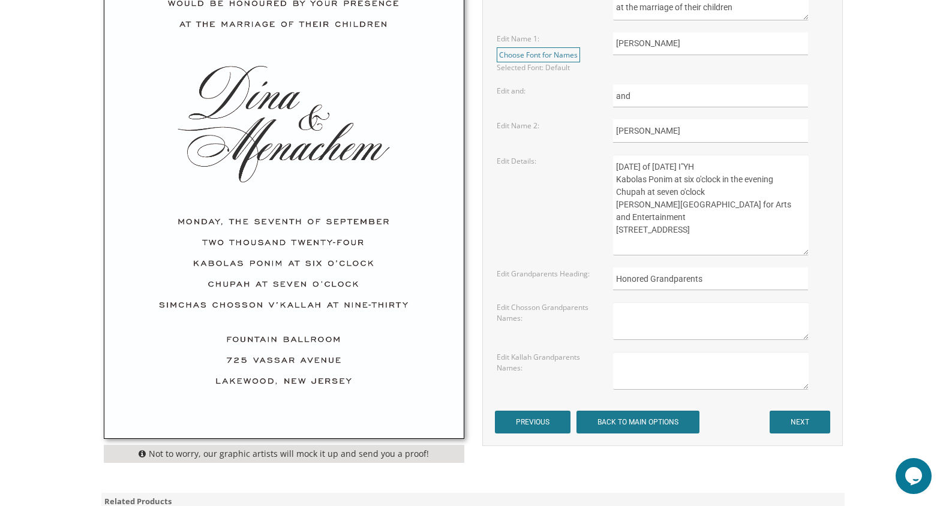
type textarea "Thursday, the sixth of November, 2025 I"YH Kabolas Ponim at six o'clock in the …"
click at [662, 313] on textarea at bounding box center [710, 321] width 195 height 38
click at [640, 360] on textarea at bounding box center [710, 371] width 195 height 38
type textarea "Rabbi Yosef and Yafa Liberman Rabbi Warren and Gail Kasztl"
click at [654, 311] on textarea at bounding box center [710, 321] width 195 height 38
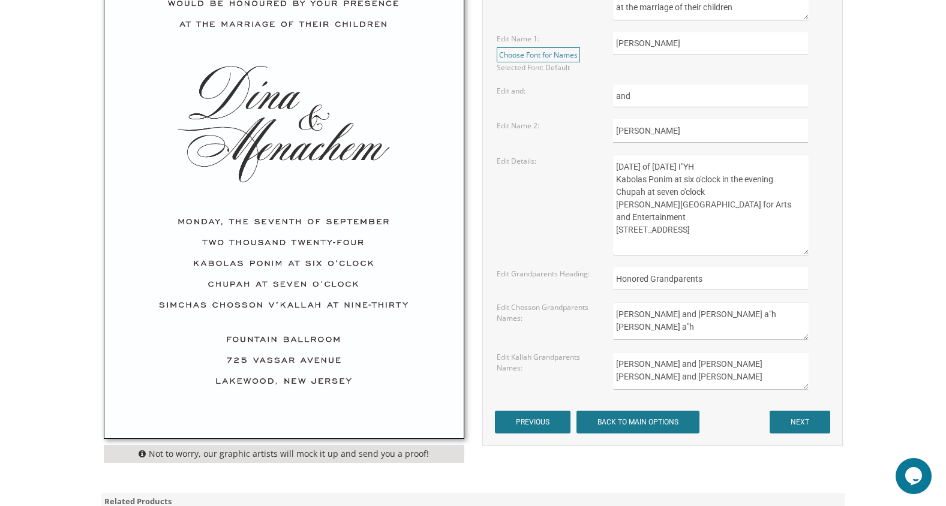
scroll to position [5, 0]
type textarea "Mr. Avraham and Devorah Abenson a"h Mr. Jay Isaacs a"h Mrs. Judith Isaacs"
click at [547, 418] on input "PREVIOUS" at bounding box center [533, 422] width 76 height 23
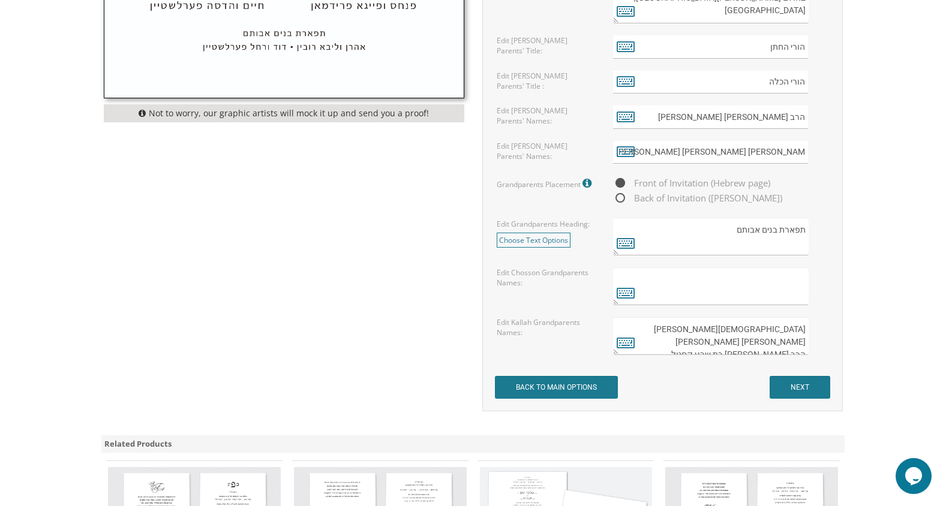
scroll to position [859, 0]
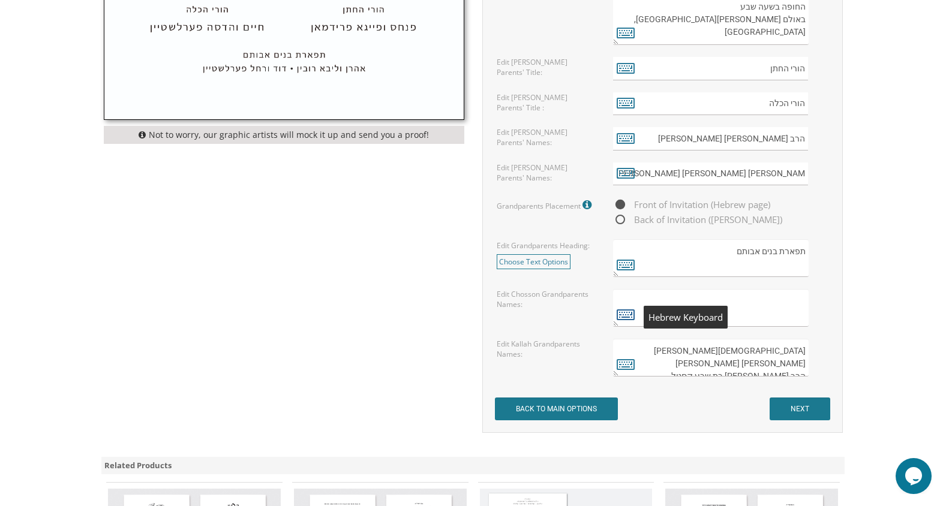
click at [625, 313] on icon at bounding box center [626, 314] width 18 height 17
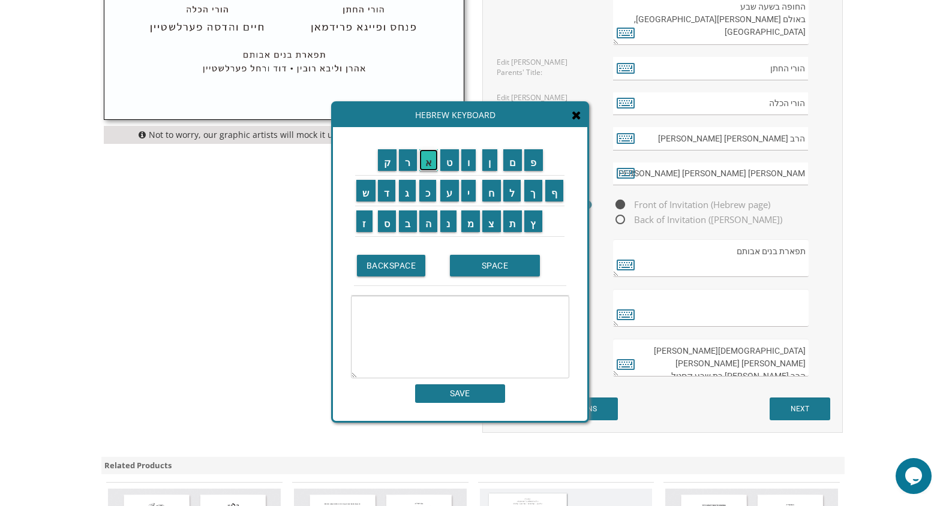
click at [430, 167] on input "א" at bounding box center [428, 160] width 19 height 22
click at [408, 221] on input "ב" at bounding box center [408, 222] width 18 height 22
click at [408, 160] on input "ר" at bounding box center [408, 160] width 18 height 22
click at [431, 221] on input "ה" at bounding box center [428, 222] width 19 height 22
click at [518, 169] on input "ם" at bounding box center [512, 160] width 19 height 22
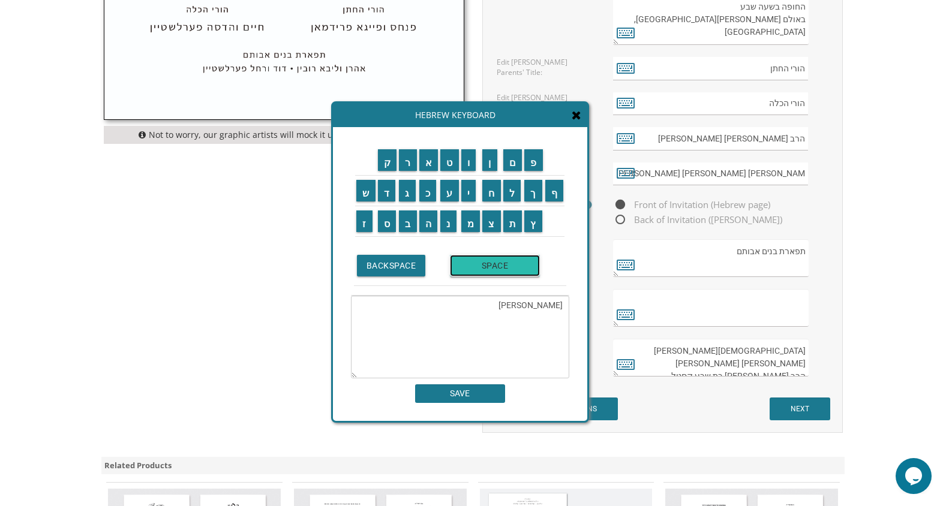
click at [478, 266] on input "SPACE" at bounding box center [495, 266] width 90 height 22
click at [469, 167] on input "ו" at bounding box center [468, 160] width 15 height 22
click at [385, 194] on input "ד" at bounding box center [387, 191] width 18 height 22
click at [407, 226] on input "ב" at bounding box center [408, 222] width 18 height 22
click at [469, 163] on input "ו" at bounding box center [468, 160] width 15 height 22
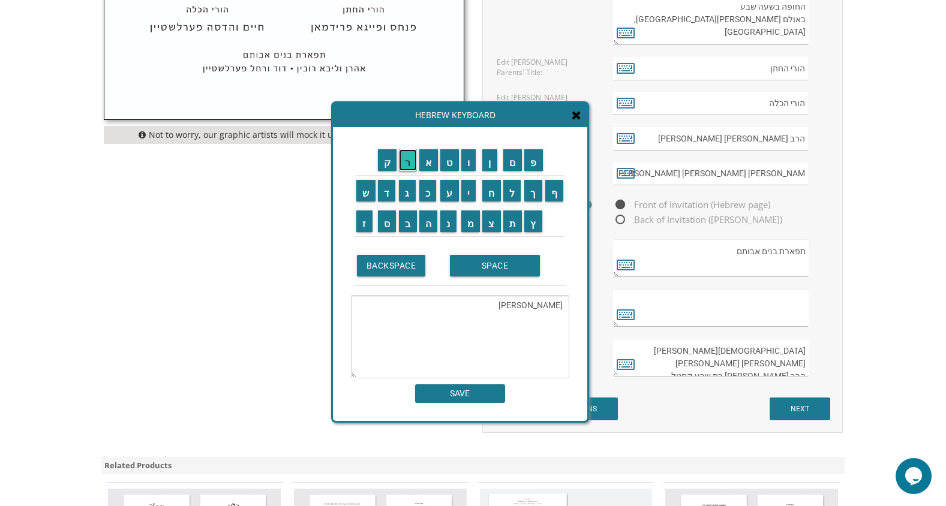
click at [406, 163] on input "ר" at bounding box center [408, 160] width 18 height 22
click at [423, 221] on input "ה" at bounding box center [428, 222] width 19 height 22
click at [478, 271] on input "SPACE" at bounding box center [495, 266] width 90 height 22
click at [427, 161] on input "א" at bounding box center [428, 160] width 19 height 22
click at [410, 223] on input "ב" at bounding box center [408, 222] width 18 height 22
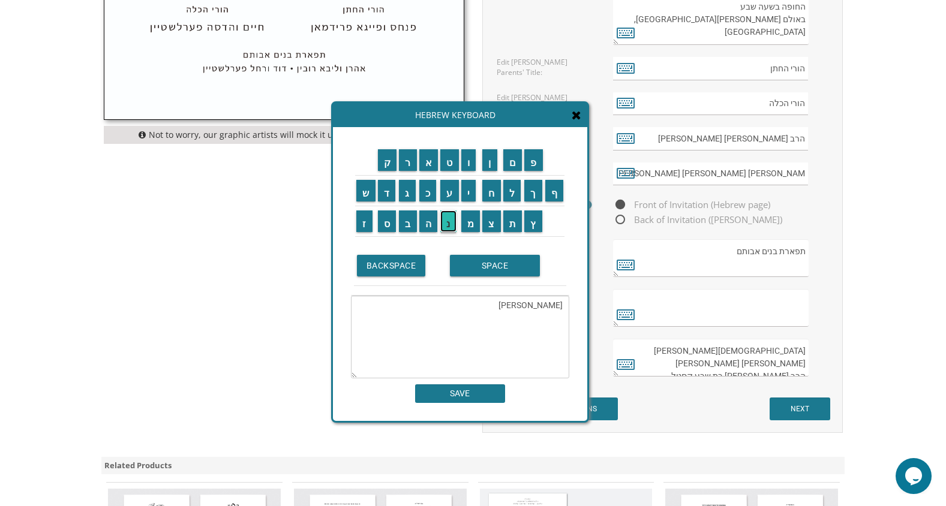
click at [446, 224] on input "נ" at bounding box center [448, 222] width 16 height 22
click at [389, 224] on input "ס" at bounding box center [387, 222] width 19 height 22
click at [472, 167] on input "ו" at bounding box center [468, 160] width 15 height 22
click at [489, 164] on input "ן" at bounding box center [489, 160] width 15 height 22
click at [466, 267] on input "SPACE" at bounding box center [495, 266] width 90 height 22
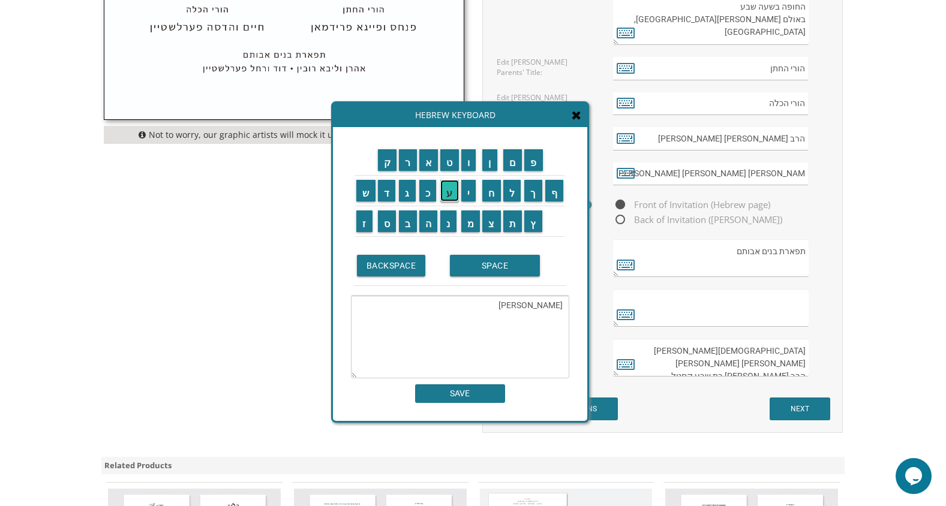
click at [451, 194] on input "ע" at bounding box center [449, 191] width 19 height 22
click at [430, 223] on input "ה" at bounding box center [428, 222] width 19 height 22
click at [468, 196] on input "י" at bounding box center [468, 191] width 15 height 22
click at [452, 196] on input "ע" at bounding box center [449, 191] width 19 height 22
click at [386, 155] on input "ק" at bounding box center [387, 160] width 19 height 22
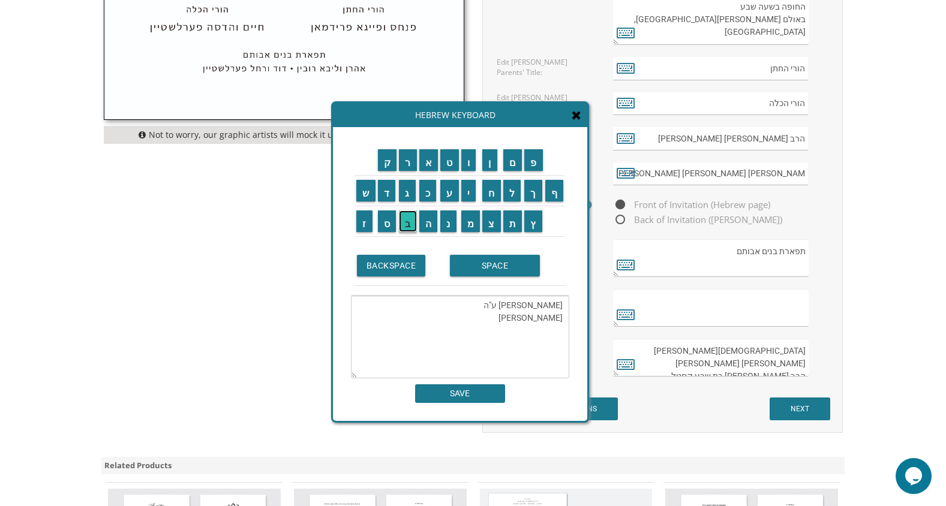
click at [409, 231] on input "ב" at bounding box center [408, 222] width 18 height 22
click at [480, 274] on input "SPACE" at bounding box center [495, 266] width 90 height 22
click at [451, 189] on input "ע" at bounding box center [449, 191] width 19 height 22
click at [467, 196] on input "י" at bounding box center [468, 191] width 15 height 22
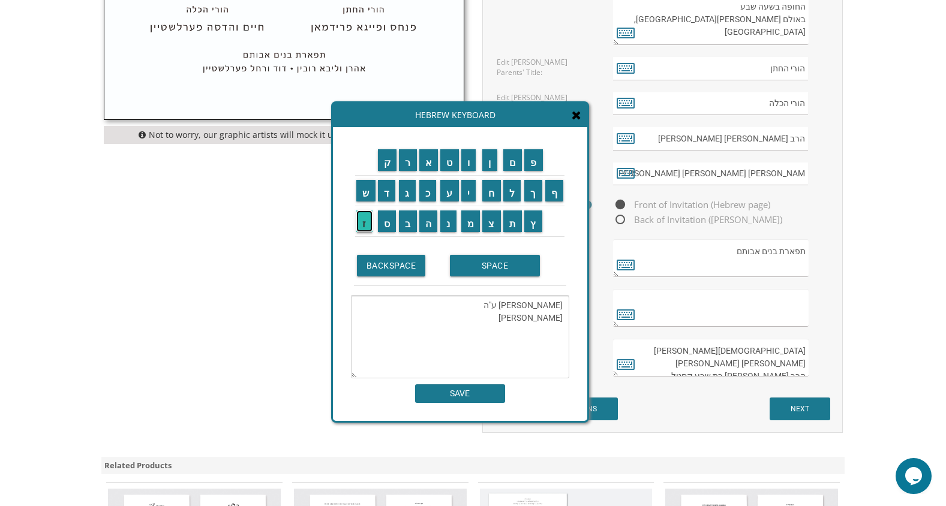
click at [365, 227] on input "ז" at bounding box center [364, 222] width 16 height 22
click at [388, 169] on input "ק" at bounding box center [387, 160] width 19 height 22
click at [386, 223] on input "ס" at bounding box center [387, 222] width 19 height 22
click at [481, 269] on input "SPACE" at bounding box center [495, 266] width 90 height 22
click at [449, 191] on input "ע" at bounding box center [449, 191] width 19 height 22
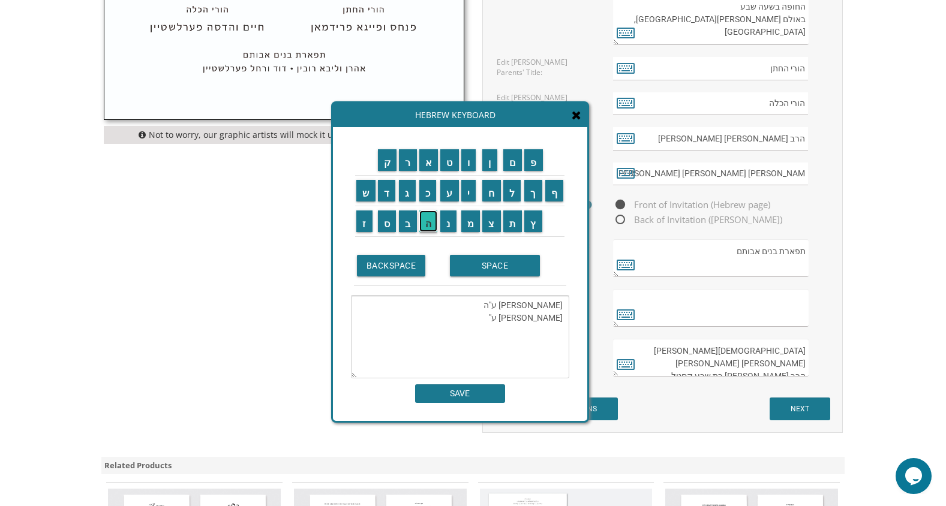
click at [427, 221] on input "ה" at bounding box center [428, 222] width 19 height 22
click at [466, 270] on input "SPACE" at bounding box center [495, 266] width 90 height 22
click at [470, 193] on input "י" at bounding box center [468, 191] width 15 height 22
click at [429, 223] on input "ה" at bounding box center [428, 222] width 19 height 22
click at [469, 160] on input "ו" at bounding box center [468, 160] width 15 height 22
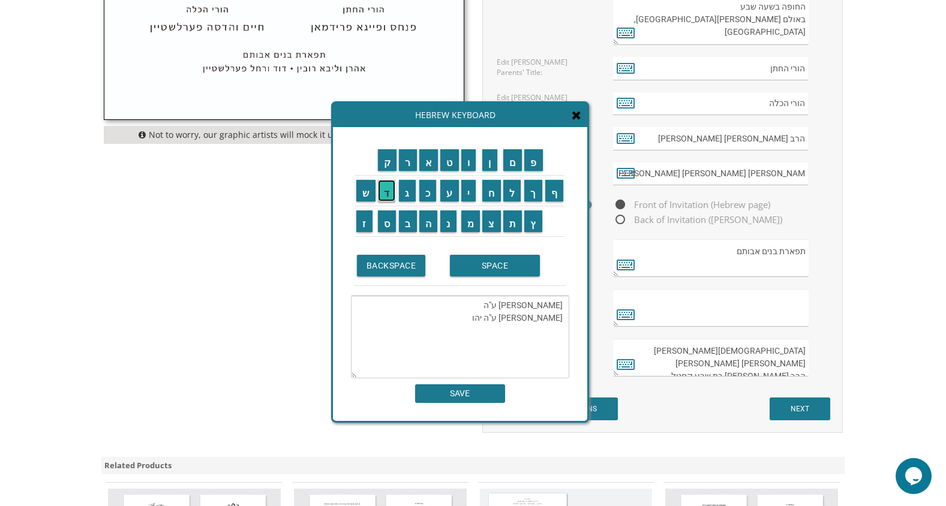
click at [389, 188] on input "ד" at bounding box center [387, 191] width 18 height 22
click at [475, 192] on input "י" at bounding box center [468, 191] width 15 height 22
click at [515, 222] on input "ת" at bounding box center [512, 222] width 19 height 22
click at [500, 317] on textarea "אברהם ודבורה אבנסון ע"ה יעקב עייזקס ע"ה יהודית" at bounding box center [460, 337] width 218 height 83
click at [536, 332] on textarea "אברהם ודבורה אבנסון ע"ה יעקב עייזקס ע"ה יהודית" at bounding box center [460, 337] width 218 height 83
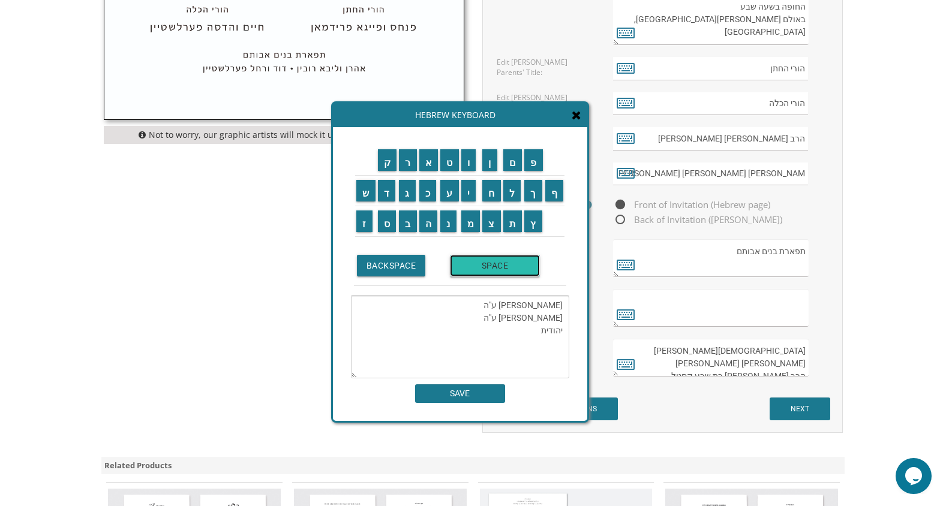
click at [489, 269] on input "SPACE" at bounding box center [495, 266] width 90 height 22
click at [448, 192] on input "ע" at bounding box center [449, 191] width 19 height 22
click at [469, 194] on input "י" at bounding box center [468, 191] width 15 height 22
click at [362, 228] on input "ז" at bounding box center [364, 222] width 16 height 22
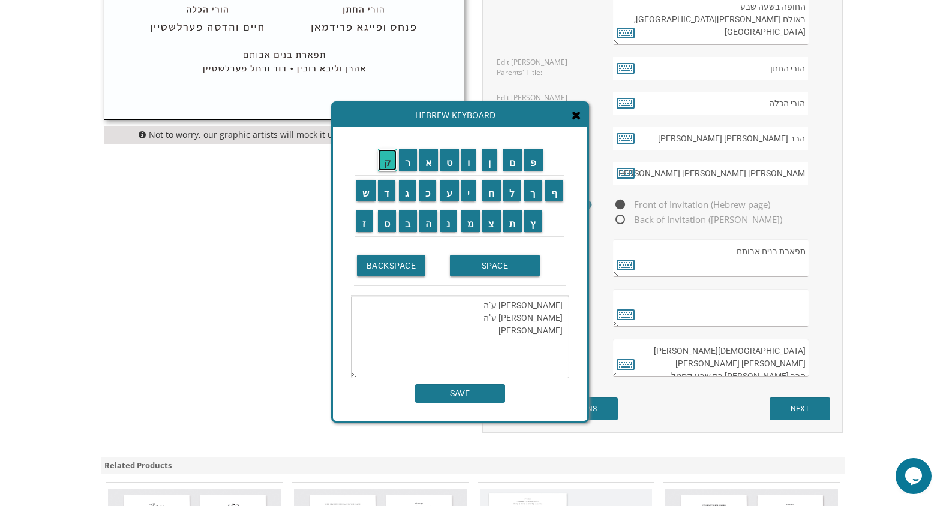
click at [388, 163] on input "ק" at bounding box center [387, 160] width 19 height 22
click at [386, 229] on input "ס" at bounding box center [387, 222] width 19 height 22
type textarea "אברהם ודבורה אבנסון ע"ה יעקב עייזקס ע"ה יהודית עייזקס"
click at [457, 397] on input "SAVE" at bounding box center [460, 394] width 90 height 19
type textarea "אברהם ודבורה אבנסון ע"ה יעקב עייזקס ע"ה יהודית עייזקס"
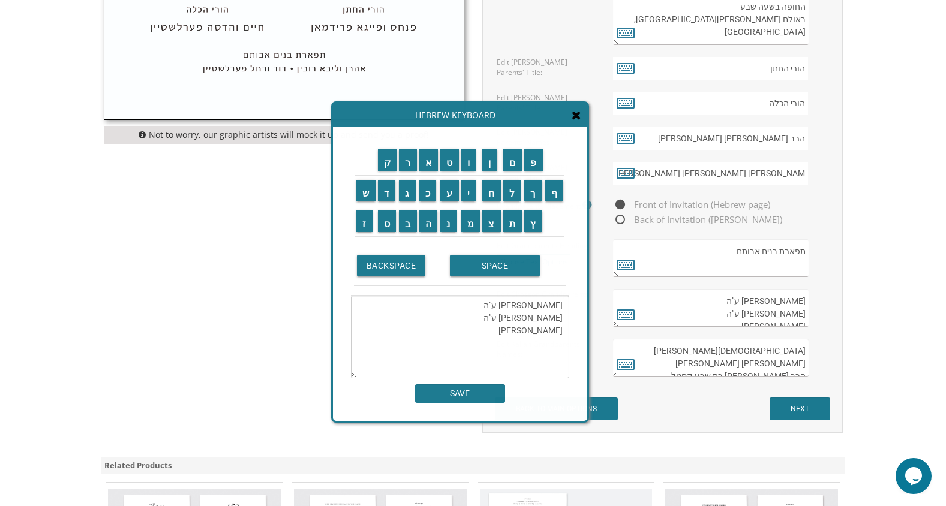
scroll to position [6, 0]
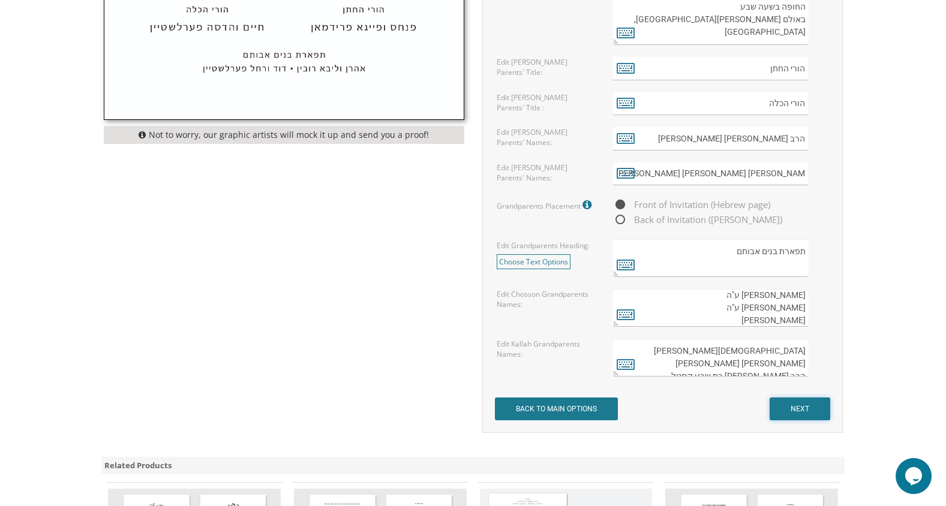
click at [789, 403] on input "NEXT" at bounding box center [800, 409] width 61 height 23
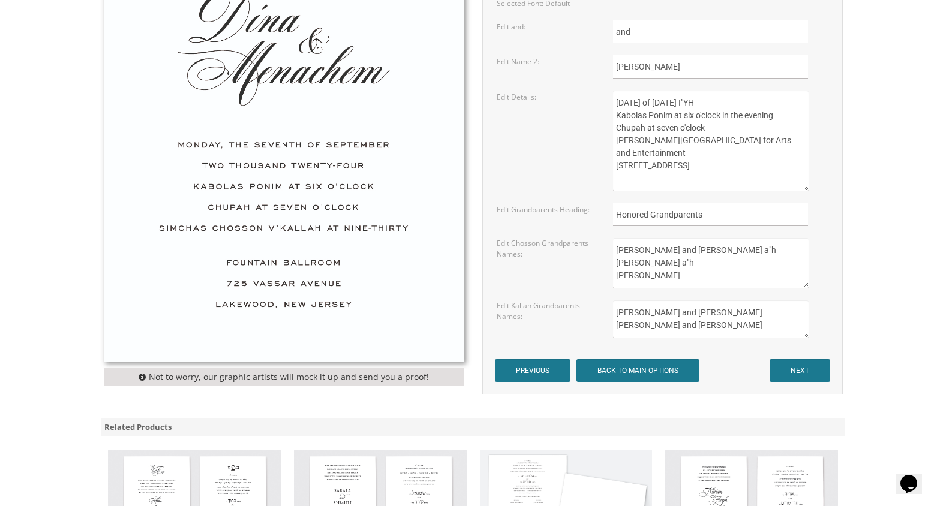
scroll to position [623, 0]
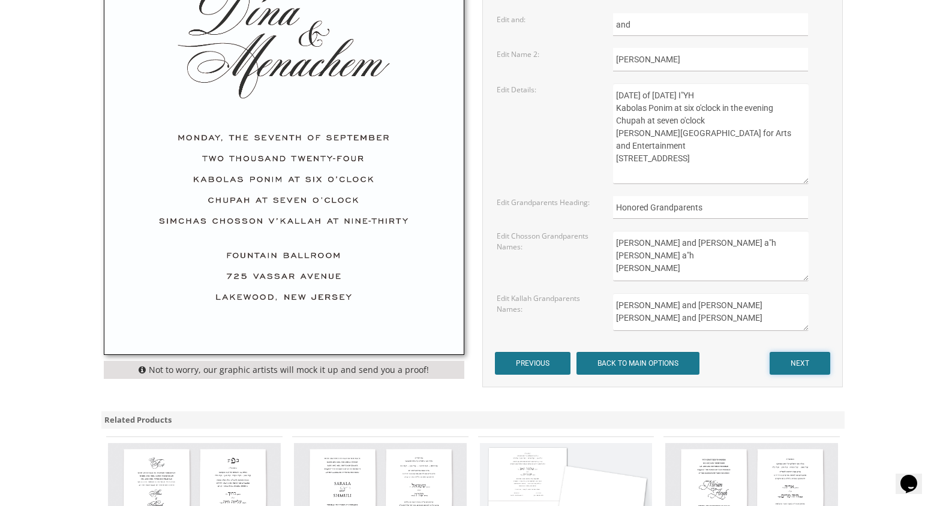
click at [802, 364] on input "NEXT" at bounding box center [800, 363] width 61 height 23
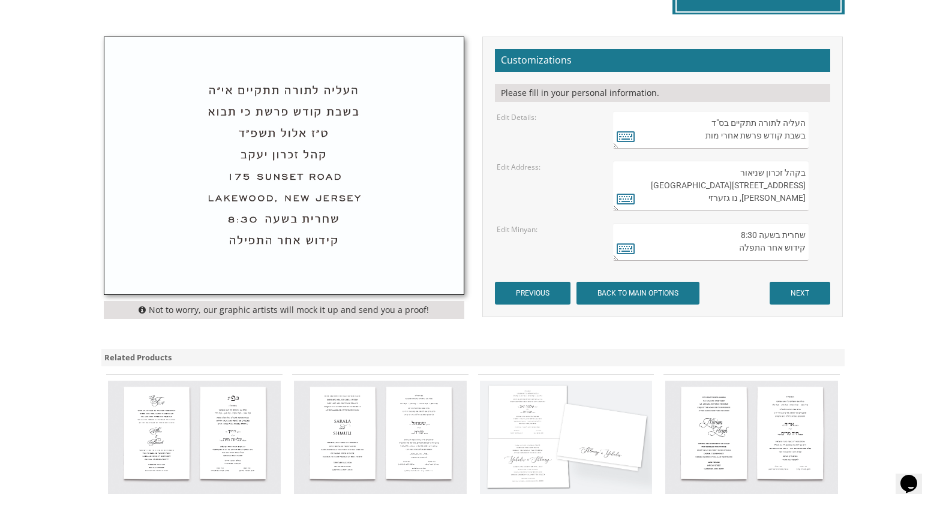
scroll to position [392, 0]
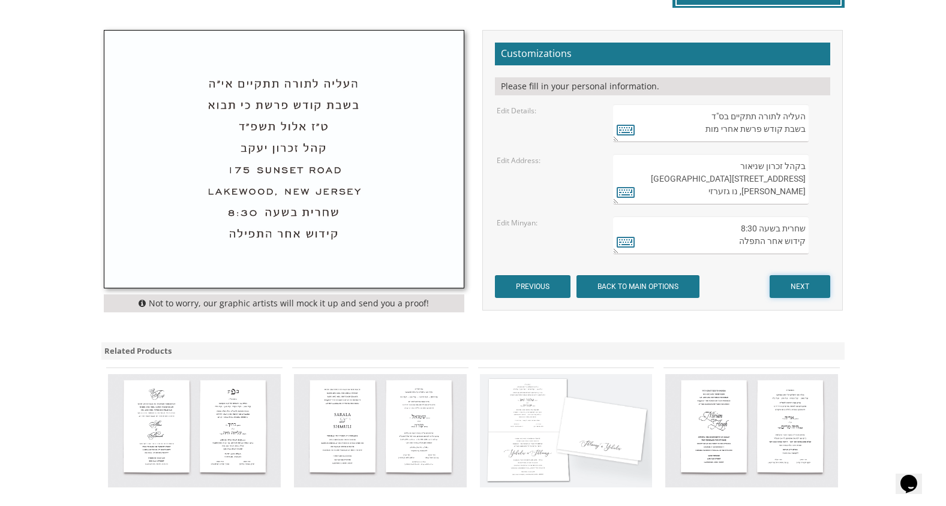
click at [790, 289] on input "NEXT" at bounding box center [800, 286] width 61 height 23
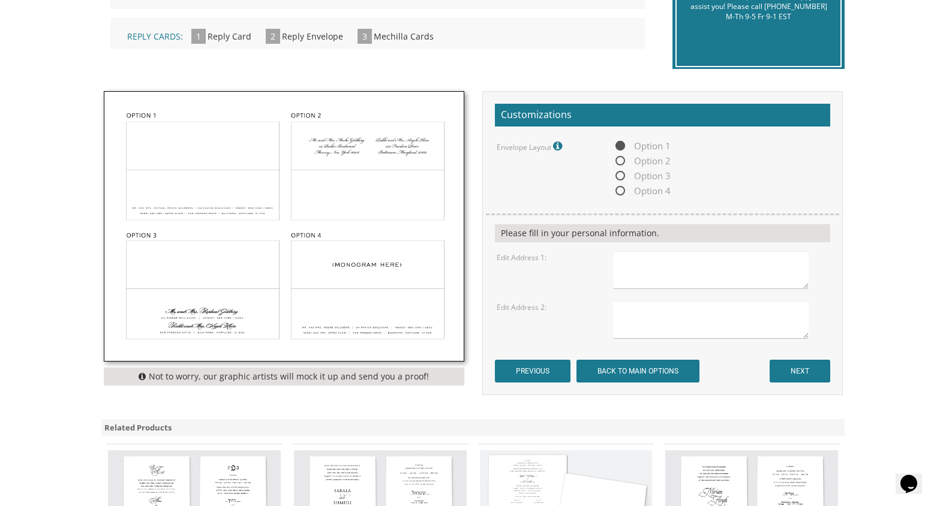
scroll to position [334, 0]
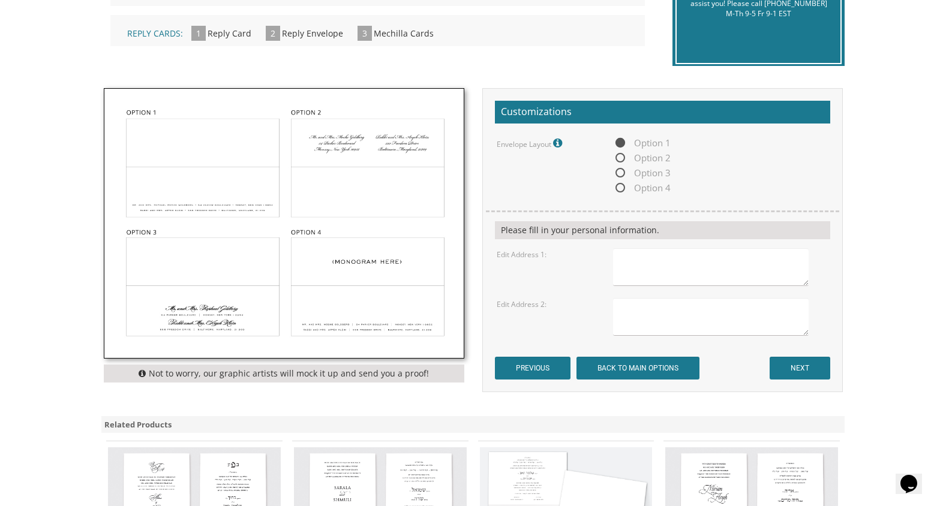
click at [220, 191] on img at bounding box center [283, 223] width 359 height 269
click at [657, 261] on textarea at bounding box center [710, 267] width 195 height 38
type textarea "Mr. and Mrs. Avrohom Liberman 1360 Ne 172nd Street Miami, FL 33162"
click at [631, 307] on textarea at bounding box center [710, 317] width 195 height 38
type textarea "Rabbi Yacov Abenson and Mrs. Esther Abenson 17405 NE 12th Court Miami, FL 33162"
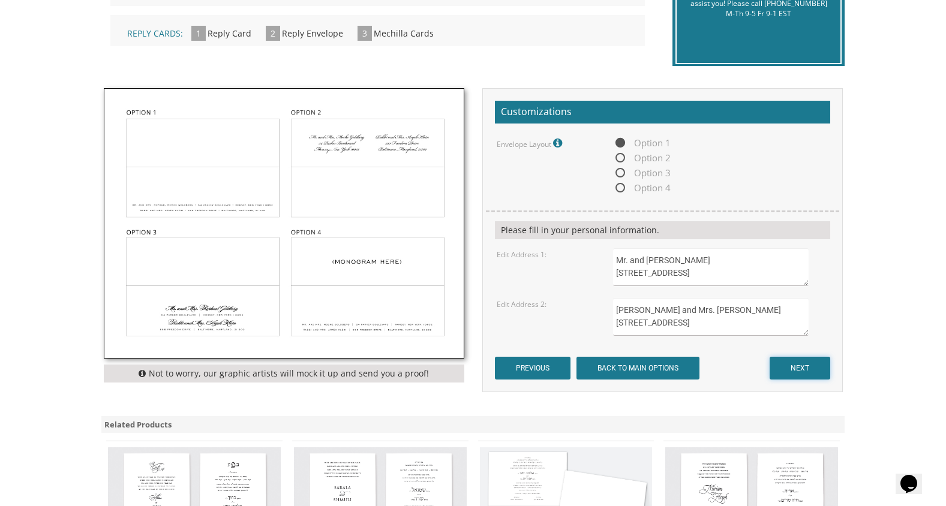
click at [790, 367] on input "NEXT" at bounding box center [800, 368] width 61 height 23
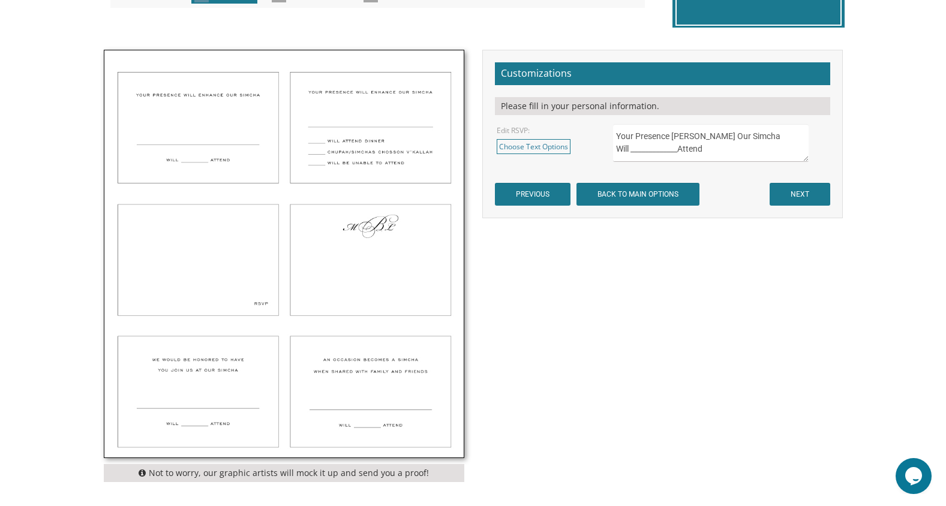
scroll to position [373, 0]
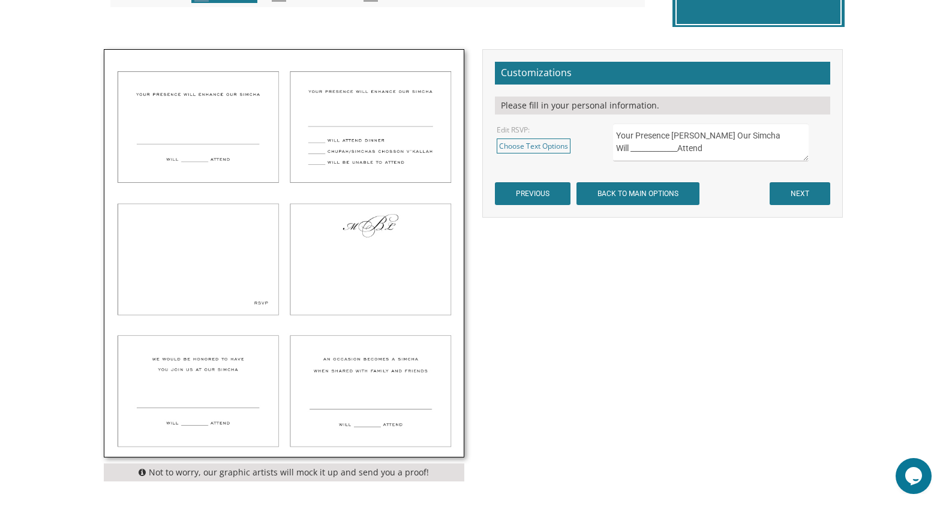
click at [208, 374] on img at bounding box center [283, 253] width 359 height 407
click at [202, 413] on img at bounding box center [283, 253] width 359 height 407
click at [241, 363] on img at bounding box center [283, 253] width 359 height 407
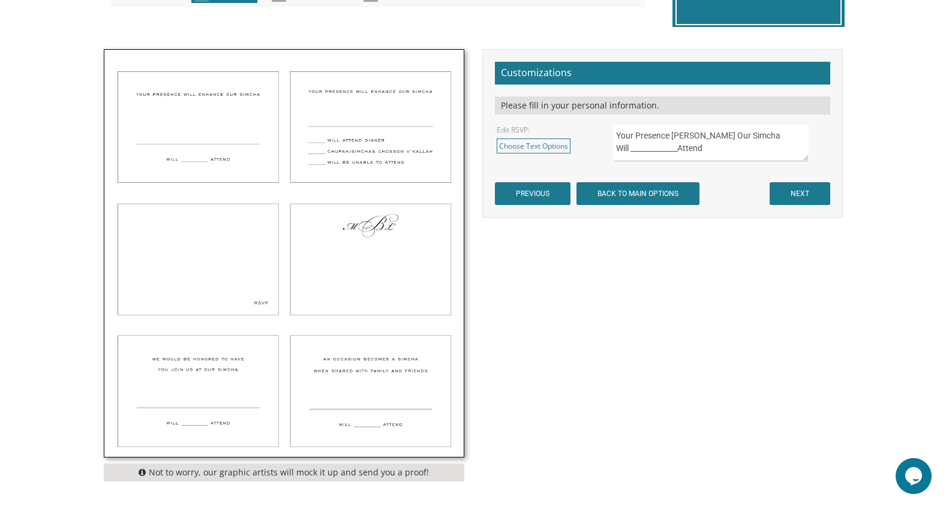
click at [241, 363] on img at bounding box center [283, 253] width 359 height 407
click at [767, 136] on textarea "Your Presence Will Enhance Our Simcha Will _____________Attend" at bounding box center [710, 143] width 195 height 38
click at [544, 145] on link "Choose Text Options" at bounding box center [534, 146] width 74 height 15
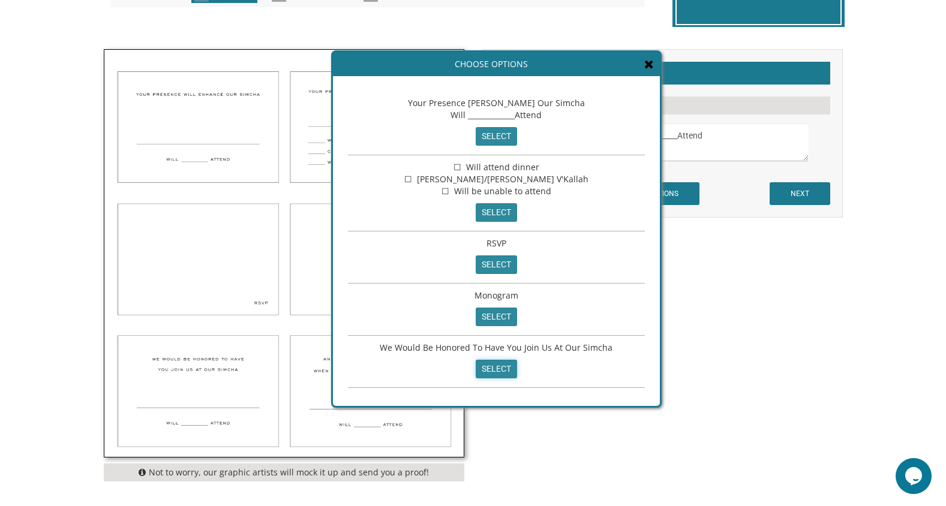
click at [490, 373] on input "select" at bounding box center [496, 369] width 41 height 19
type textarea "We Would Be Honored To Have You Join Us At Our Simcha"
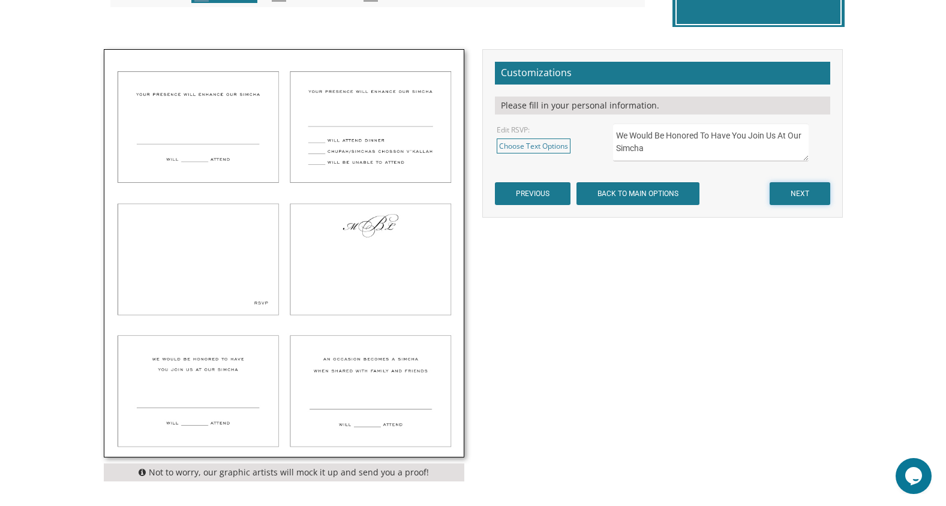
click at [797, 190] on input "NEXT" at bounding box center [800, 193] width 61 height 23
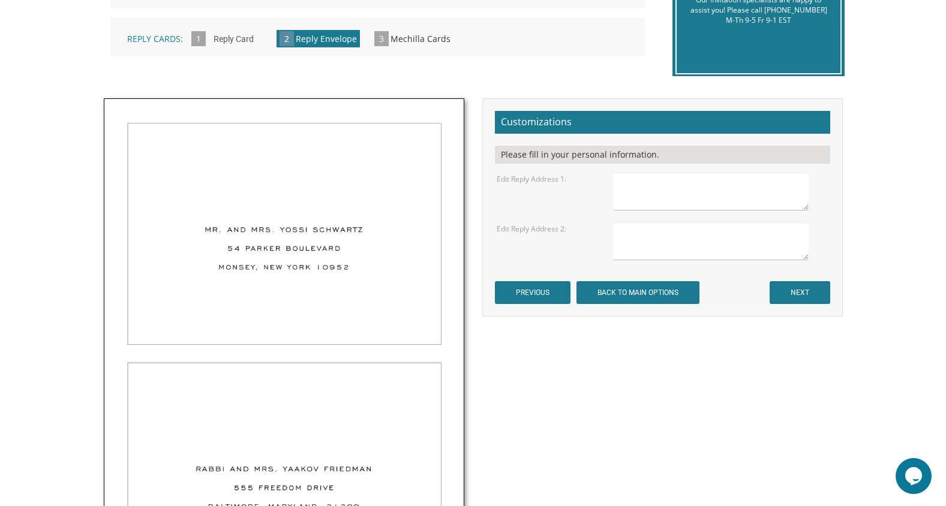
scroll to position [328, 0]
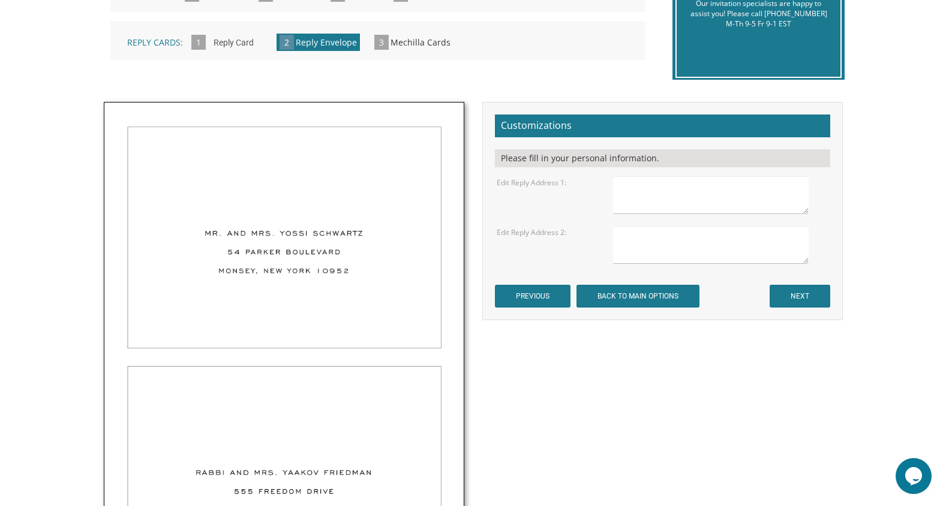
click at [672, 187] on textarea at bounding box center [710, 195] width 195 height 38
type textarea "Mr. and [PERSON_NAME] [STREET_ADDRESS]"
click at [806, 294] on input "NEXT" at bounding box center [800, 296] width 61 height 23
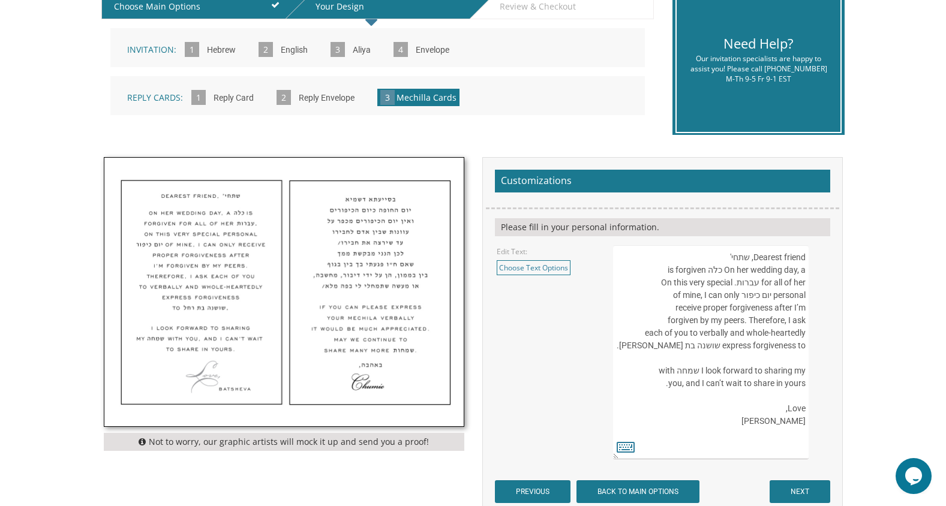
scroll to position [274, 0]
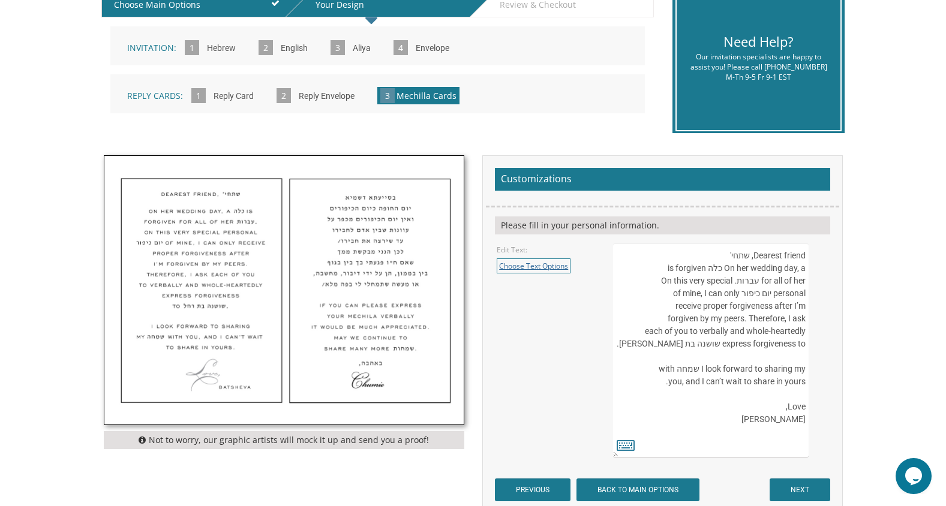
click at [537, 269] on link "Choose Text Options" at bounding box center [534, 266] width 74 height 15
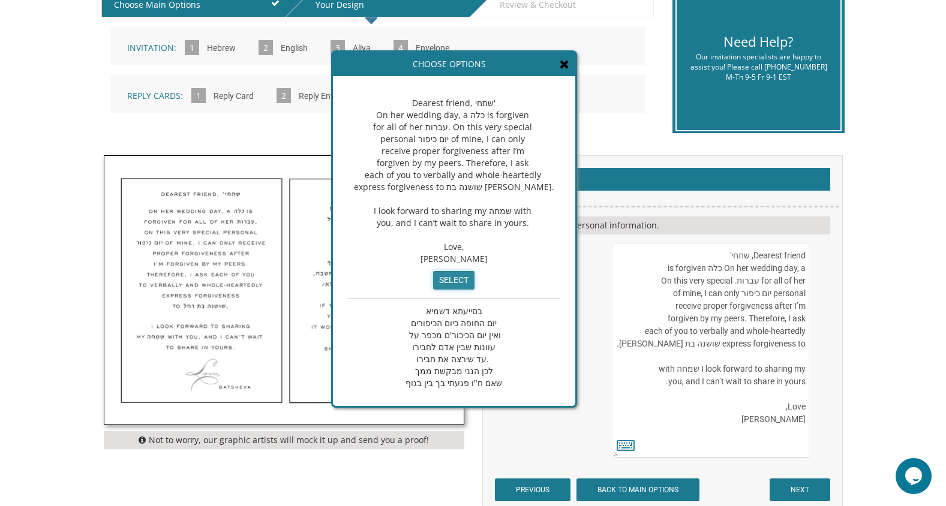
click at [441, 289] on input "select" at bounding box center [453, 280] width 41 height 19
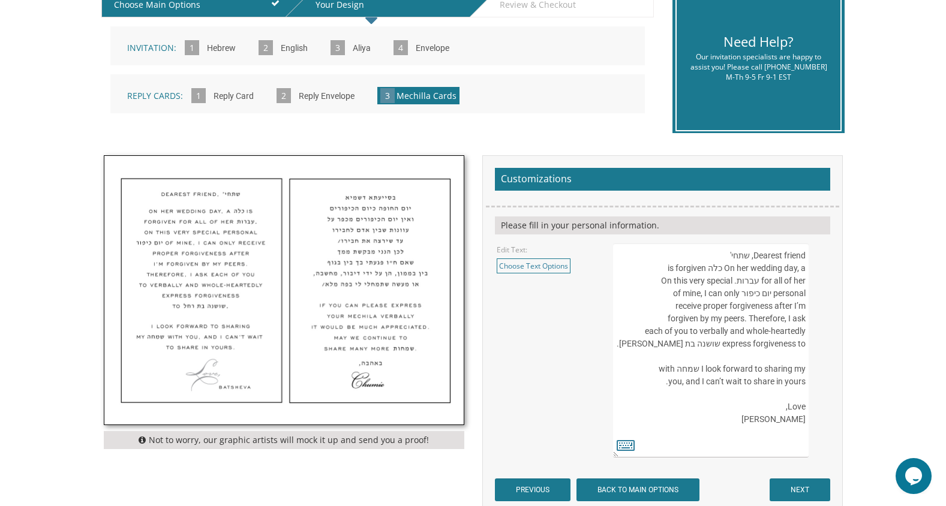
click at [722, 344] on textarea "Dearest friend, שתחי' On her wedding day, a כלה is forgiven for all of her עברו…" at bounding box center [710, 351] width 195 height 214
drag, startPoint x: 757, startPoint y: 343, endPoint x: 707, endPoint y: 350, distance: 50.3
click at [707, 350] on textarea "Dearest friend, שתחי' On her wedding day, a כלה is forgiven for all of her עברו…" at bounding box center [710, 351] width 195 height 214
click at [805, 345] on textarea "Dearest friend, שתחי' On her wedding day, a כלה is forgiven for all of her עברו…" at bounding box center [710, 351] width 195 height 214
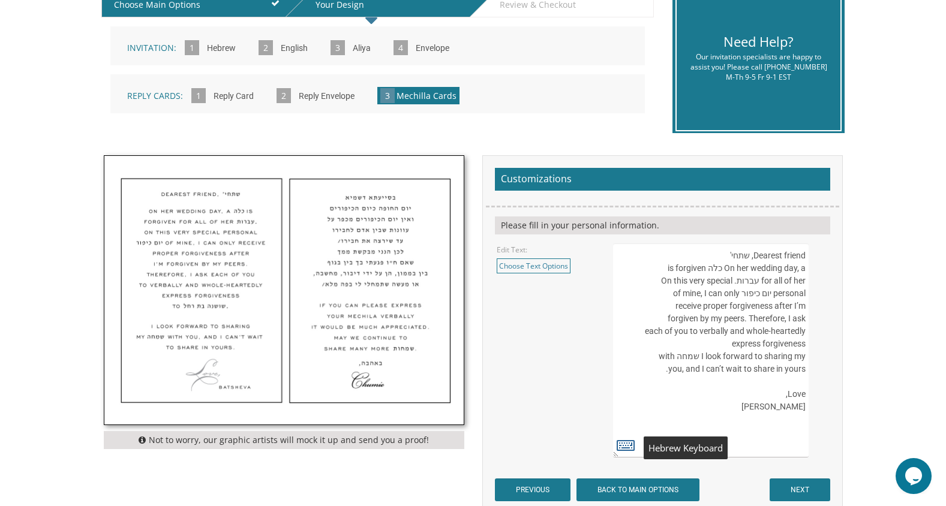
type textarea "Dearest friend, שתחי' On her wedding day, a כלה is forgiven for all of her עברו…"
click at [623, 448] on icon at bounding box center [626, 445] width 18 height 17
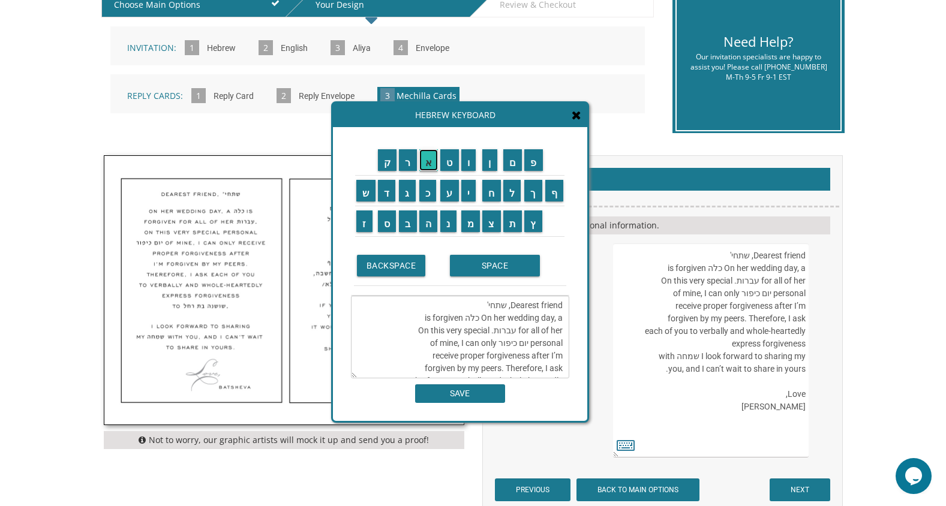
click at [430, 168] on input "א" at bounding box center [428, 160] width 19 height 22
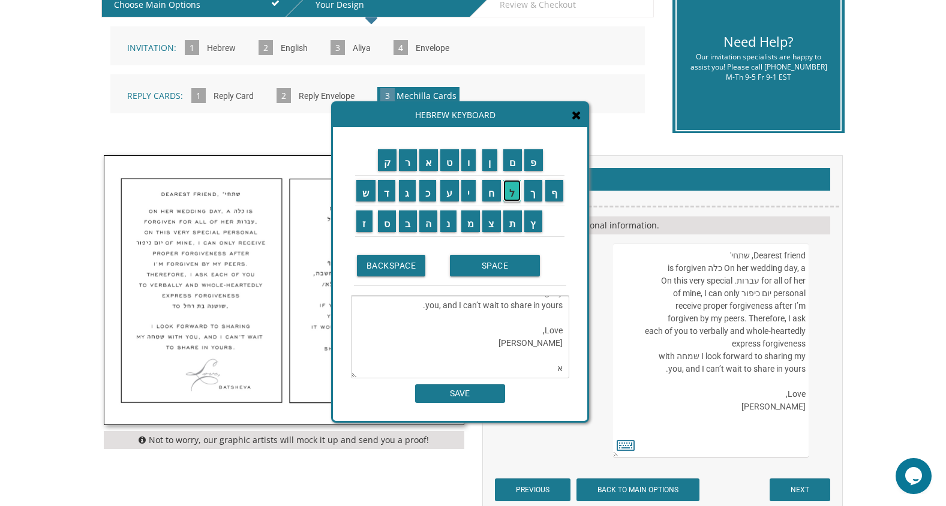
click at [511, 194] on input "ל" at bounding box center [512, 191] width 18 height 22
click at [428, 225] on input "ה" at bounding box center [428, 222] width 19 height 22
click at [466, 266] on input "SPACE" at bounding box center [495, 266] width 90 height 22
click at [474, 219] on input "מ" at bounding box center [470, 222] width 19 height 22
click at [406, 161] on input "ר" at bounding box center [408, 160] width 18 height 22
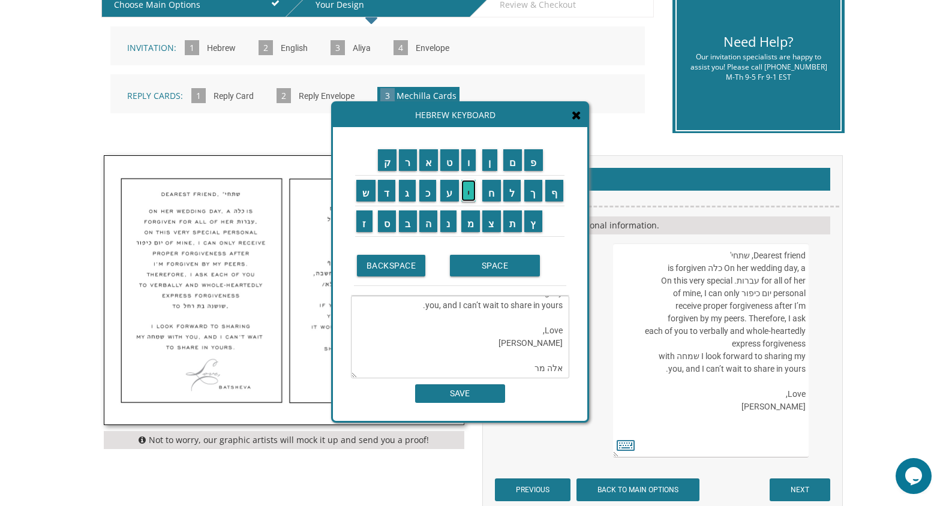
click at [469, 188] on input "י" at bounding box center [468, 191] width 15 height 22
click at [515, 155] on input "ם" at bounding box center [512, 160] width 19 height 22
click at [497, 263] on input "SPACE" at bounding box center [495, 266] width 90 height 22
click at [404, 226] on input "ב" at bounding box center [408, 222] width 18 height 22
click at [512, 221] on input "ת" at bounding box center [512, 222] width 19 height 22
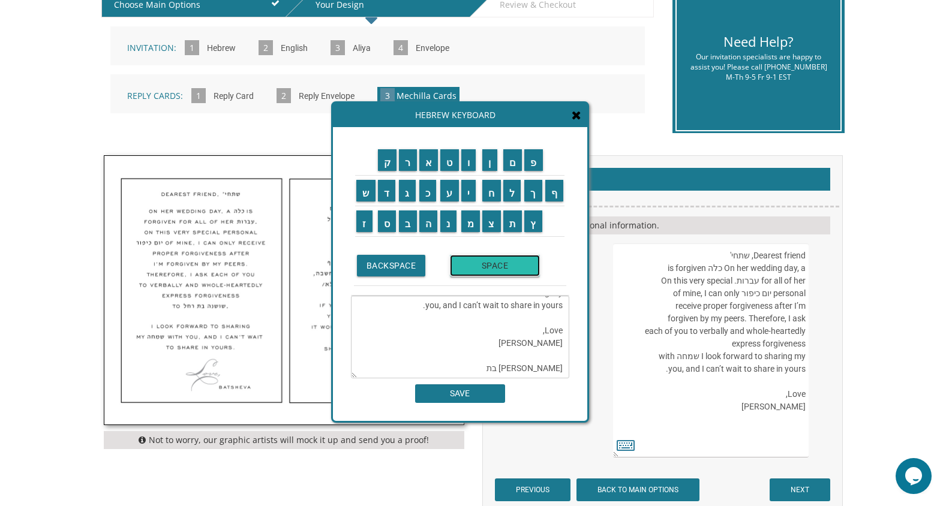
click at [488, 265] on input "SPACE" at bounding box center [495, 266] width 90 height 22
click at [409, 159] on input "ר" at bounding box center [408, 160] width 18 height 22
click at [491, 196] on input "ח" at bounding box center [491, 191] width 19 height 22
click at [515, 197] on input "ל" at bounding box center [512, 191] width 18 height 22
click at [505, 267] on input "SPACE" at bounding box center [495, 266] width 90 height 22
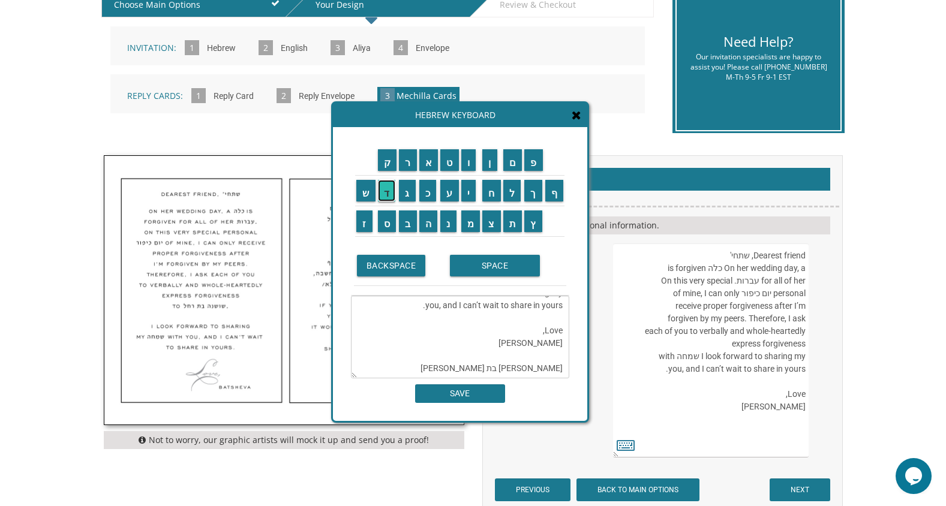
click at [388, 189] on input "ד" at bounding box center [387, 191] width 18 height 22
click at [407, 226] on input "ב" at bounding box center [408, 222] width 18 height 22
click at [467, 164] on input "ו" at bounding box center [468, 160] width 15 height 22
click at [401, 162] on input "ר" at bounding box center [408, 160] width 18 height 22
click at [427, 226] on input "ה" at bounding box center [428, 222] width 19 height 22
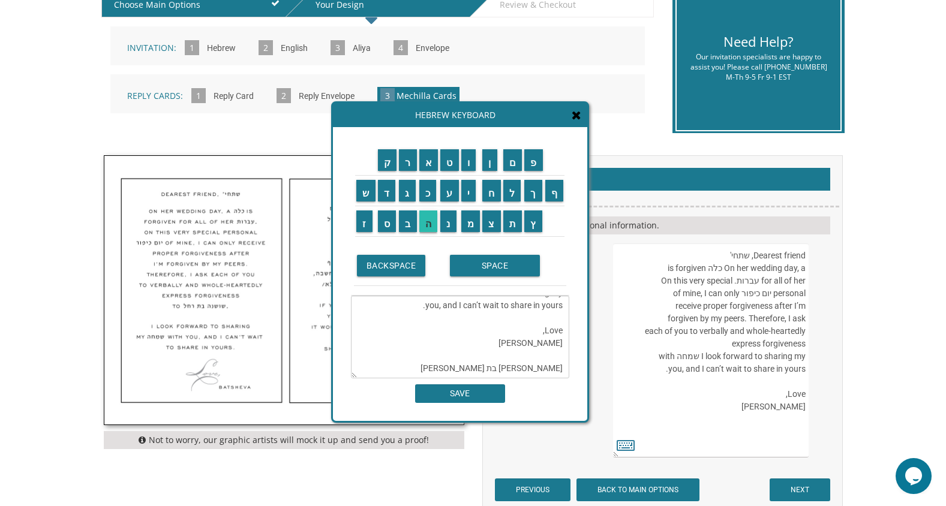
type textarea "Dearest friend, שתחי' On her wedding day, a כלה is forgiven for all of her עברו…"
click at [467, 389] on input "SAVE" at bounding box center [460, 394] width 90 height 19
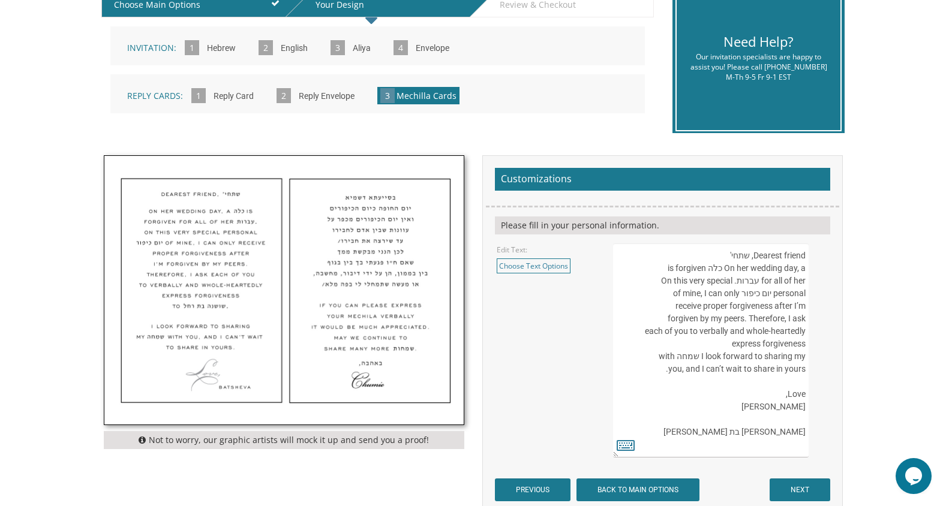
click at [734, 343] on textarea "Dearest friend, שתחי' On her wedding day, a כלה is forgiven for all of her עברו…" at bounding box center [710, 351] width 195 height 214
drag, startPoint x: 805, startPoint y: 433, endPoint x: 709, endPoint y: 434, distance: 96.0
click at [709, 434] on textarea "Dearest friend, שתחי' On her wedding day, a כלה is forgiven for all of her עברו…" at bounding box center [710, 351] width 195 height 214
click at [721, 342] on textarea "Dearest friend, שתחי' On her wedding day, a כלה is forgiven for all of her עברו…" at bounding box center [710, 351] width 195 height 214
paste textarea "אלה [PERSON_NAME] בת [PERSON_NAME]"
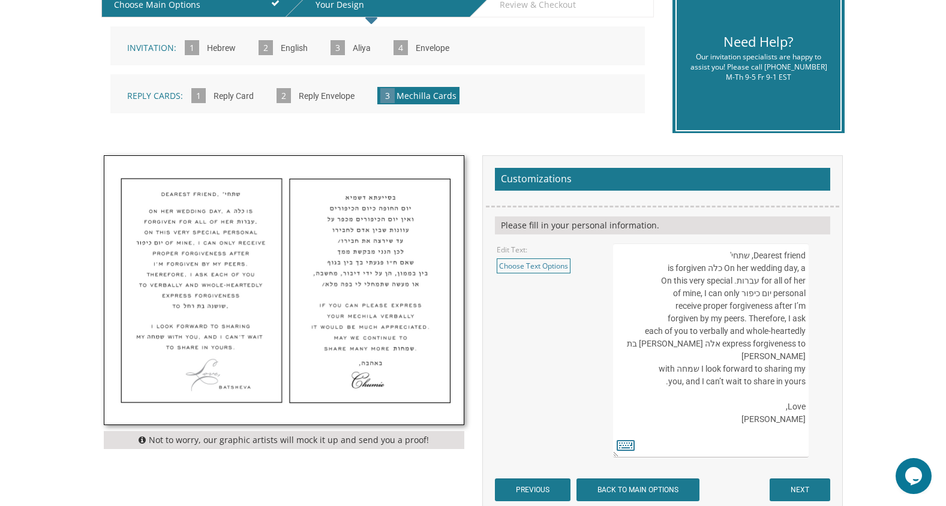
click at [720, 344] on textarea "Dearest friend, שתחי' On her wedding day, a כלה is forgiven for all of her עברו…" at bounding box center [710, 351] width 195 height 214
click at [806, 419] on textarea "Dearest friend, שתחי' On her wedding day, a כלה is forgiven for all of her עברו…" at bounding box center [710, 351] width 195 height 214
click at [658, 368] on textarea "Dearest friend, שתחי' On her wedding day, a כלה is forgiven for all of her עברו…" at bounding box center [710, 351] width 195 height 214
click at [698, 370] on textarea "Dearest friend, שתחי' On her wedding day, a כלה is forgiven for all of her עברו…" at bounding box center [710, 351] width 195 height 214
click at [666, 394] on textarea "Dearest friend, שתחי' On her wedding day, a כלה is forgiven for all of her עברו…" at bounding box center [710, 351] width 195 height 214
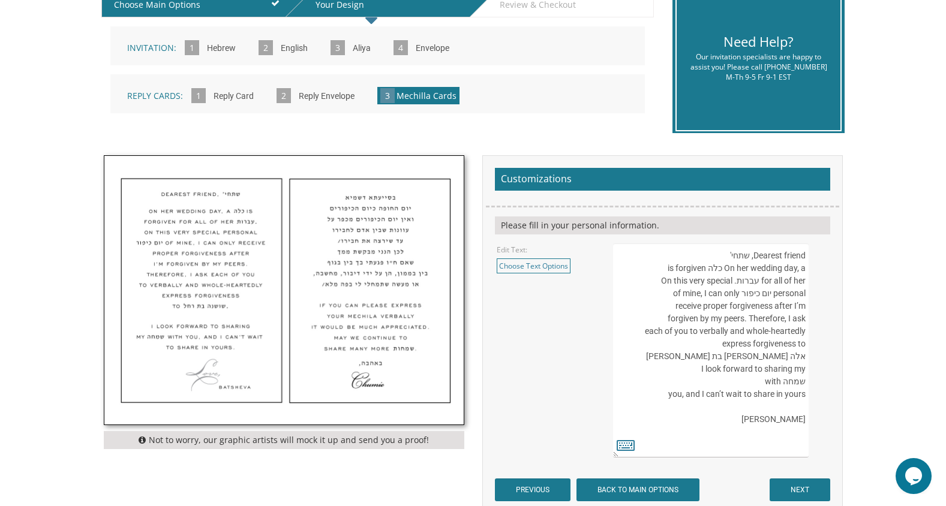
type textarea "Dearest friend, שתחי' On her wedding day, a כלה is forgiven for all of her עברו…"
click at [811, 491] on input "NEXT" at bounding box center [800, 490] width 61 height 23
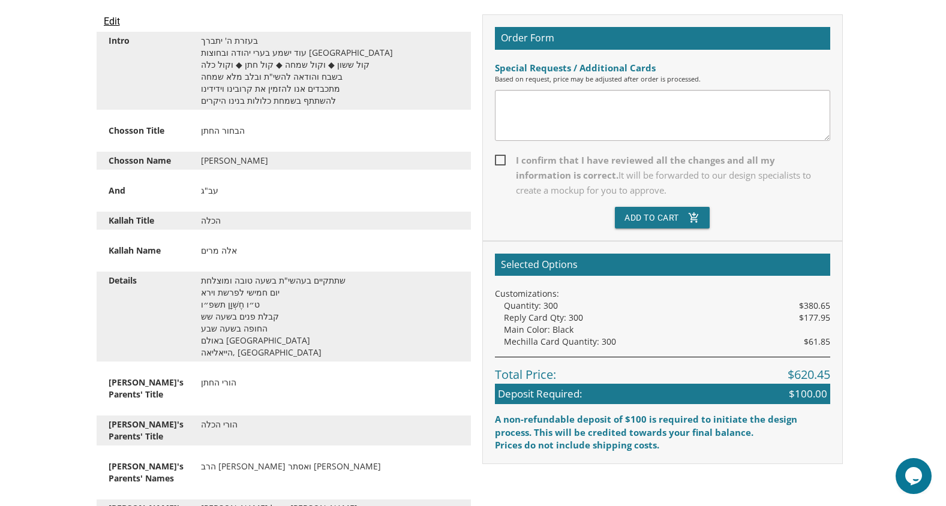
scroll to position [344, 0]
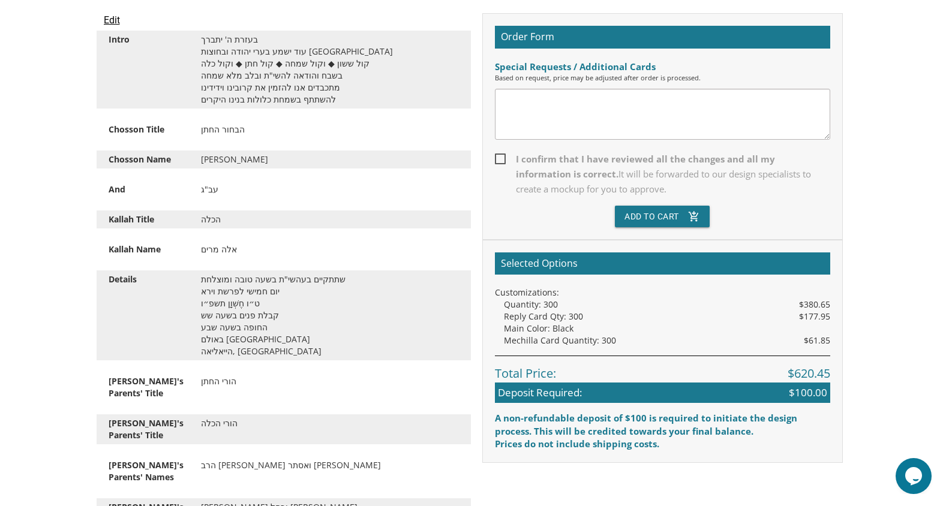
click at [633, 104] on textarea at bounding box center [662, 114] width 335 height 51
click at [553, 101] on textarea "Please Mail 10 Full sets of invitations to the address provided. The rest shoul…" at bounding box center [662, 114] width 335 height 51
type textarea "Please Mail 10 Full sets of invitations to the address provided. The rest shoul…"
click at [500, 161] on span "I confirm that I have reviewed all the changes and all my information is correc…" at bounding box center [662, 174] width 335 height 45
click at [500, 161] on input "I confirm that I have reviewed all the changes and all my information is correc…" at bounding box center [499, 158] width 8 height 8
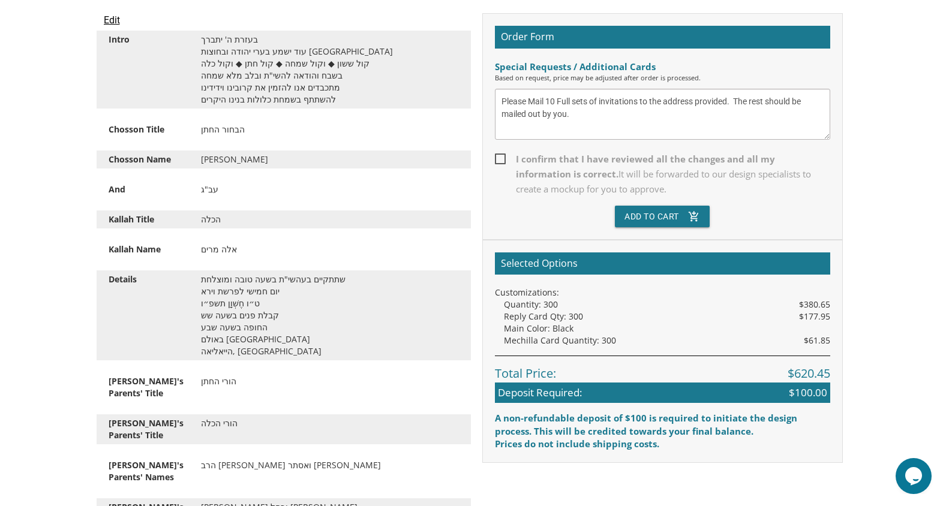
checkbox input "true"
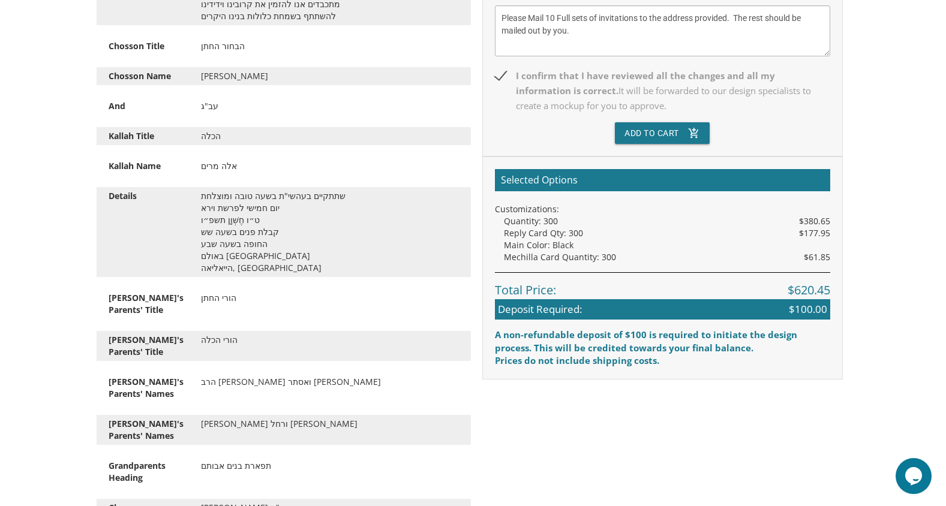
scroll to position [421, 0]
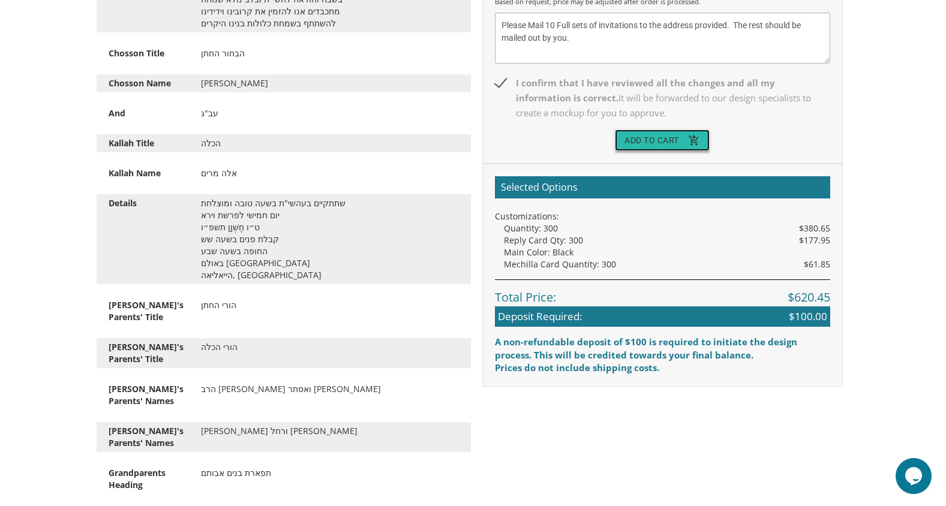
click at [674, 136] on button "Add To Cart add_shopping_cart" at bounding box center [662, 141] width 95 height 22
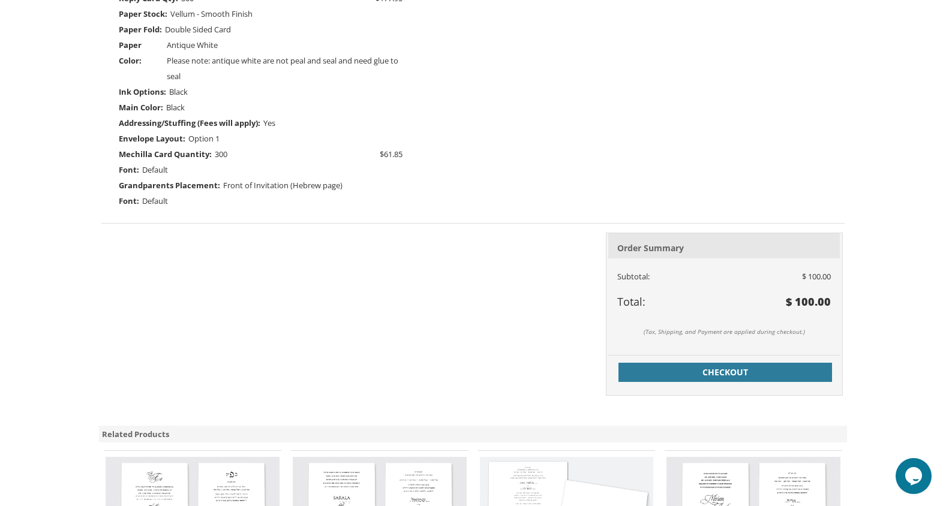
scroll to position [459, 0]
click at [713, 368] on span "Checkout" at bounding box center [725, 371] width 199 height 12
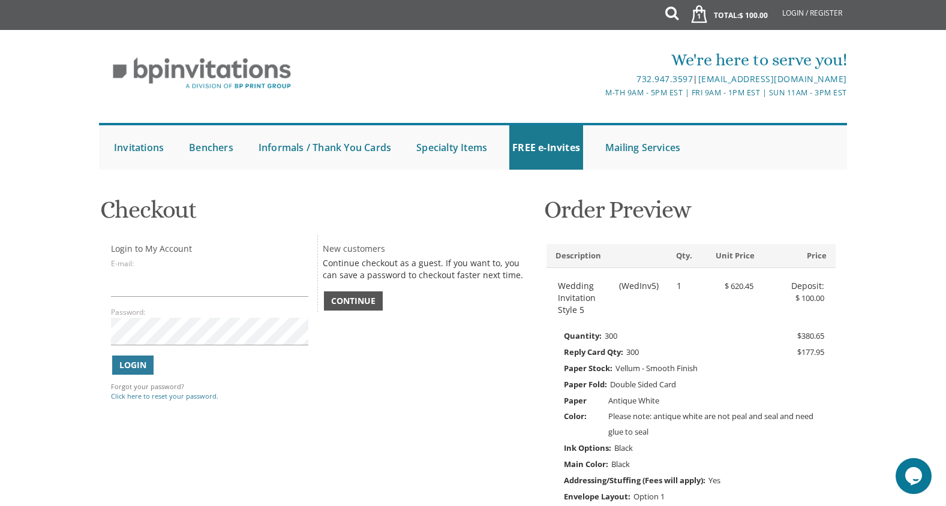
click at [355, 296] on span "Continue" at bounding box center [353, 301] width 44 height 12
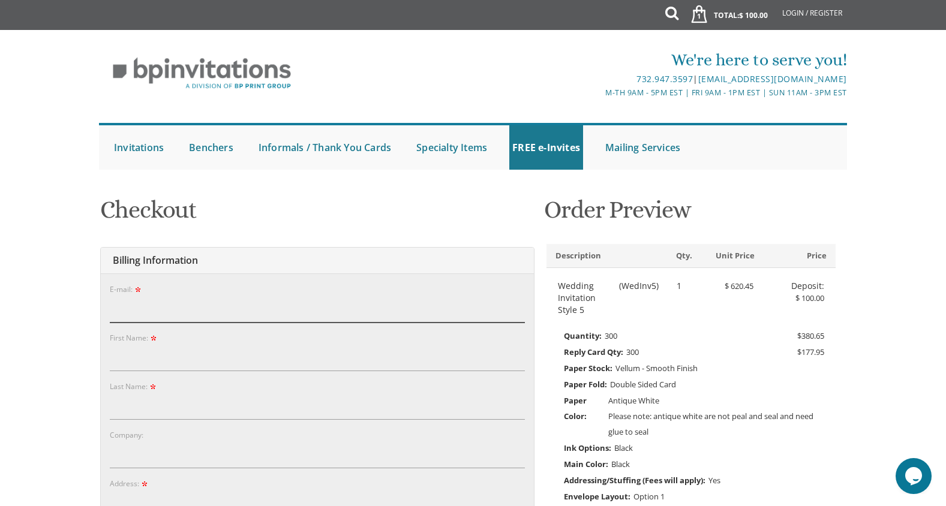
click at [152, 305] on input "E-mail:" at bounding box center [317, 309] width 415 height 28
type input "rliberman613@gmail.com"
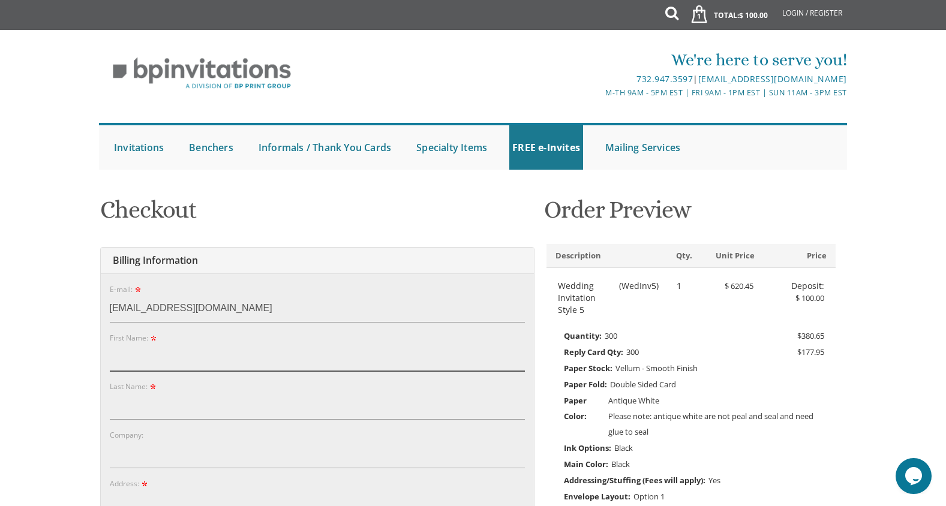
type input "Aharon"
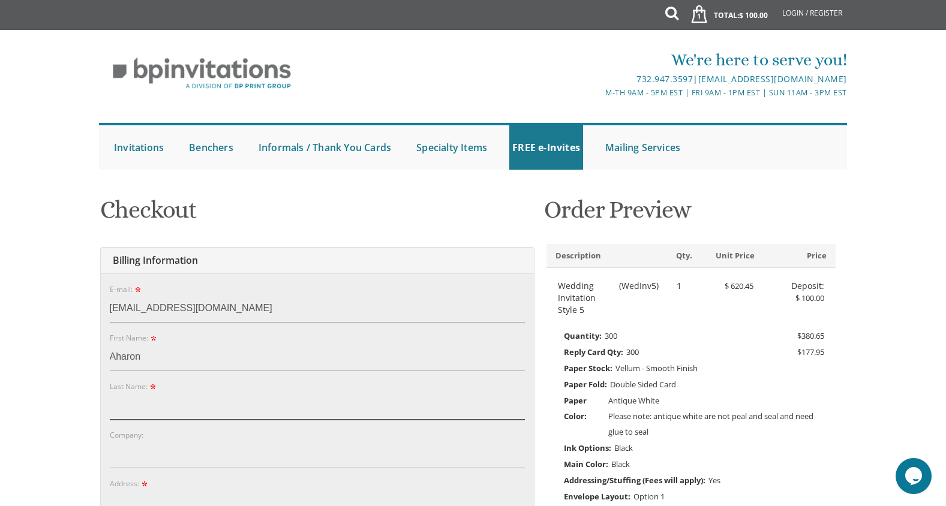
type input "Liberman"
type input "1360 NE 172nd Street"
type input "Miami"
type input "33162"
select select "FL"
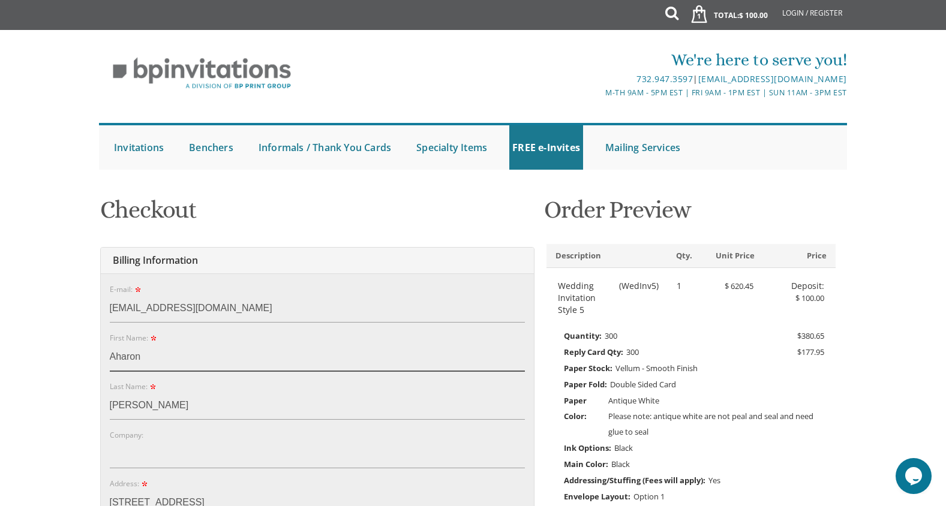
click at [135, 358] on input "Aharon" at bounding box center [317, 358] width 415 height 28
type input "A"
type input "Rachel D"
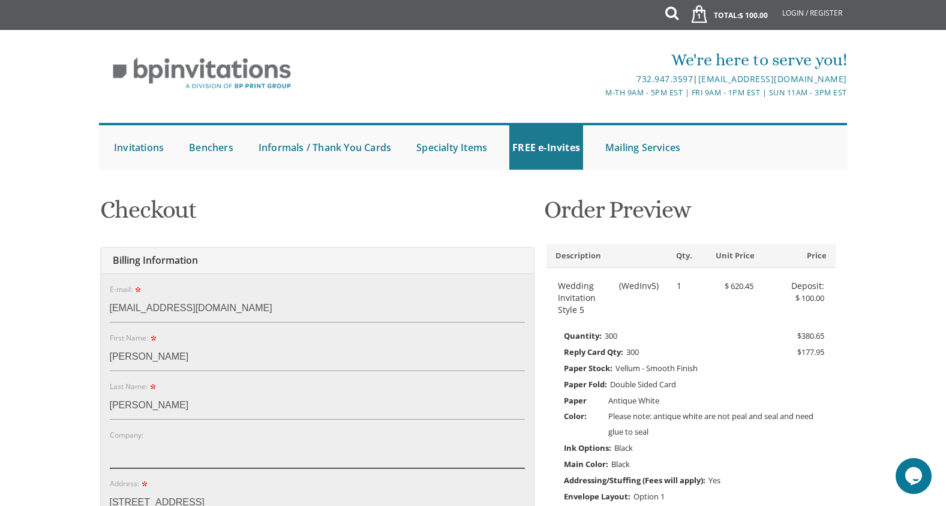
type input "Liberman"
type input "9175685614"
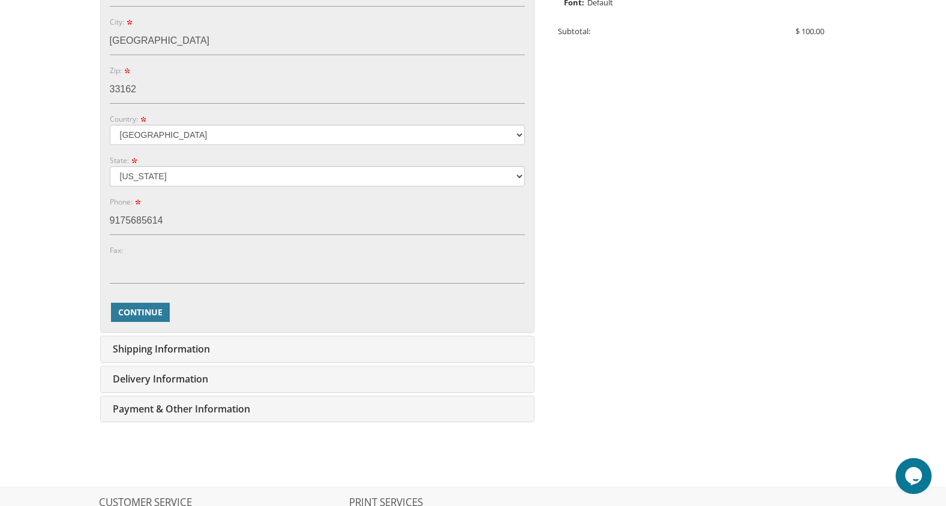
scroll to position [560, 0]
click at [142, 306] on span "Continue" at bounding box center [140, 312] width 44 height 12
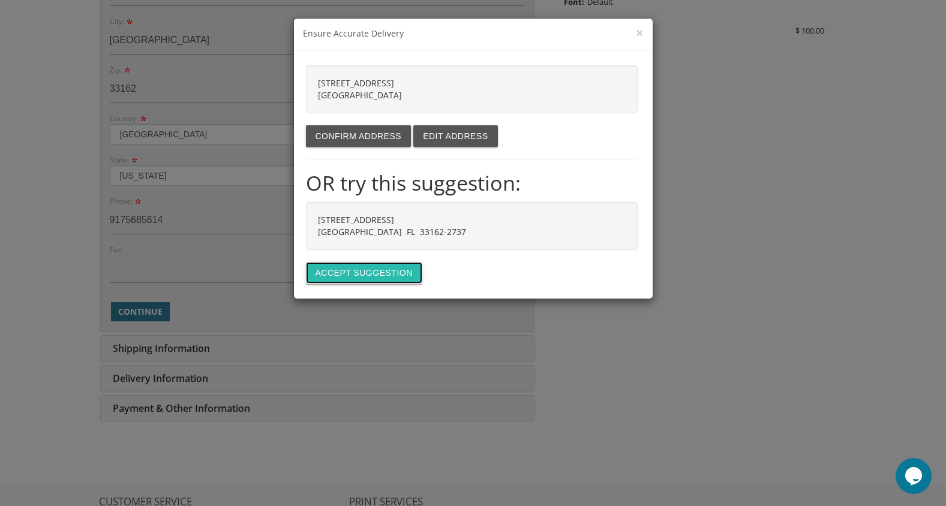
click at [359, 274] on button "Accept suggestion" at bounding box center [364, 273] width 116 height 22
type input "1360 NE 172ND ST"
type input "MIAMI"
type input "33162-2737"
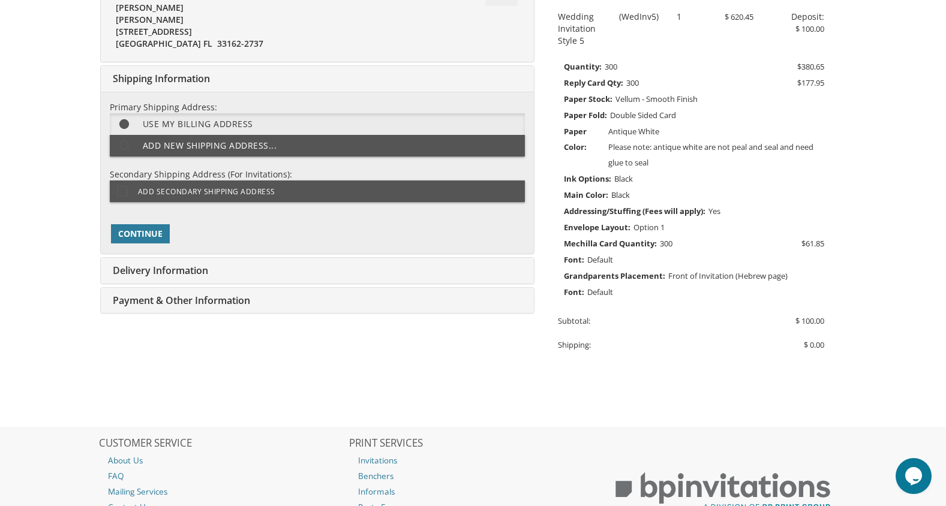
scroll to position [271, 0]
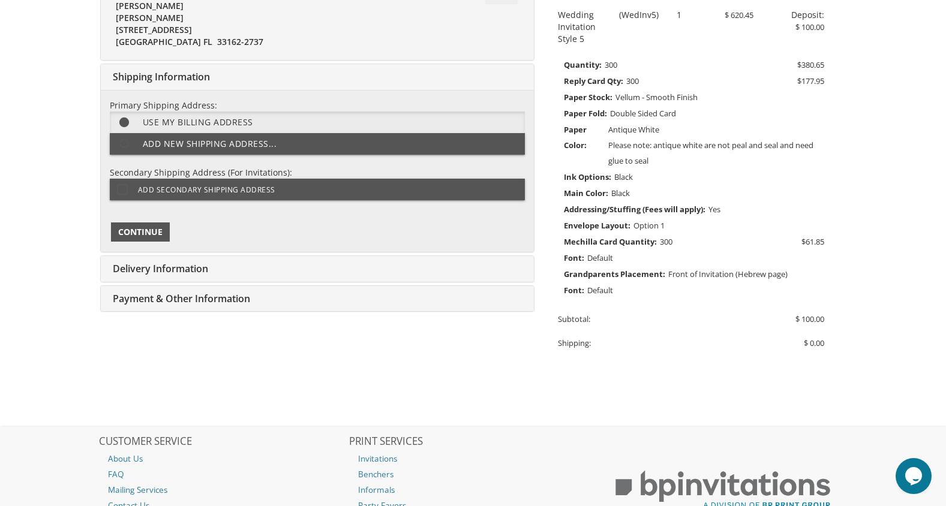
click at [148, 230] on span "Continue" at bounding box center [140, 232] width 44 height 12
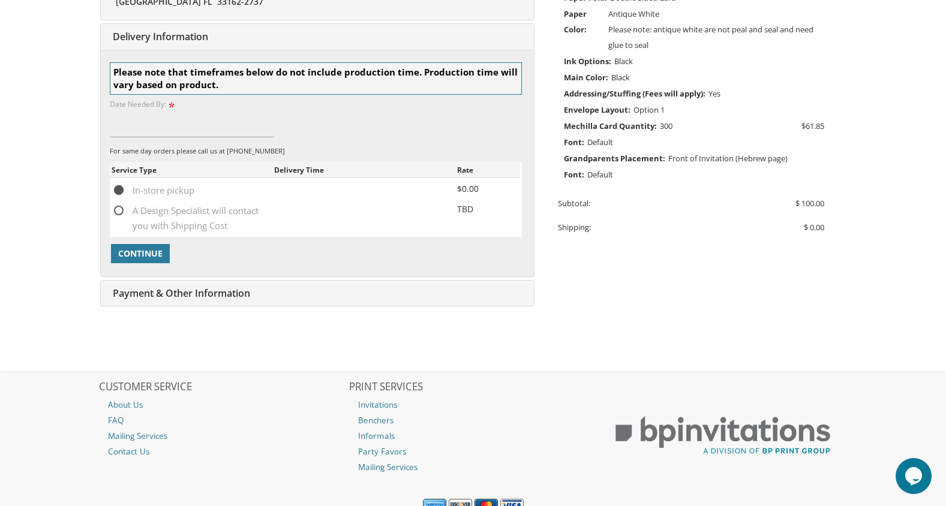
scroll to position [388, 0]
click at [116, 206] on span "A Design Specialist will contact you with Shipping Cost" at bounding box center [193, 209] width 163 height 15
click at [116, 206] on input "A Design Specialist will contact you with Shipping Cost" at bounding box center [116, 209] width 8 height 8
radio input "true"
click at [162, 125] on input at bounding box center [192, 123] width 165 height 28
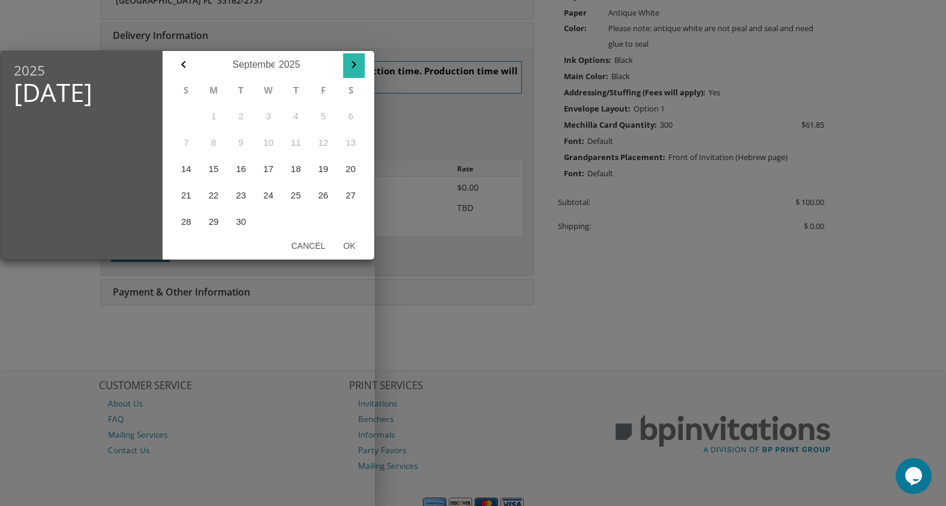
click at [355, 65] on icon "button" at bounding box center [354, 64] width 4 height 7
click at [297, 115] on button "2" at bounding box center [296, 116] width 28 height 26
click at [347, 245] on button "Ok" at bounding box center [349, 246] width 30 height 22
type input "Oct 02, 2025"
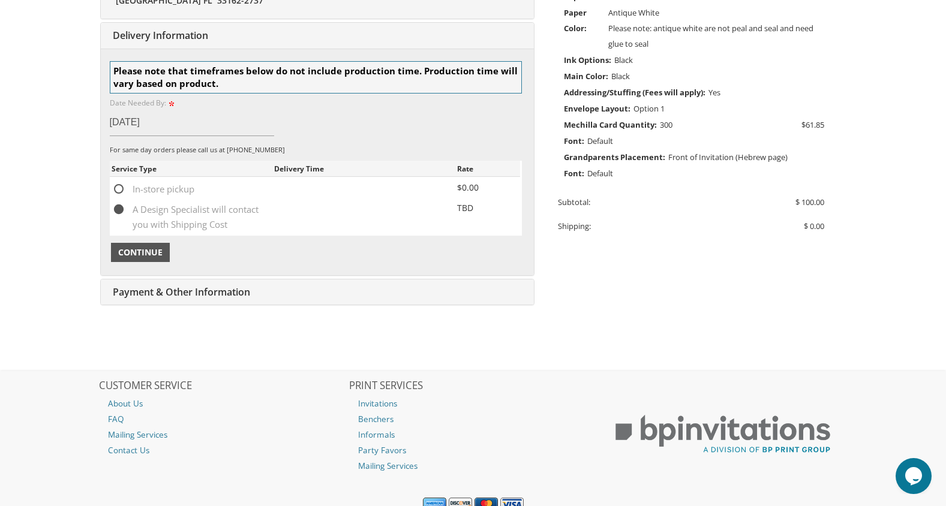
click at [137, 249] on span "Continue" at bounding box center [140, 253] width 44 height 12
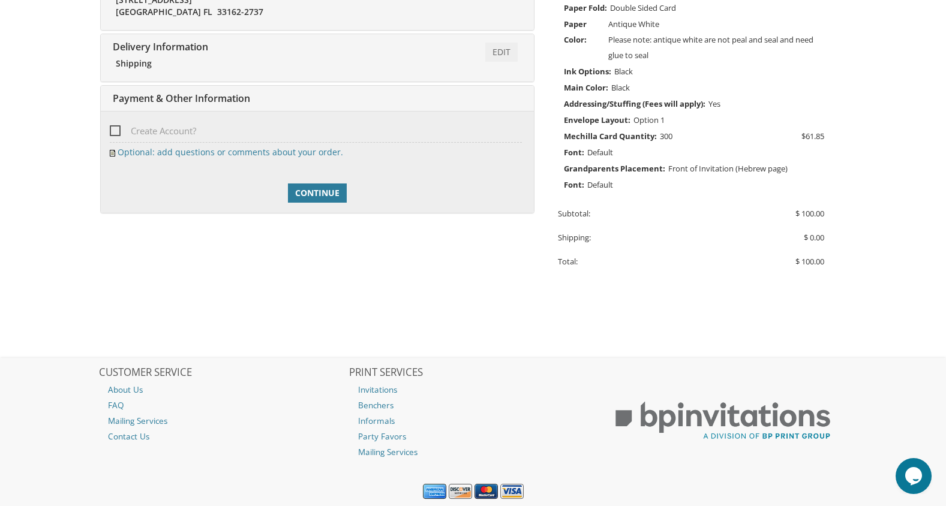
scroll to position [414, 0]
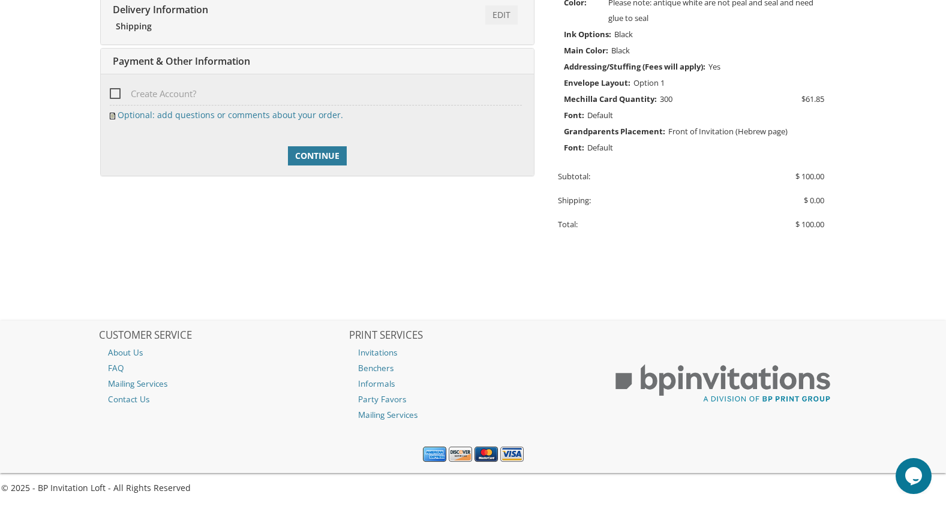
click at [118, 90] on span "Create Account?" at bounding box center [153, 93] width 86 height 15
click at [118, 90] on input "Create Account?" at bounding box center [114, 93] width 8 height 8
checkbox input "true"
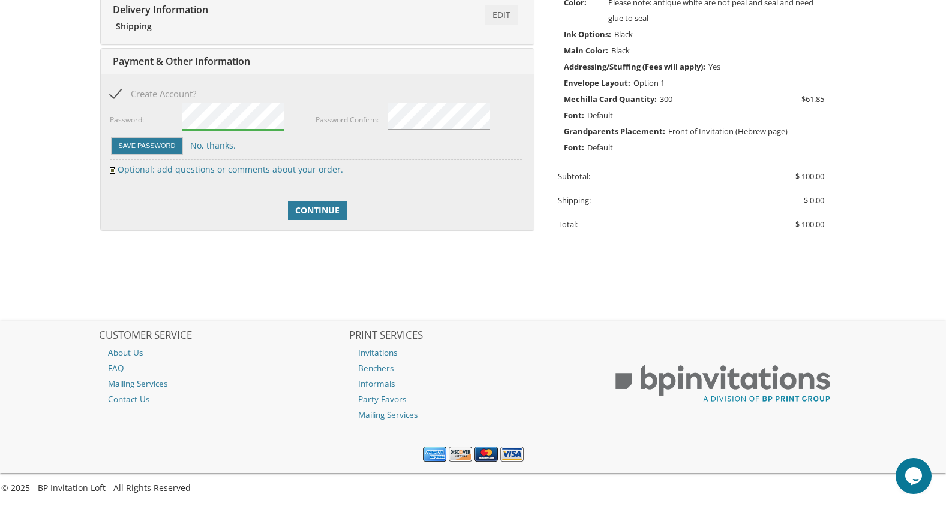
click at [177, 116] on div "Password:" at bounding box center [213, 118] width 206 height 35
click at [149, 148] on button "Save Password" at bounding box center [147, 145] width 73 height 17
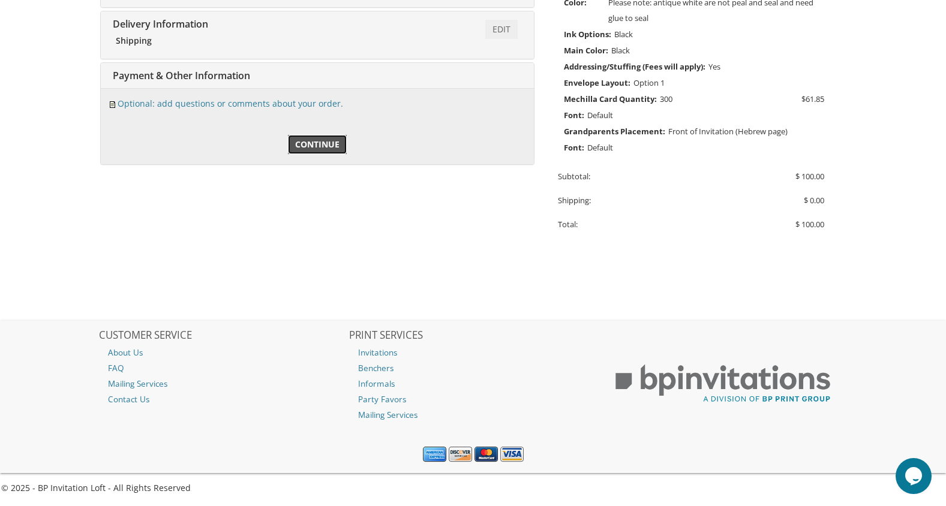
click at [324, 139] on span "Continue" at bounding box center [317, 145] width 44 height 12
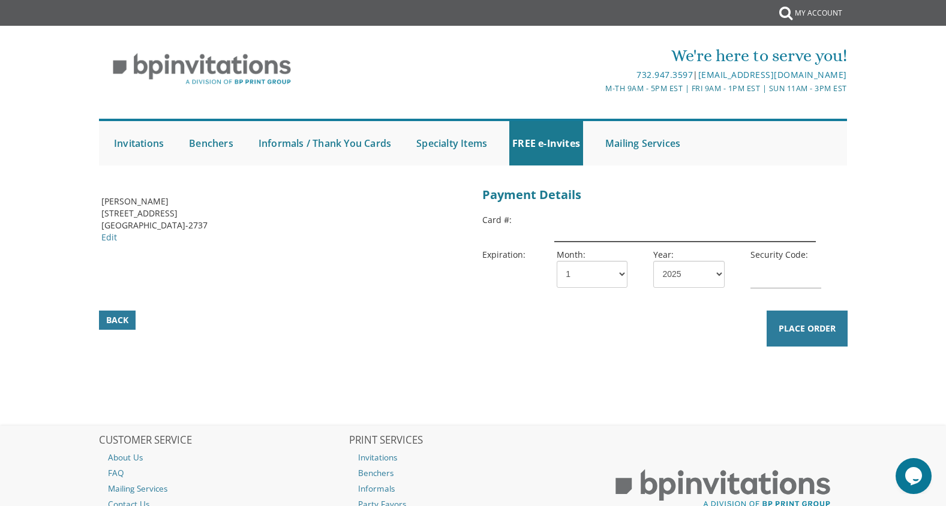
click at [589, 226] on input "text" at bounding box center [684, 228] width 261 height 28
type input "[CREDIT_CARD_NUMBER]"
select select "10"
select select "27"
type input "386"
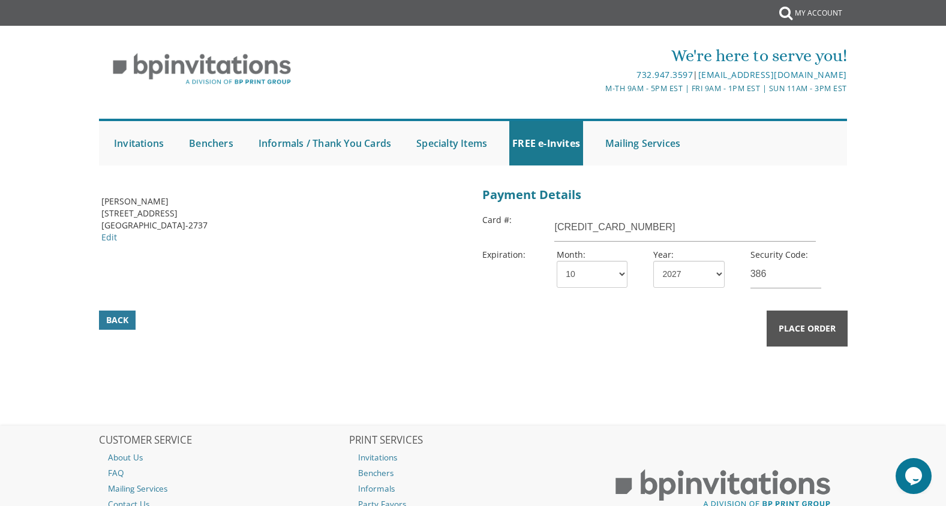
click at [802, 323] on span "Place Order" at bounding box center [807, 329] width 57 height 12
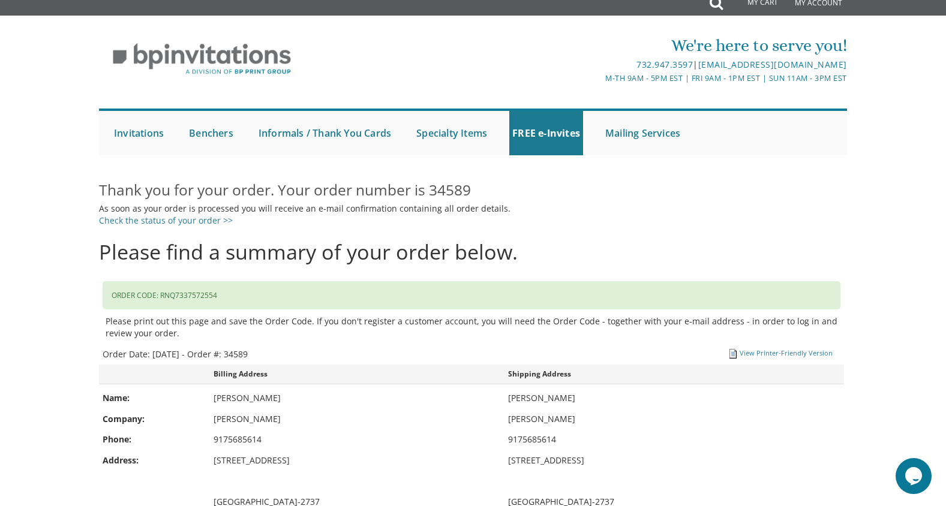
scroll to position [7, 0]
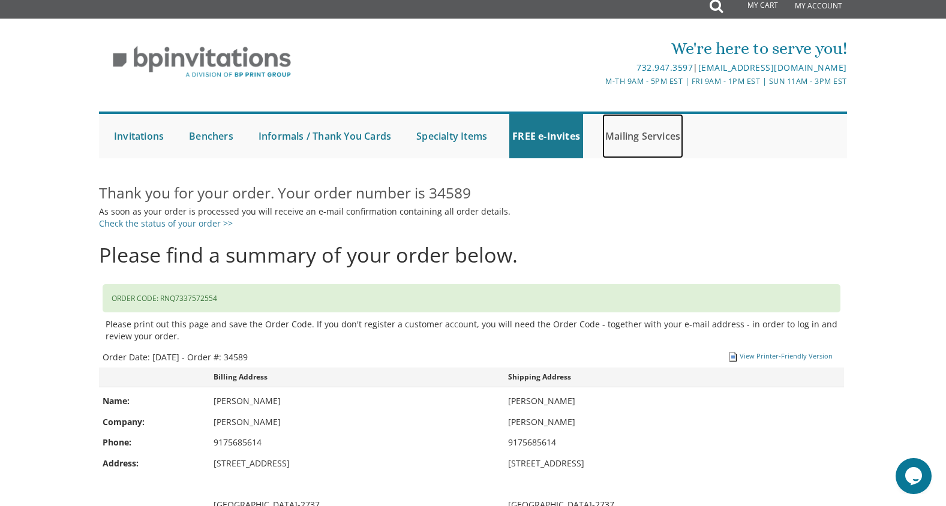
click at [655, 133] on link "Mailing Services" at bounding box center [642, 136] width 81 height 44
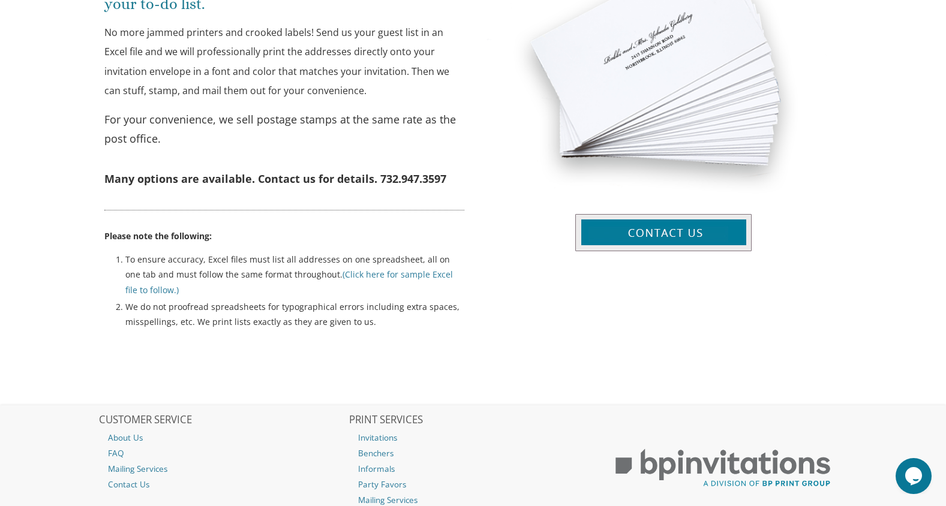
scroll to position [517, 0]
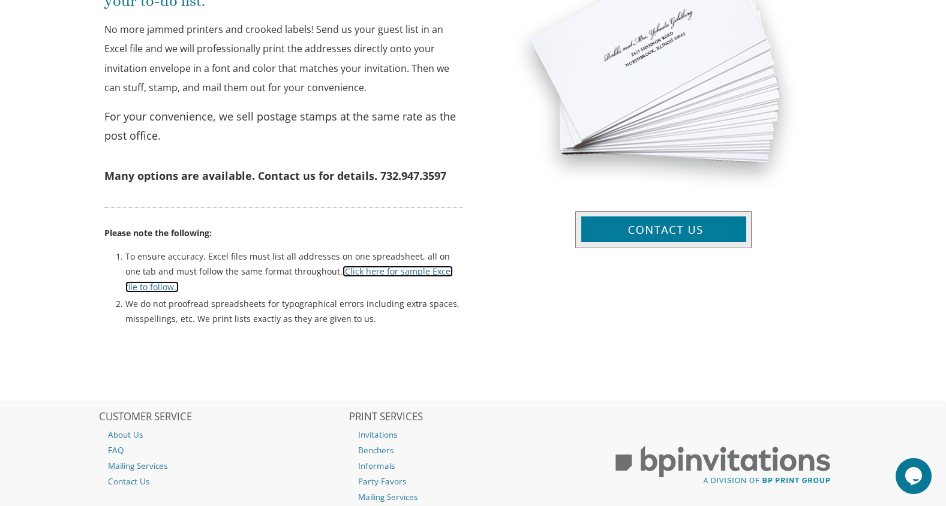
click at [397, 274] on link "(Click here for sample Excel file to follow.)" at bounding box center [289, 279] width 328 height 26
